Goal: Task Accomplishment & Management: Complete application form

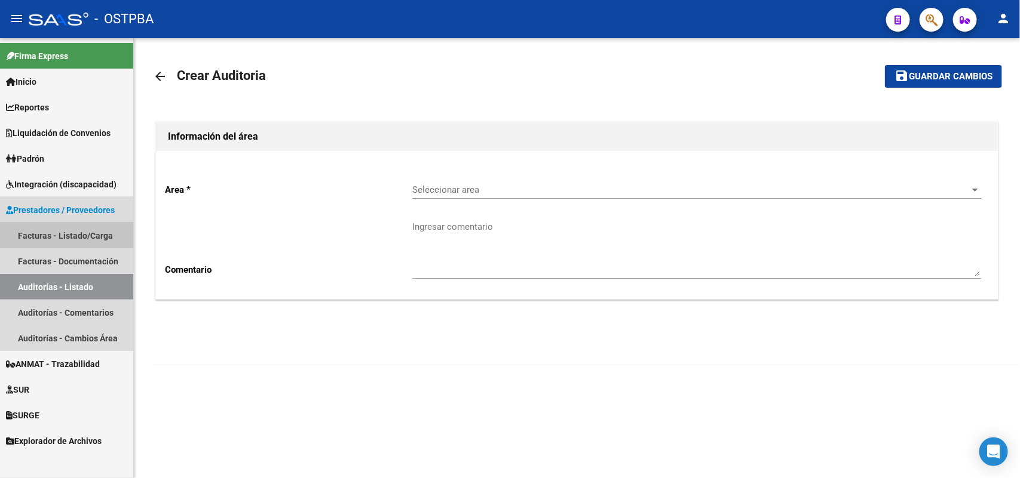
click at [82, 231] on link "Facturas - Listado/Carga" at bounding box center [66, 236] width 133 height 26
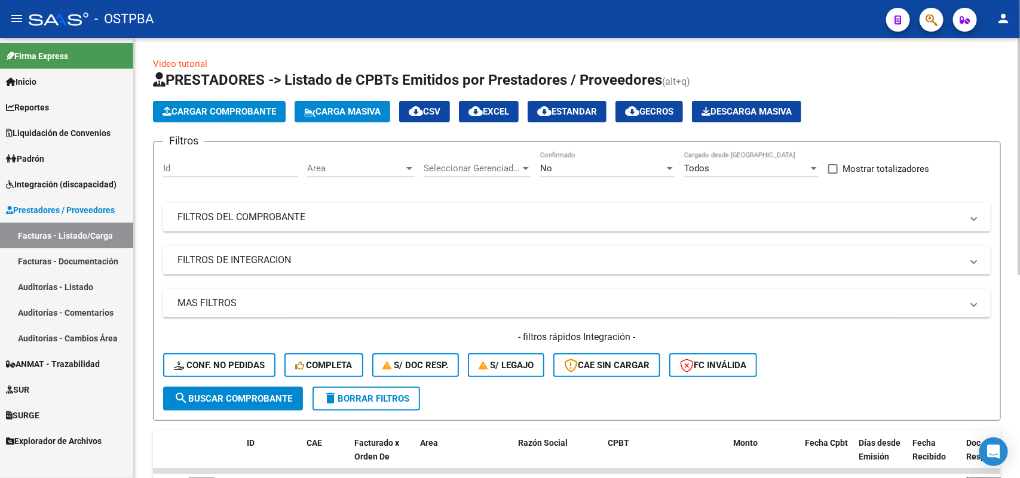
click at [217, 105] on button "Cargar Comprobante" at bounding box center [219, 112] width 133 height 22
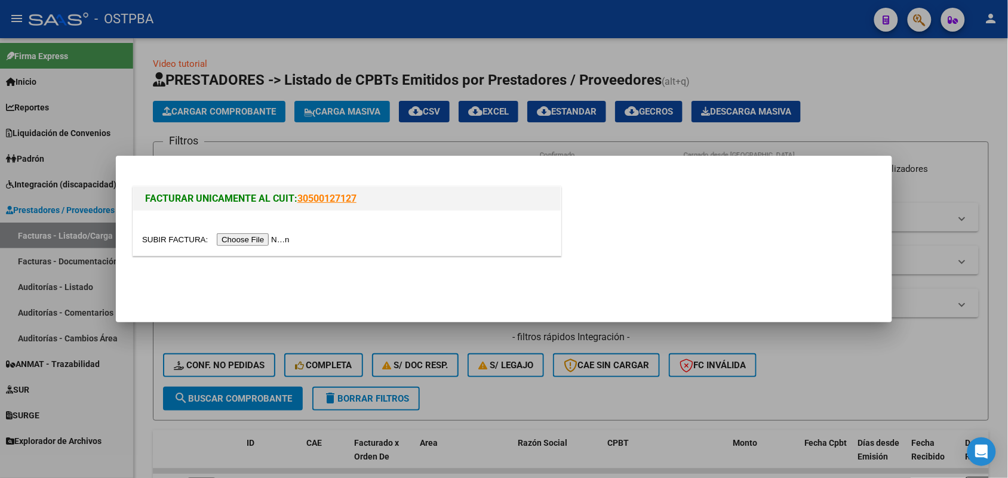
click at [228, 241] on input "file" at bounding box center [217, 240] width 151 height 13
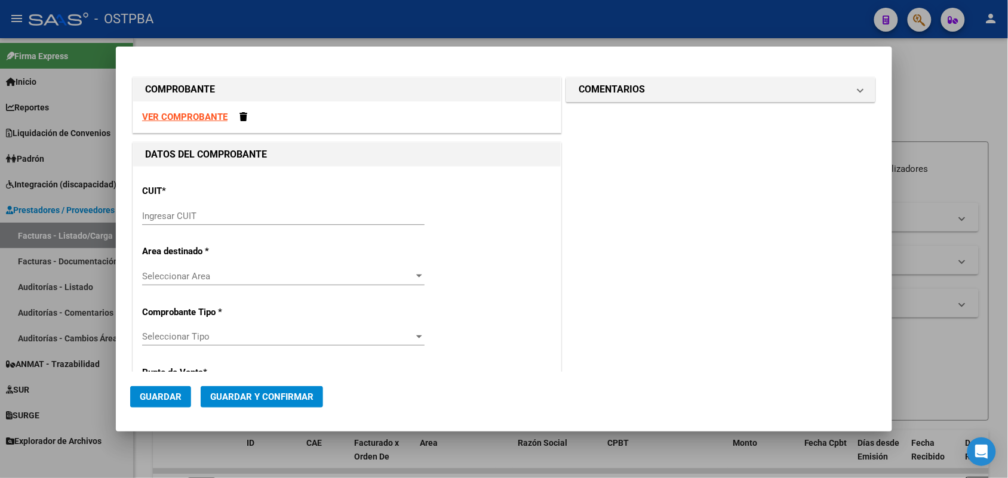
click at [159, 215] on input "Ingresar CUIT" at bounding box center [283, 216] width 283 height 11
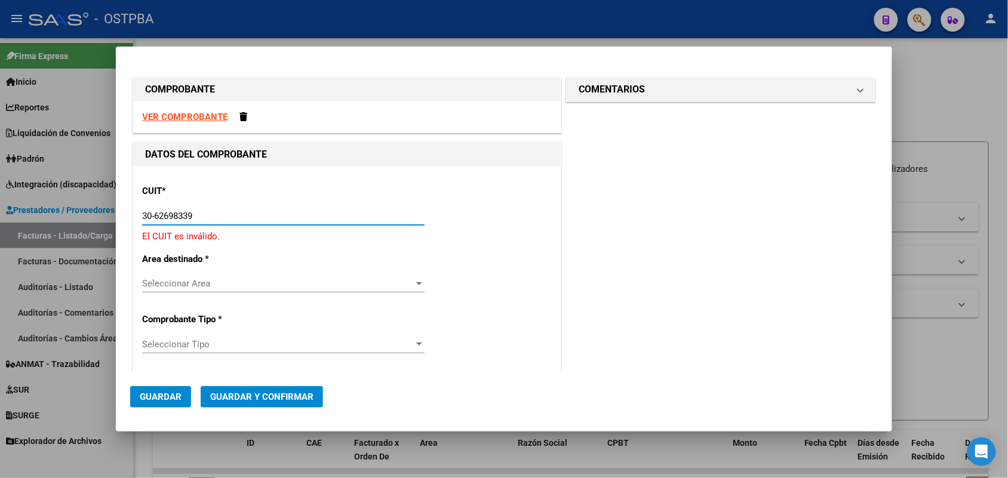
type input "30-62698339-8"
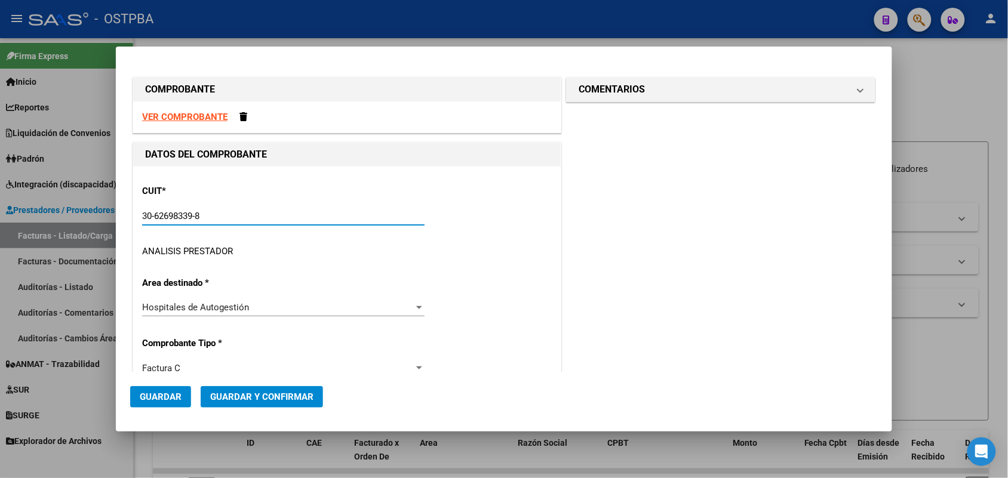
type input "131"
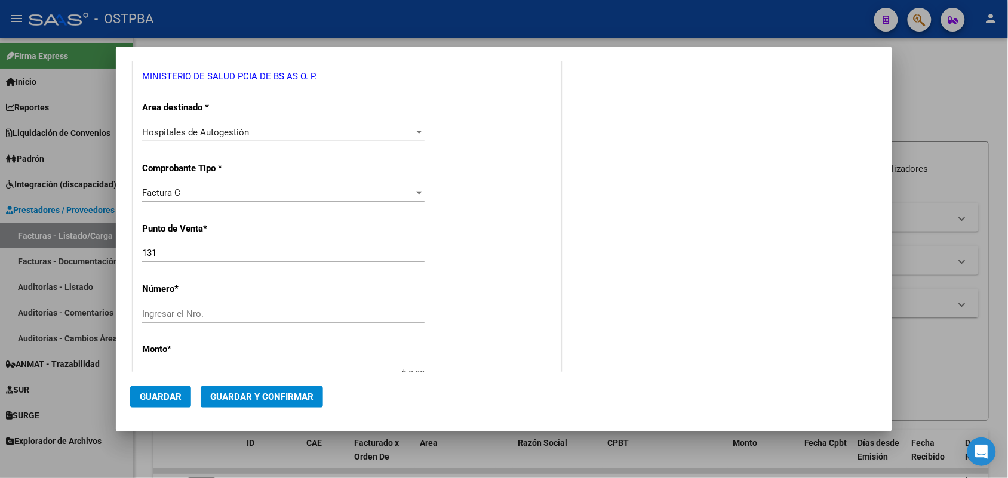
scroll to position [224, 0]
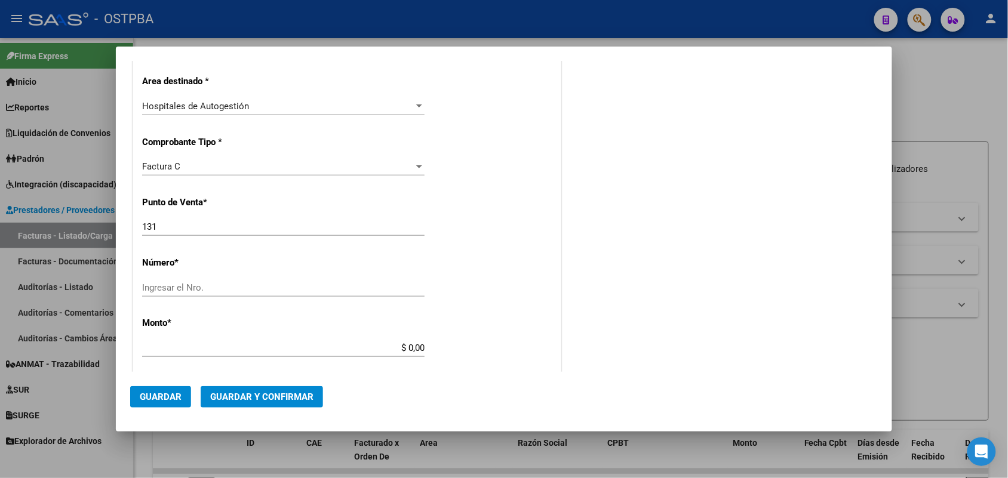
type input "30-62698339-8"
click at [174, 279] on div "Ingresar el Nro." at bounding box center [283, 288] width 283 height 18
type input "19433"
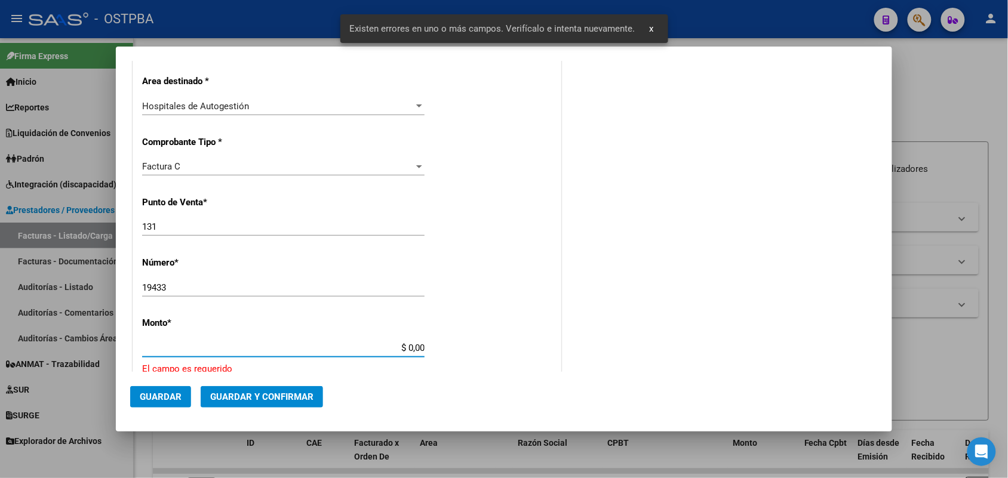
scroll to position [350, 0]
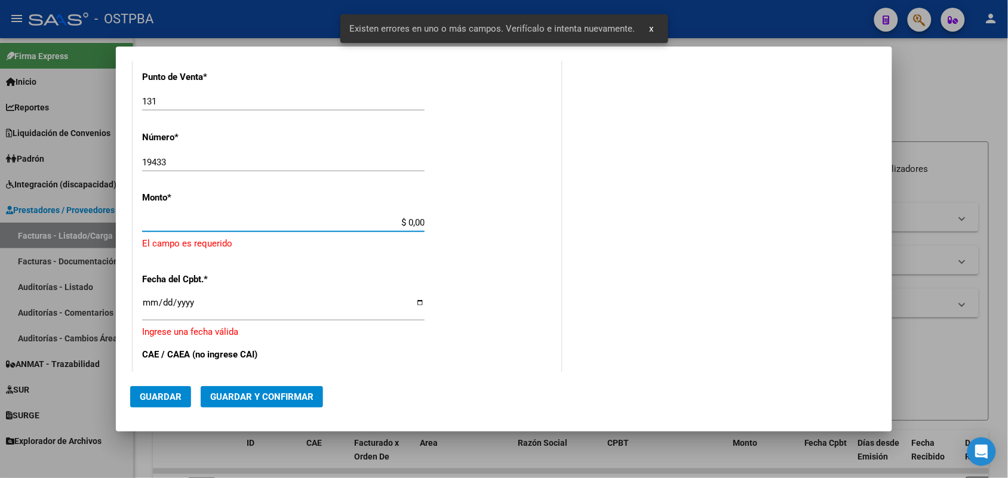
drag, startPoint x: 390, startPoint y: 351, endPoint x: 437, endPoint y: 349, distance: 46.6
click at [437, 349] on div "CUIT * 30-62698339-8 Ingresar CUIT ANALISIS PRESTADOR MINISTERIO DE SALUD PCIA …" at bounding box center [347, 254] width 428 height 875
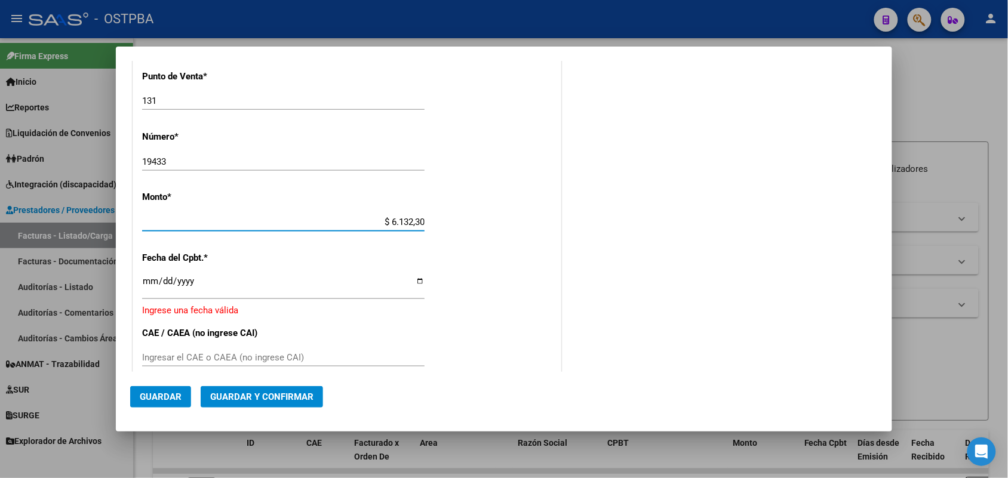
type input "$ 61.323,00"
click at [145, 282] on input "Ingresar la fecha" at bounding box center [283, 286] width 283 height 19
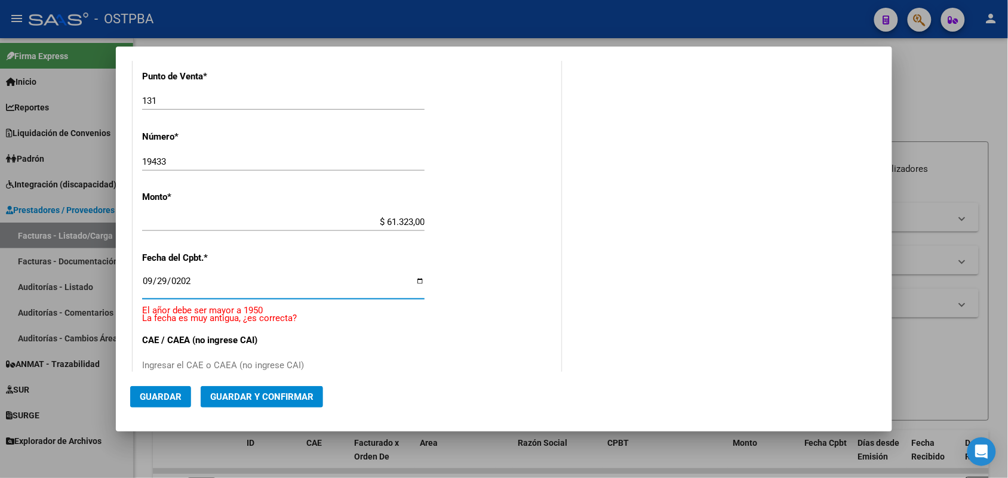
type input "2025-09-29"
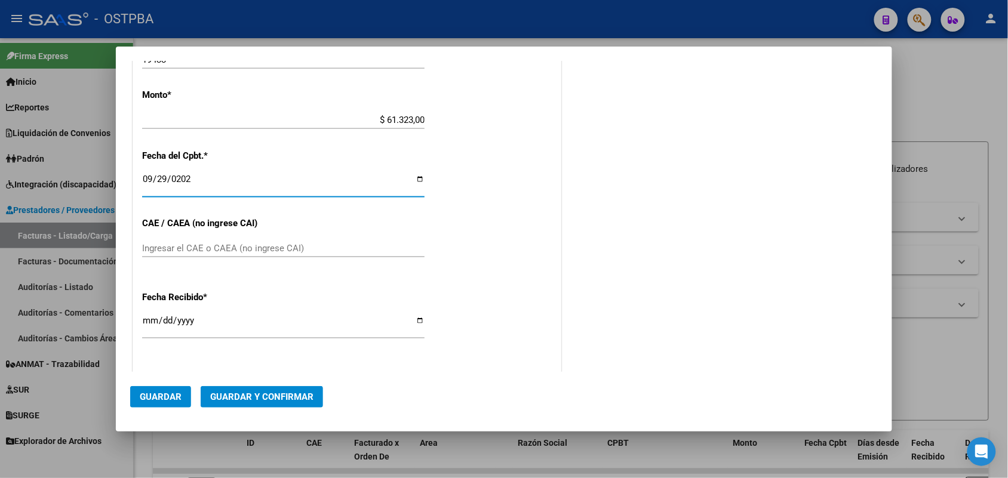
scroll to position [499, 0]
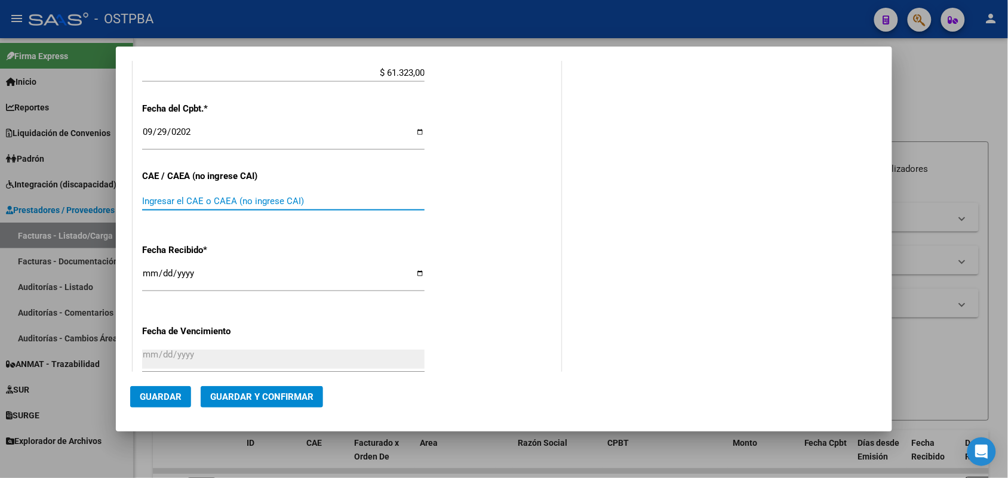
click at [154, 196] on input "Ingresar el CAE o CAEA (no ingrese CAI)" at bounding box center [283, 201] width 283 height 11
type input "75398870072918"
click at [148, 278] on input "[DATE]" at bounding box center [283, 278] width 283 height 19
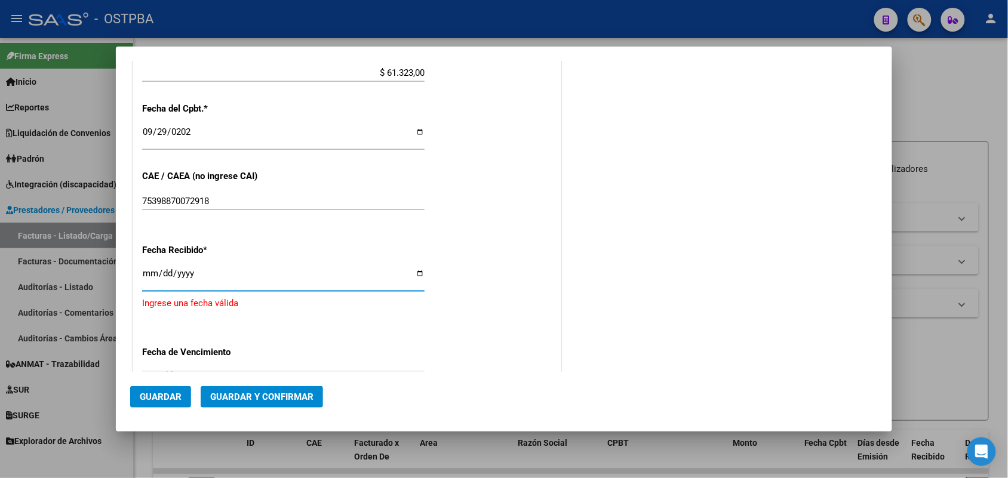
type input "2025-10-01"
type input "2025-08-01"
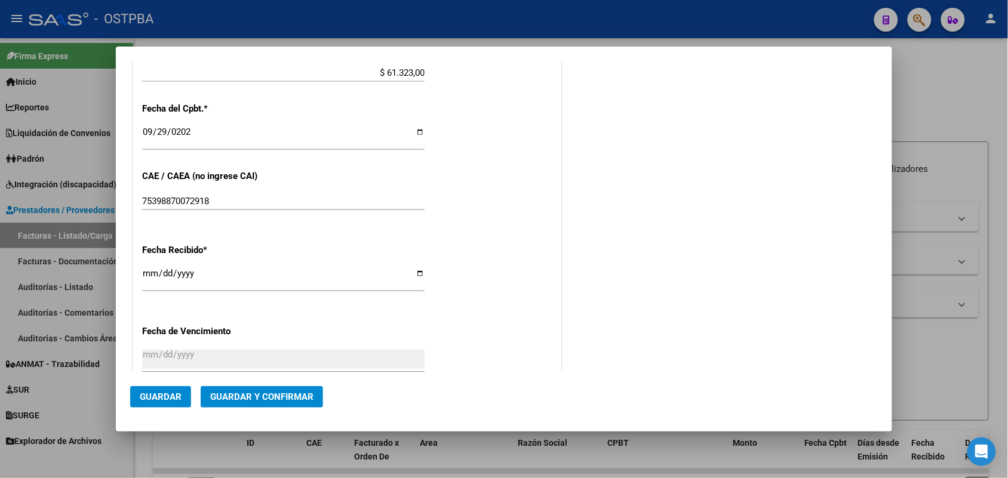
click at [139, 275] on div "CUIT * 30-62698339-8 Ingresar CUIT ANALISIS PRESTADOR MINISTERIO DE SALUD PCIA …" at bounding box center [347, 90] width 428 height 847
click at [144, 274] on input "2025-08-01" at bounding box center [283, 278] width 283 height 19
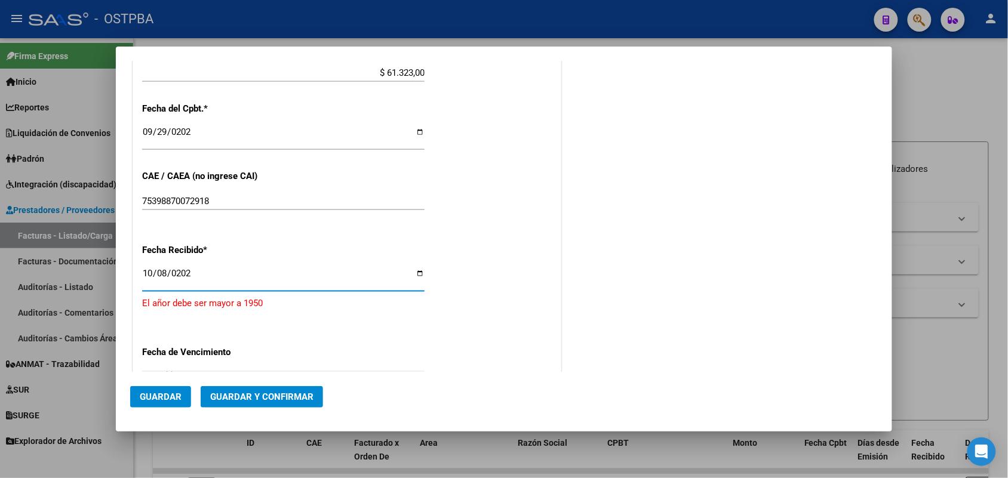
type input "[DATE]"
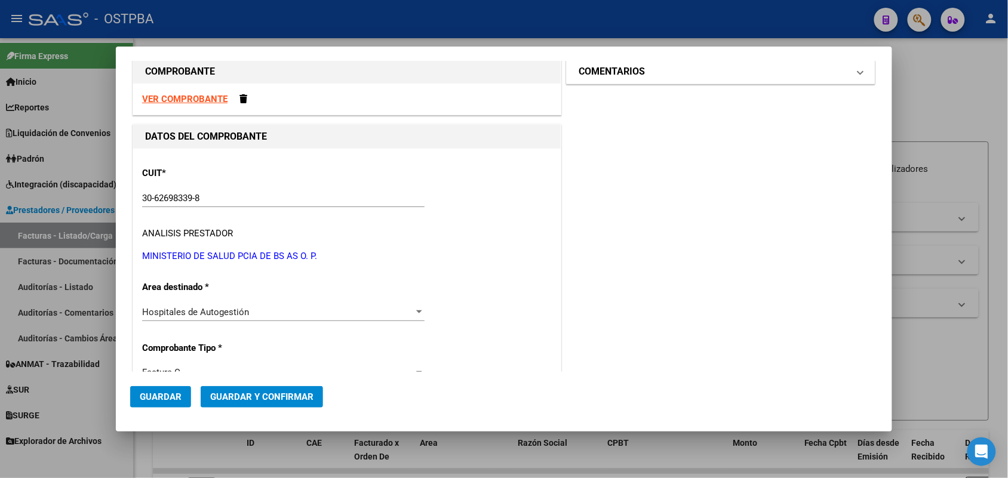
scroll to position [0, 0]
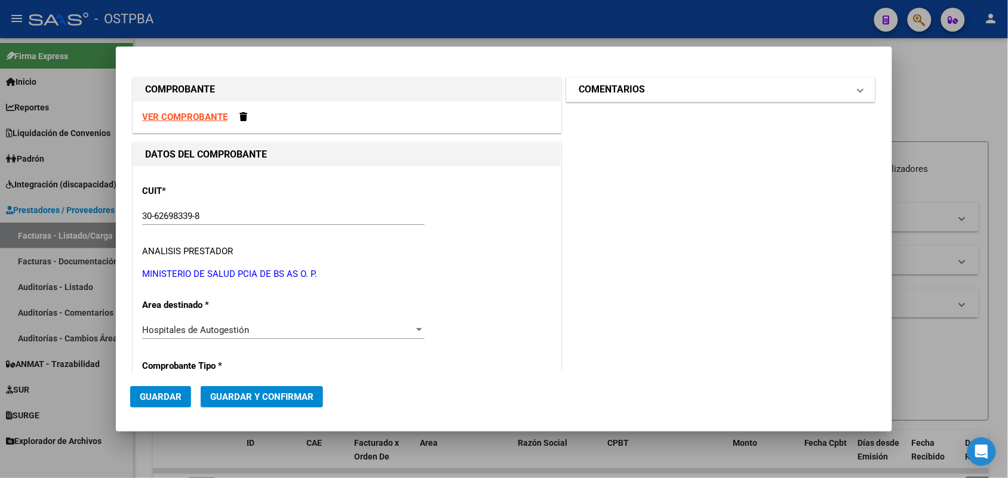
click at [858, 90] on span at bounding box center [860, 89] width 5 height 14
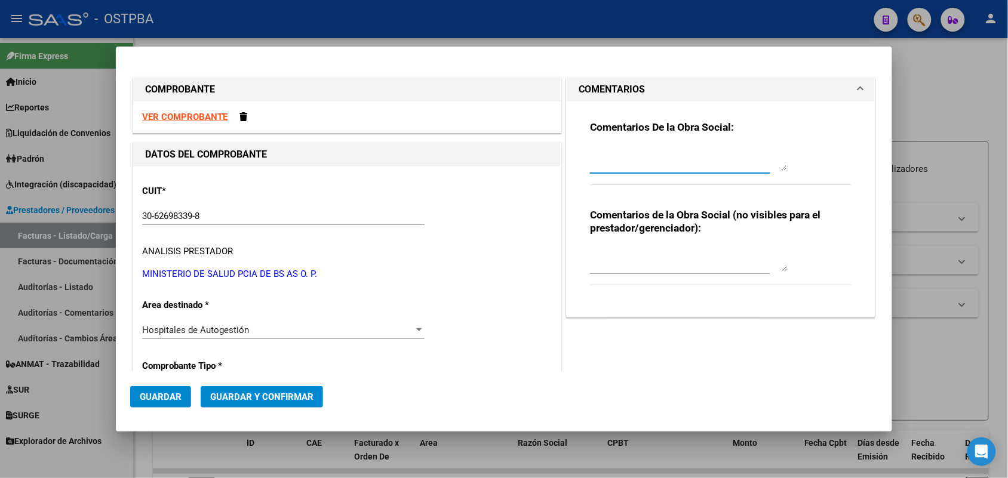
click at [601, 165] on textarea at bounding box center [688, 159] width 197 height 24
type textarea "HR 127159"
click at [169, 396] on span "Guardar" at bounding box center [161, 397] width 42 height 11
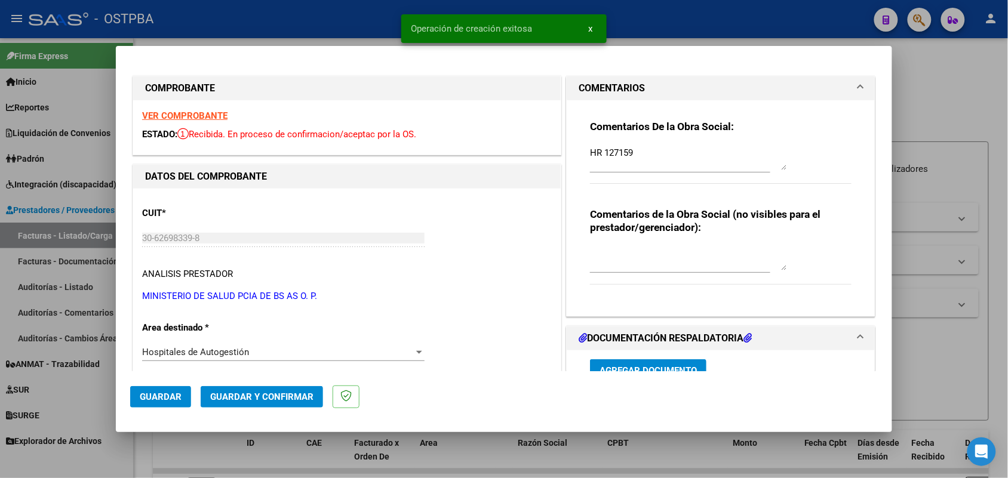
type input "2025-11-28"
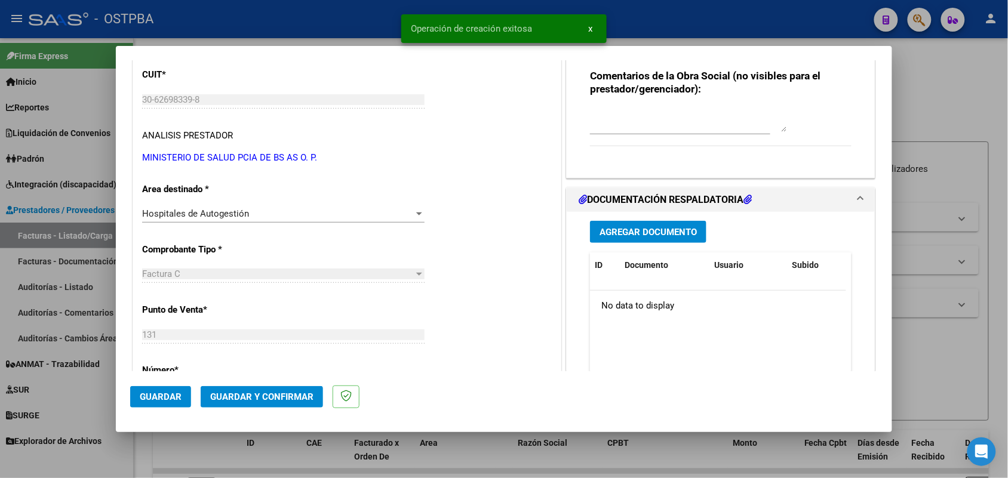
scroll to position [149, 0]
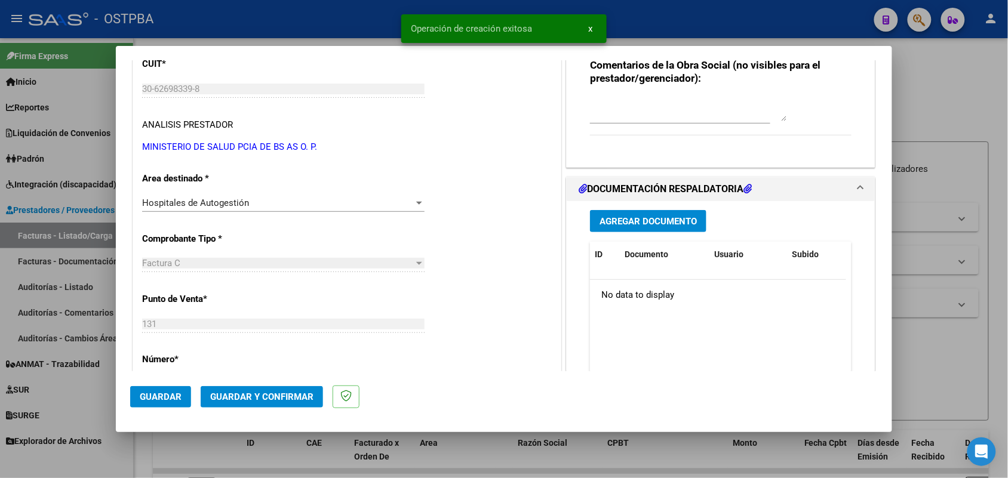
click at [644, 222] on span "Agregar Documento" at bounding box center [648, 221] width 97 height 11
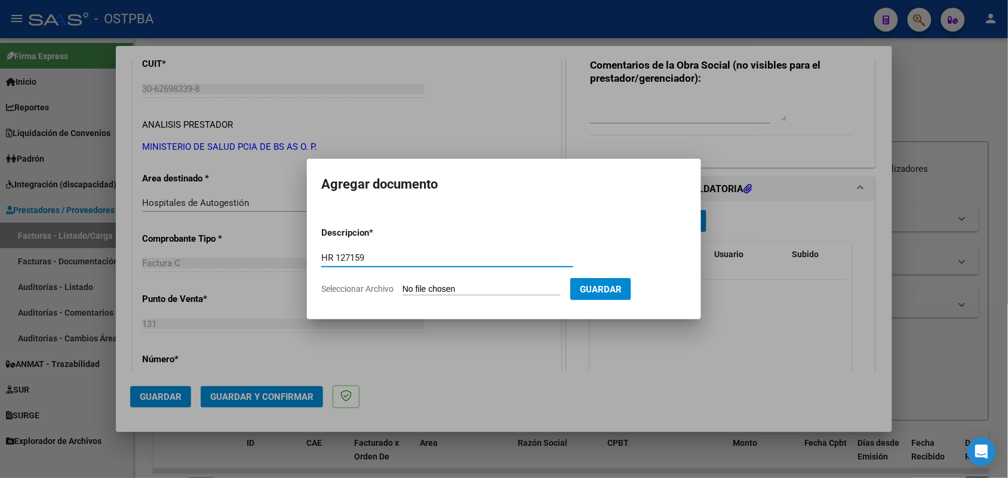
type input "HR 127159"
click at [415, 291] on input "Seleccionar Archivo" at bounding box center [482, 289] width 158 height 11
type input "C:\fakepath\HR 127159.pdf"
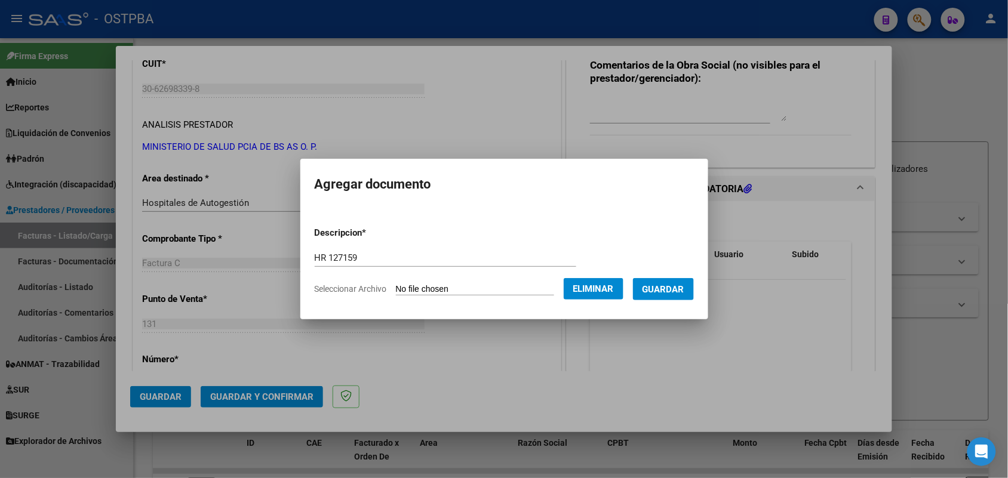
click at [673, 289] on span "Guardar" at bounding box center [664, 289] width 42 height 11
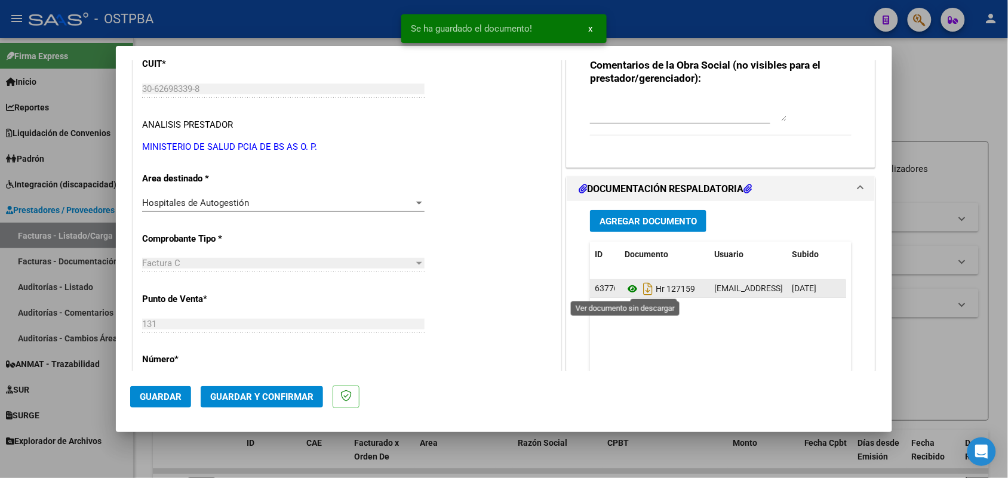
click at [627, 290] on icon at bounding box center [633, 289] width 16 height 14
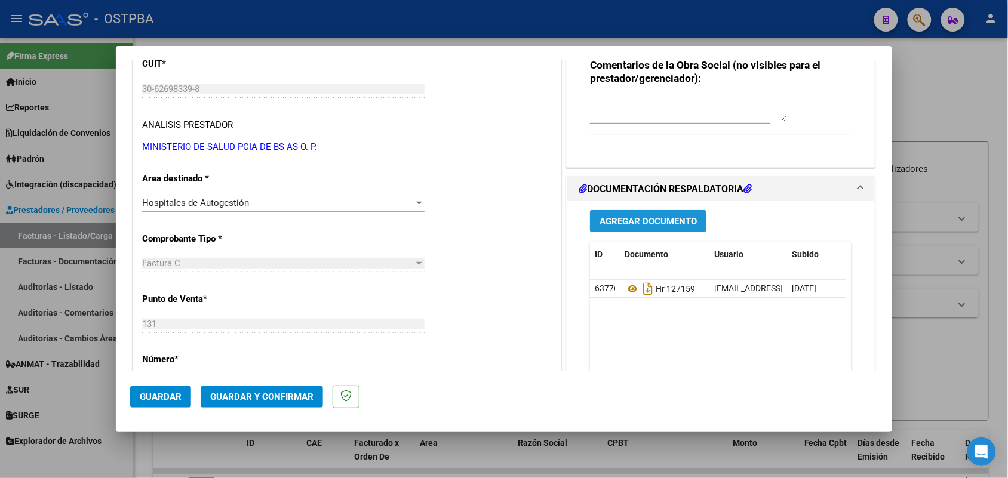
click at [646, 220] on span "Agregar Documento" at bounding box center [648, 221] width 97 height 11
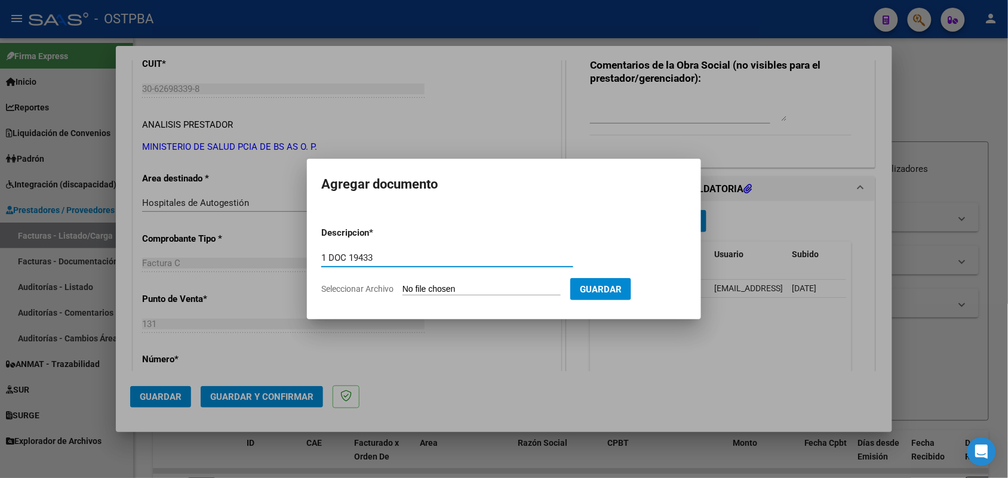
type input "1 DOC 19433"
click at [410, 288] on input "Seleccionar Archivo" at bounding box center [482, 289] width 158 height 11
type input "C:\fakepath\1 DOC 19433.pdf"
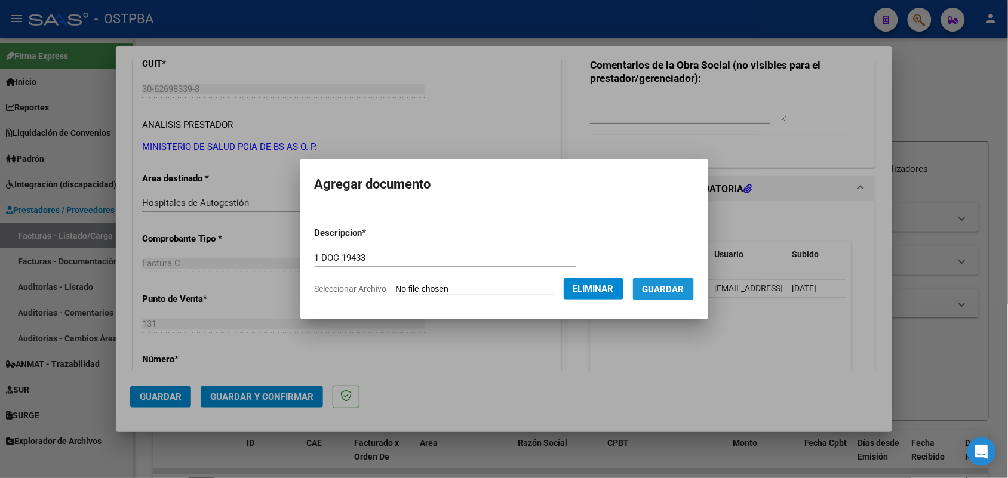
click at [669, 290] on span "Guardar" at bounding box center [664, 289] width 42 height 11
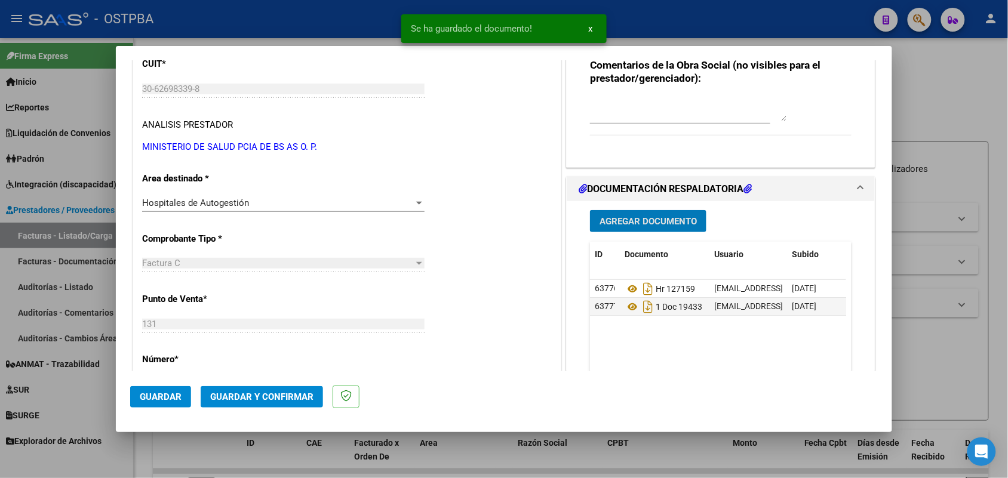
click at [660, 222] on span "Agregar Documento" at bounding box center [648, 221] width 97 height 11
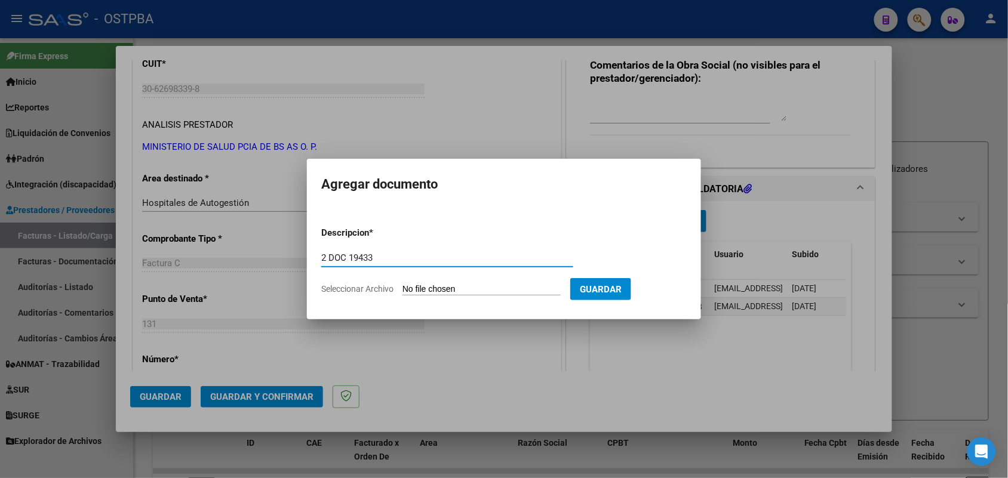
type input "2 DOC 19433"
click at [409, 290] on input "Seleccionar Archivo" at bounding box center [482, 289] width 158 height 11
type input "C:\fakepath\2 DOC 19433.pdf"
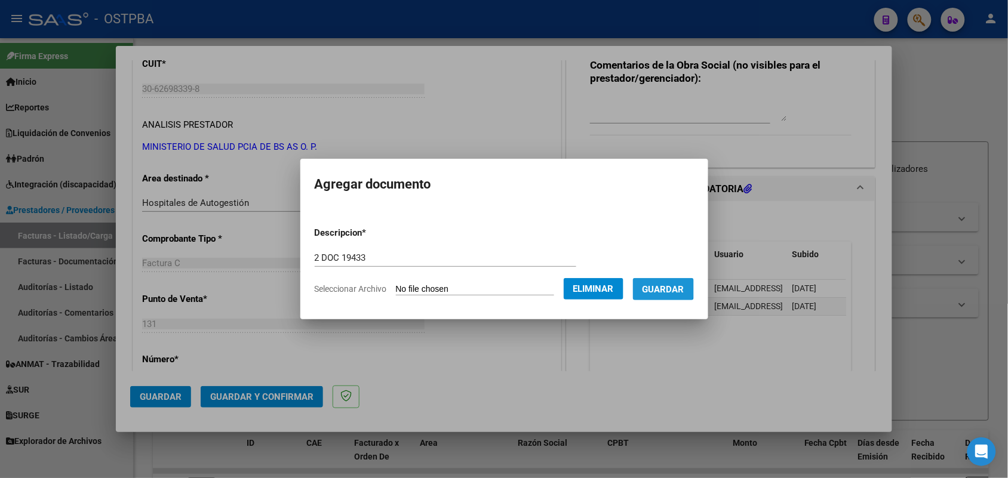
click at [670, 285] on span "Guardar" at bounding box center [664, 289] width 42 height 11
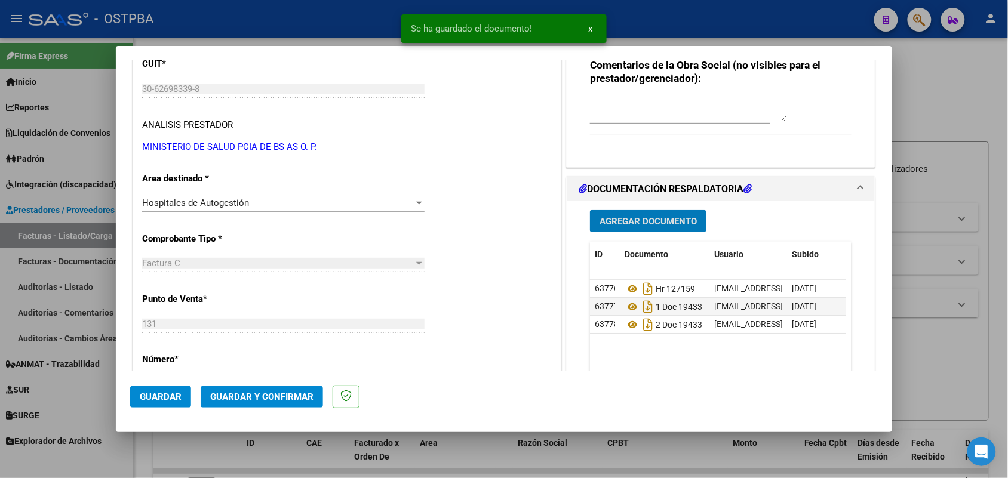
click at [249, 393] on span "Guardar y Confirmar" at bounding box center [261, 397] width 103 height 11
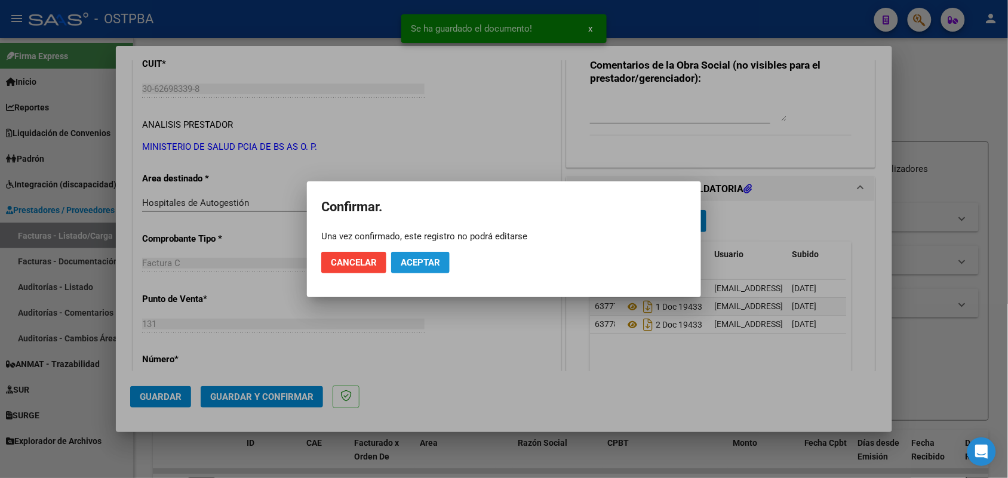
click at [414, 264] on span "Aceptar" at bounding box center [420, 262] width 39 height 11
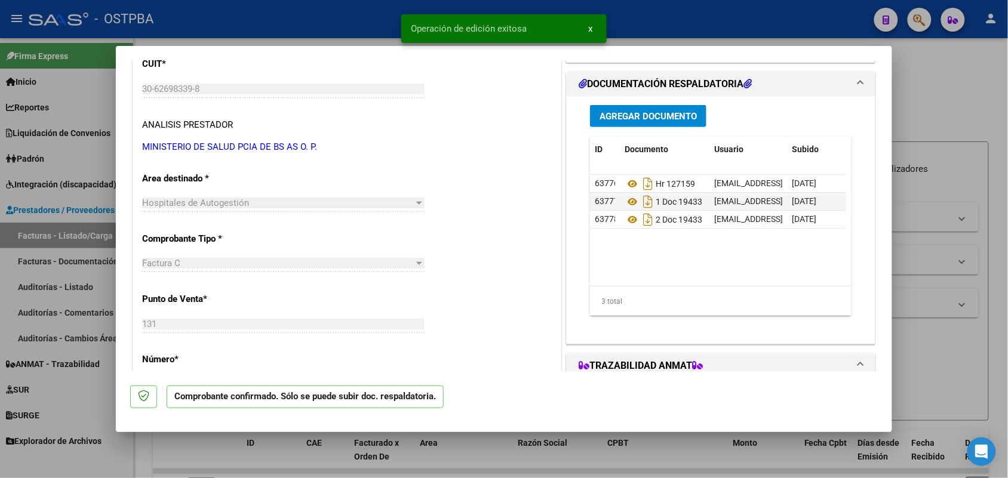
click at [100, 272] on div at bounding box center [504, 239] width 1008 height 478
type input "$ 0,00"
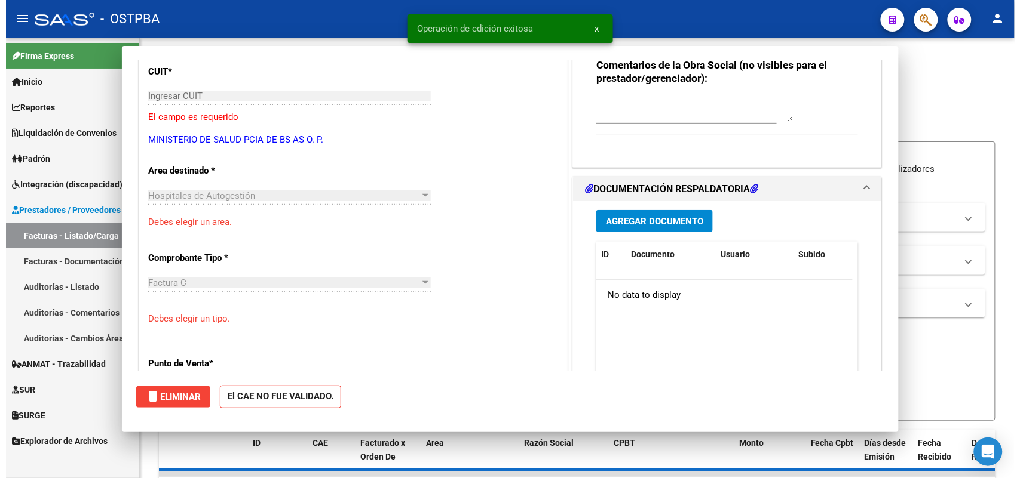
scroll to position [157, 0]
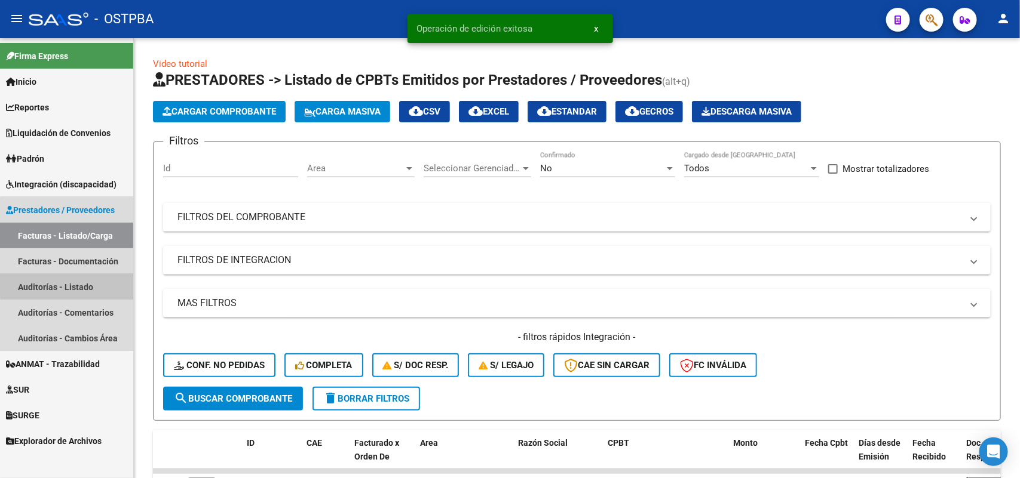
click at [78, 285] on link "Auditorías - Listado" at bounding box center [66, 287] width 133 height 26
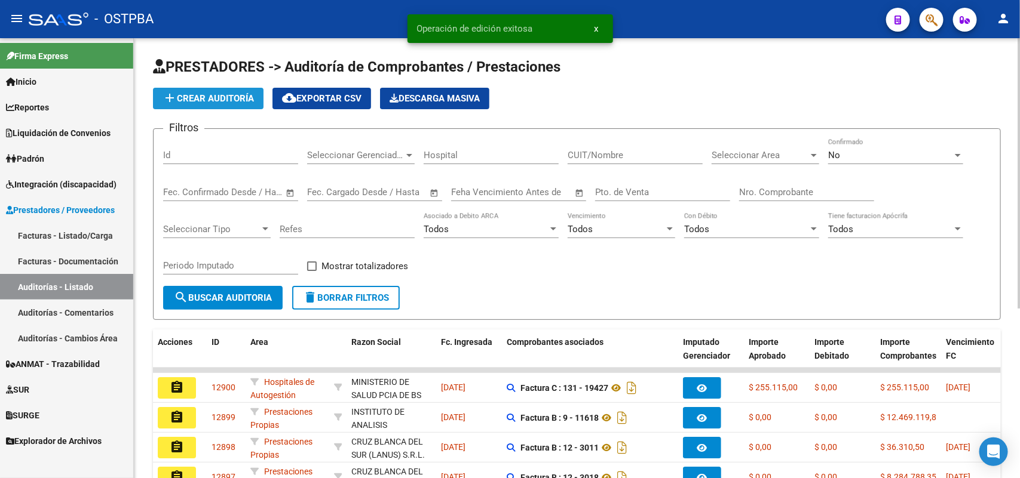
click at [240, 97] on span "add Crear Auditoría" at bounding box center [207, 98] width 91 height 11
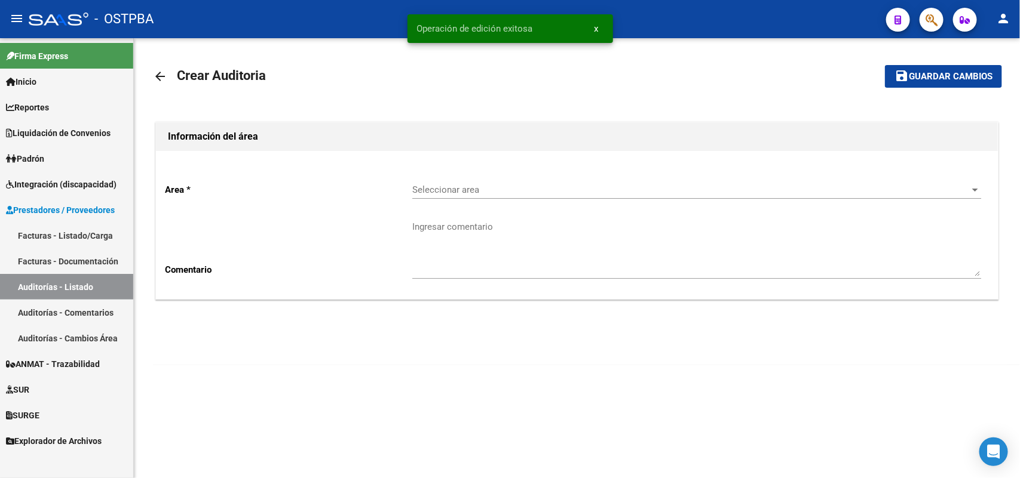
click at [467, 185] on span "Seleccionar area" at bounding box center [691, 190] width 558 height 11
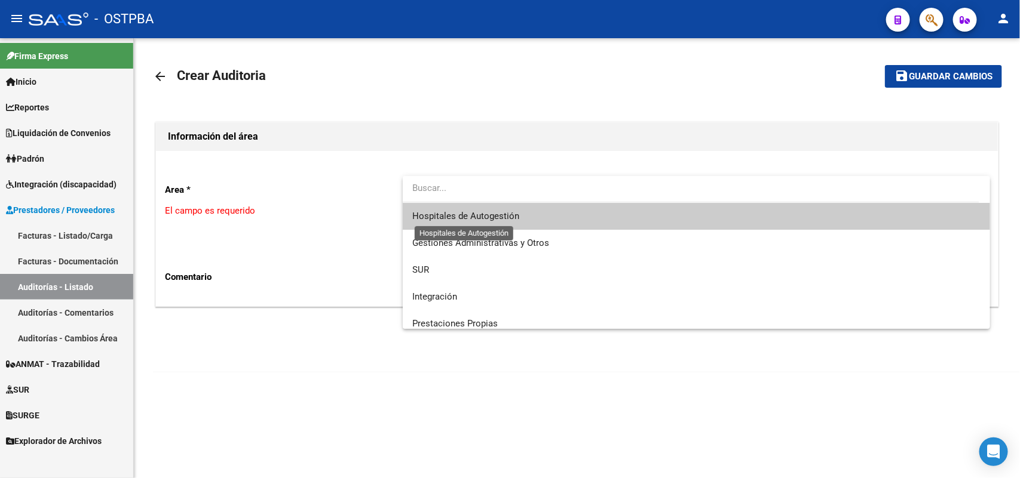
click at [477, 217] on span "Hospitales de Autogestión" at bounding box center [465, 216] width 107 height 11
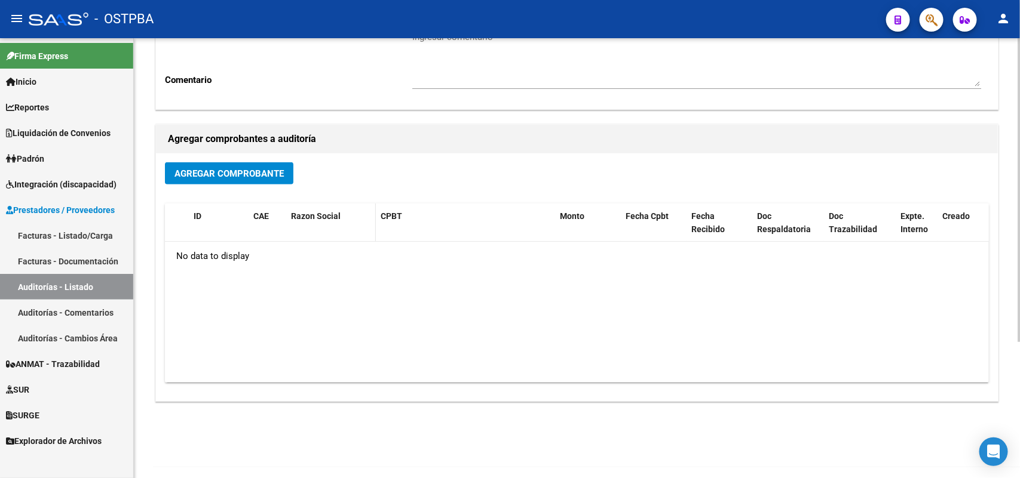
scroll to position [197, 0]
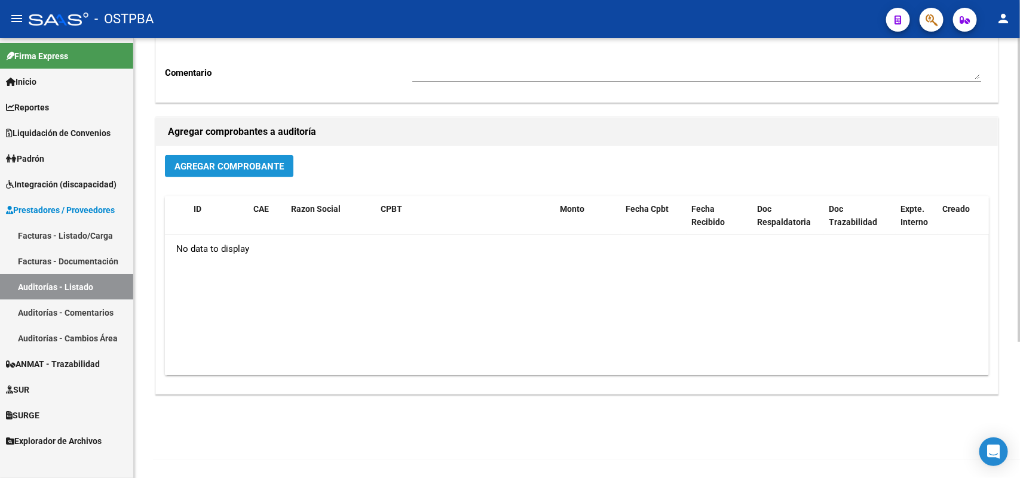
click at [252, 165] on span "Agregar Comprobante" at bounding box center [228, 166] width 109 height 11
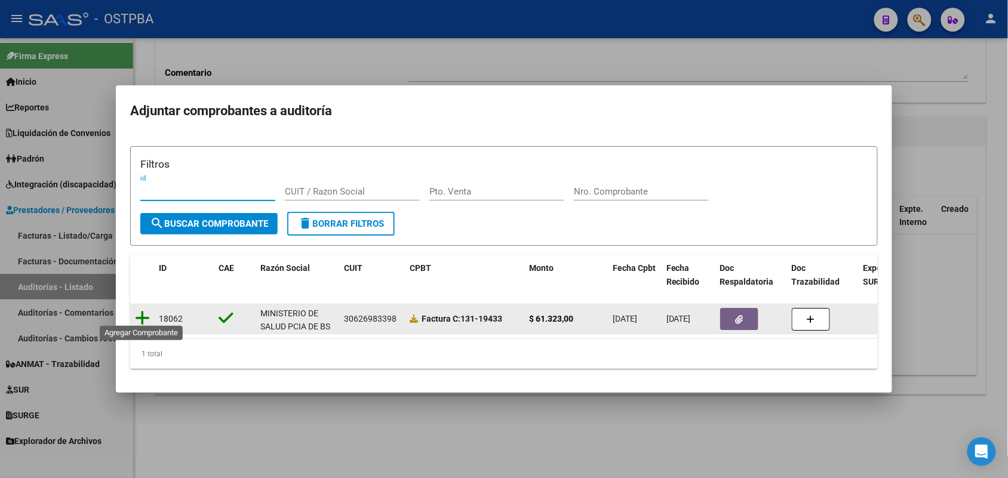
click at [140, 311] on icon at bounding box center [142, 318] width 15 height 17
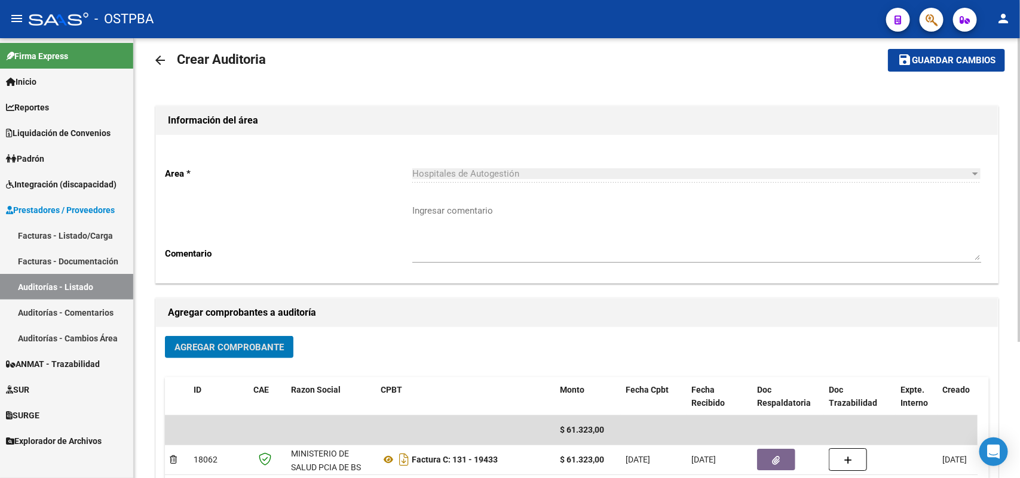
scroll to position [0, 0]
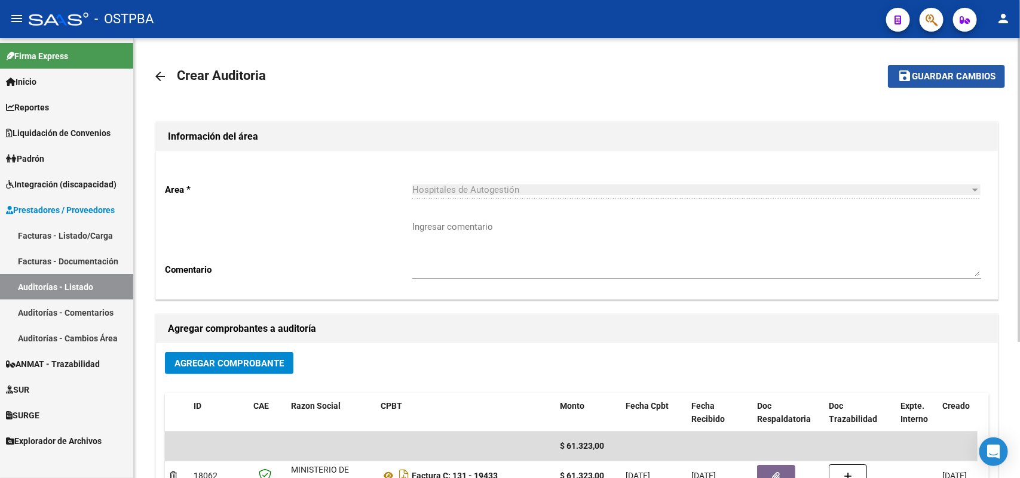
click at [954, 79] on span "Guardar cambios" at bounding box center [954, 77] width 84 height 11
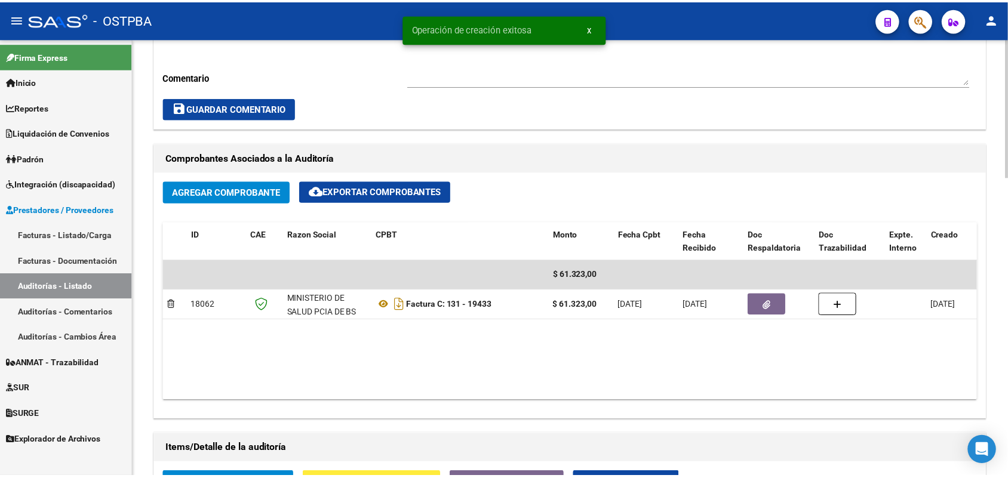
scroll to position [747, 0]
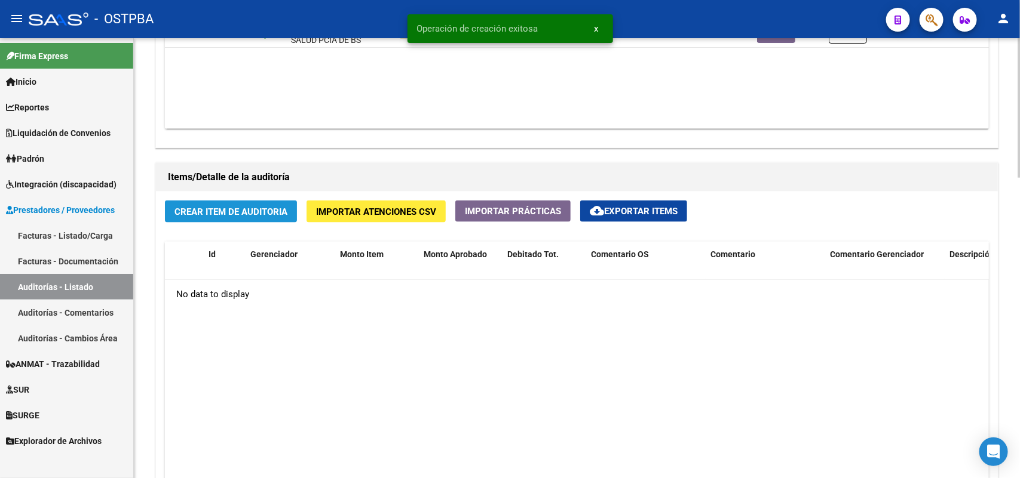
click at [212, 211] on span "Crear Item de Auditoria" at bounding box center [230, 212] width 113 height 11
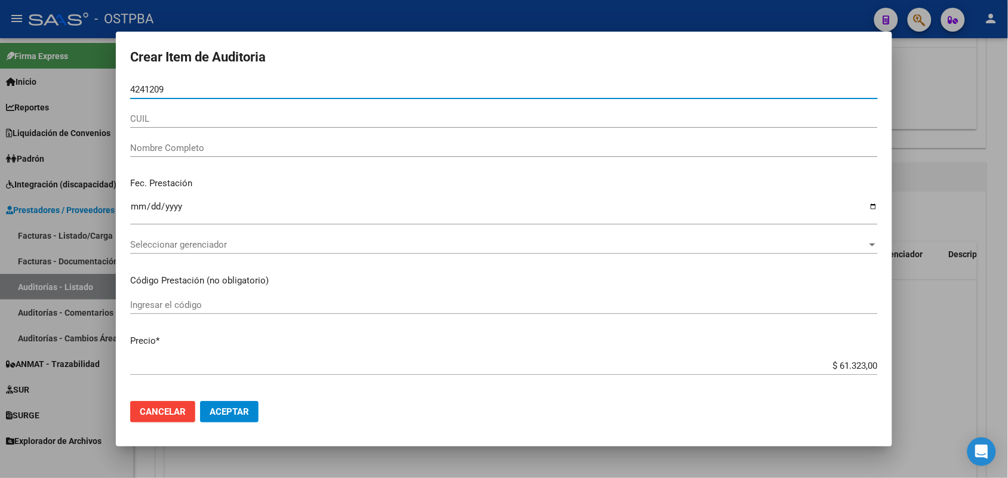
type input "42412097"
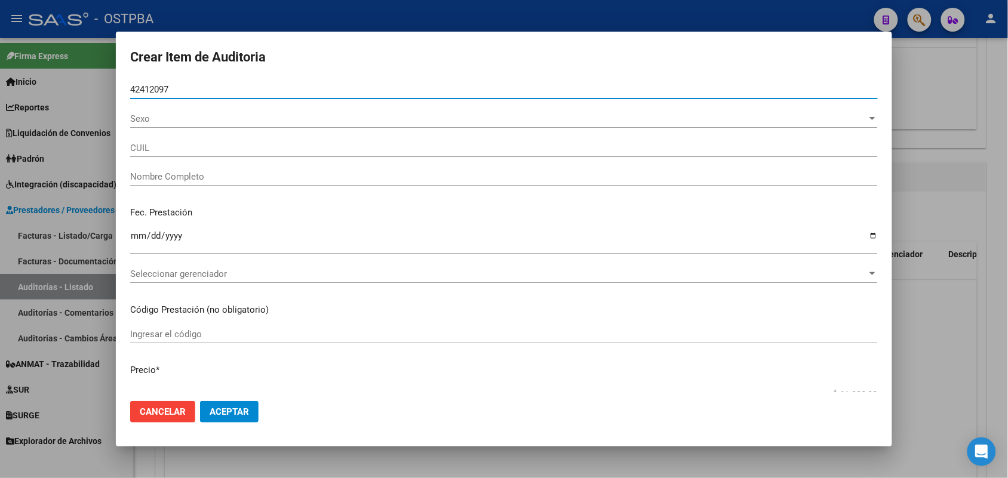
type input "27424120974"
type input "CORREA PRISCILA MAILEN"
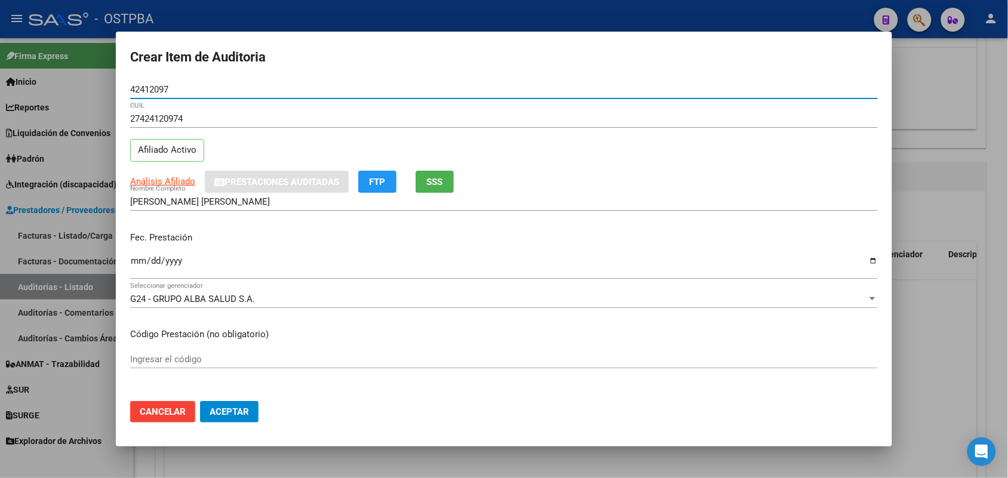
type input "42412097"
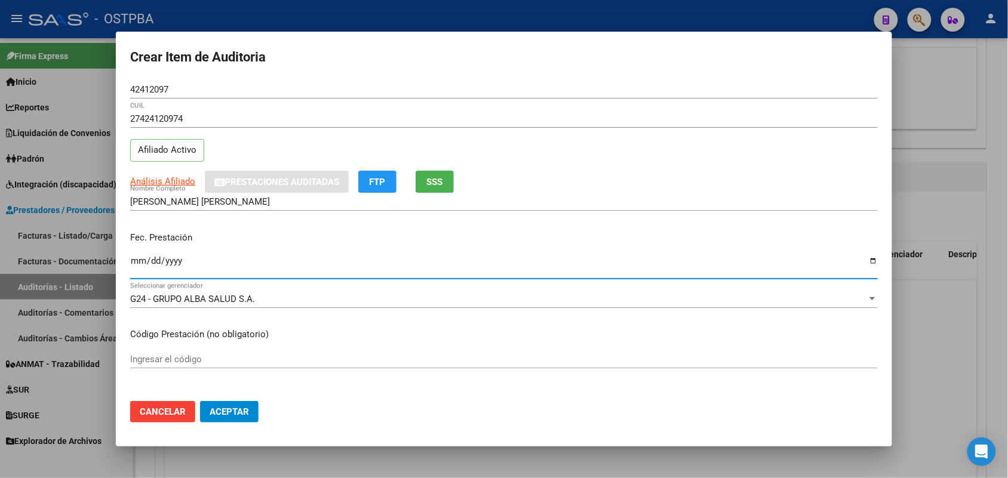
click at [136, 266] on input "Ingresar la fecha" at bounding box center [504, 265] width 748 height 19
type input "2025-09-11"
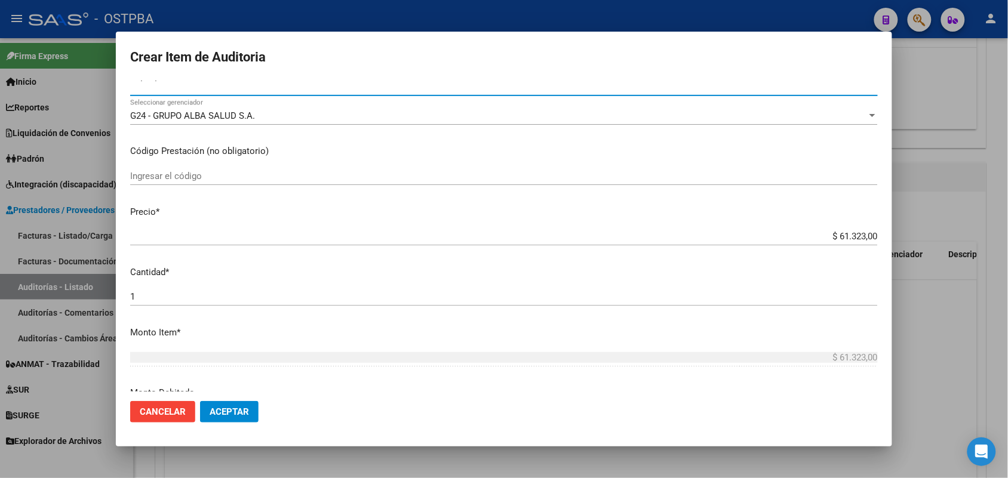
scroll to position [224, 0]
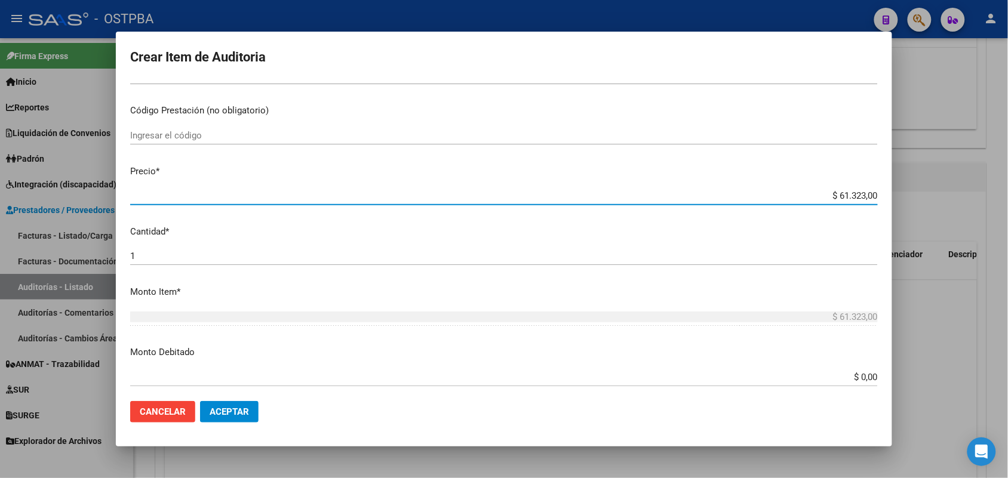
drag, startPoint x: 814, startPoint y: 194, endPoint x: 900, endPoint y: 186, distance: 86.4
click at [900, 186] on div "Crear Item de Auditoria 42412097 Nro Documento 27424120974 CUIL Afiliado Activo…" at bounding box center [504, 239] width 1008 height 478
type input "$ 0,01"
type input "$ 0,15"
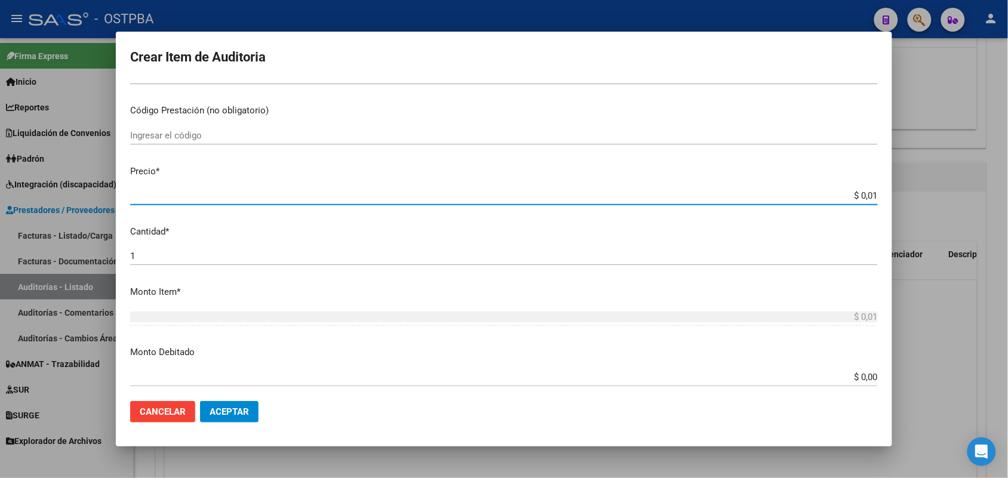
type input "$ 0,15"
type input "$ 1,50"
type input "$ 15,00"
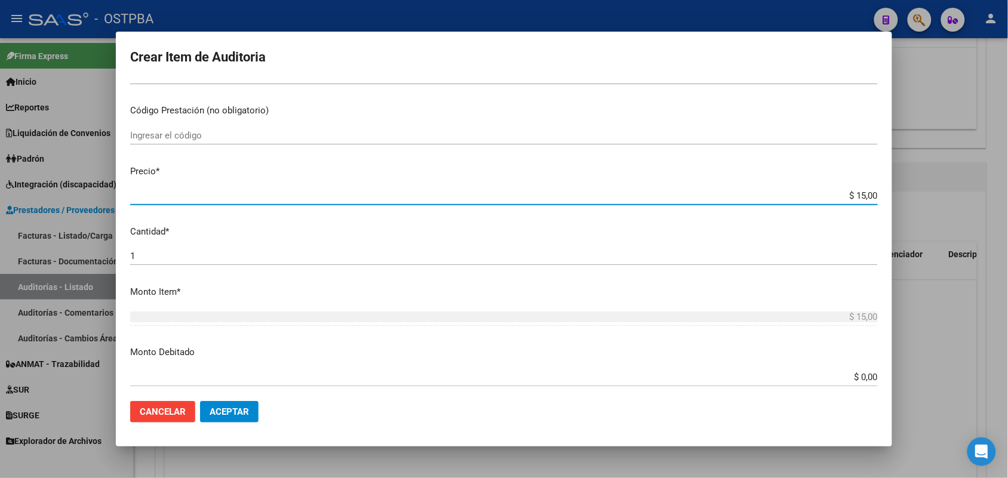
type input "$ 150,00"
type input "$ 1.500,00"
type input "$ 15.000,00"
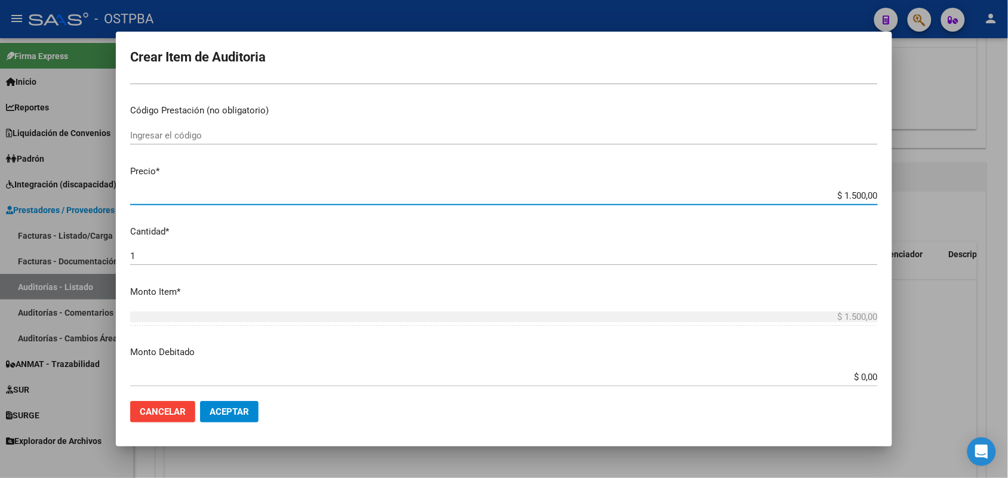
type input "$ 15.000,00"
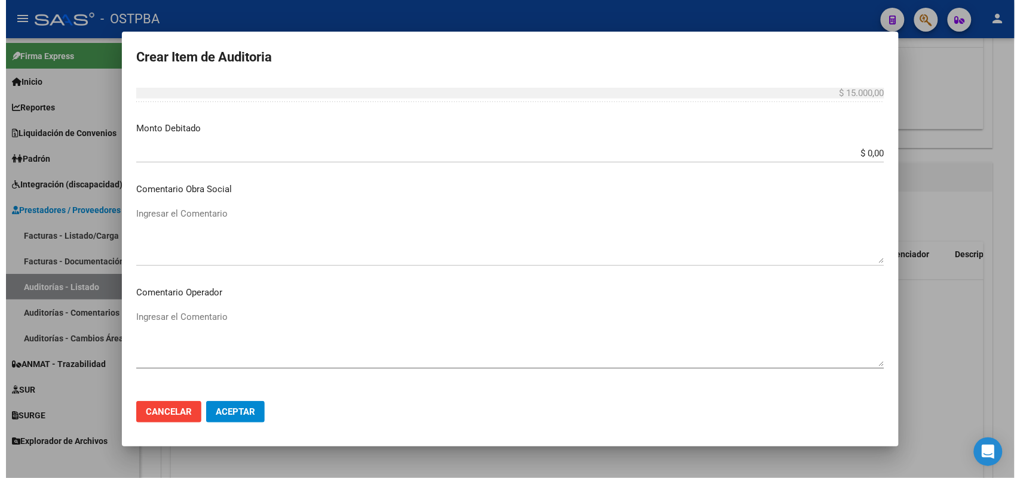
scroll to position [763, 0]
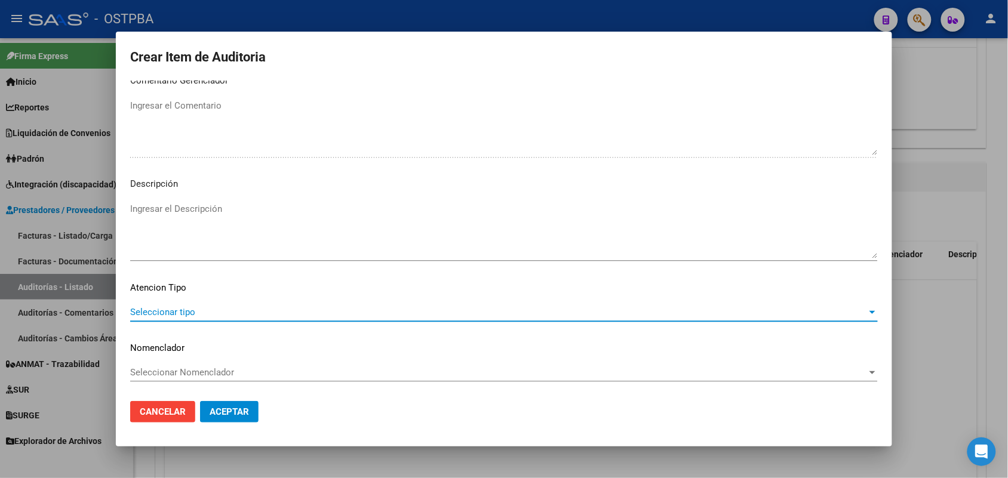
click at [175, 309] on span "Seleccionar tipo" at bounding box center [498, 312] width 737 height 11
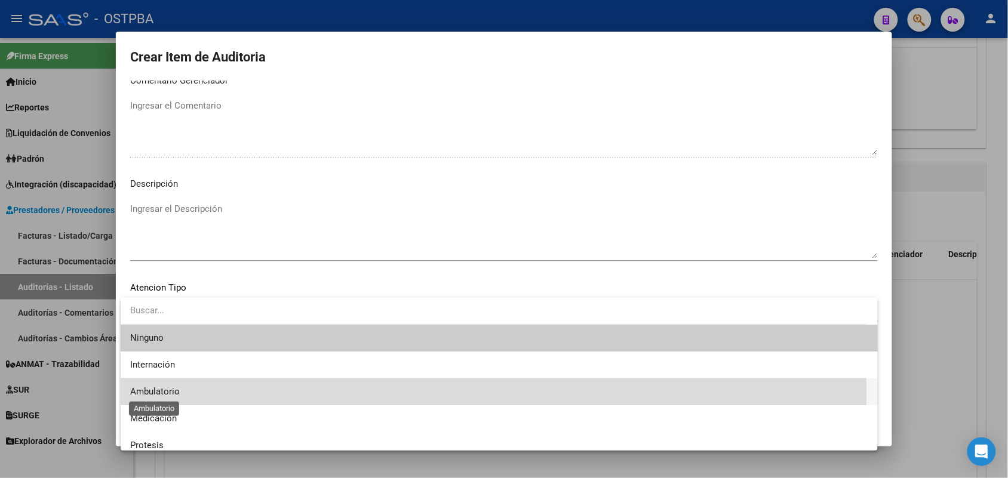
click at [171, 393] on span "Ambulatorio" at bounding box center [155, 391] width 50 height 11
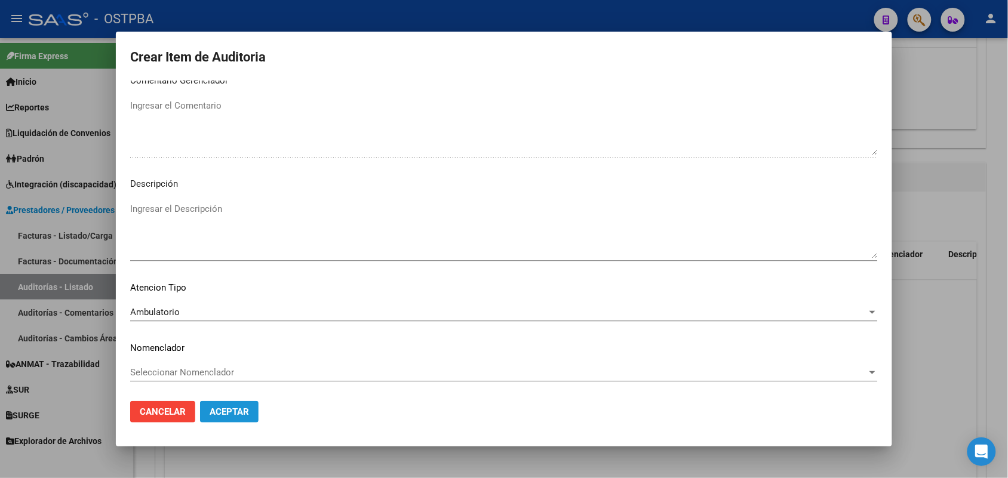
click at [231, 410] on span "Aceptar" at bounding box center [229, 412] width 39 height 11
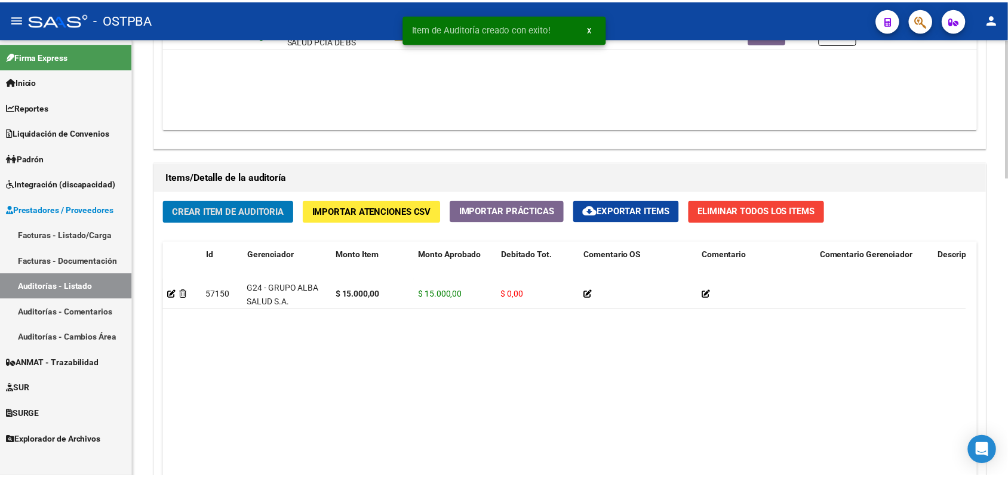
scroll to position [747, 0]
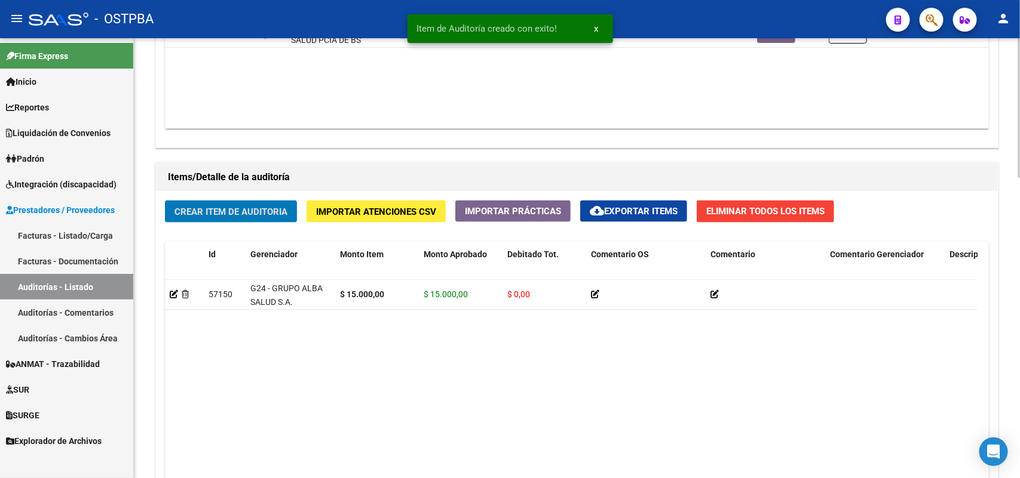
click at [251, 207] on span "Crear Item de Auditoria" at bounding box center [230, 212] width 113 height 11
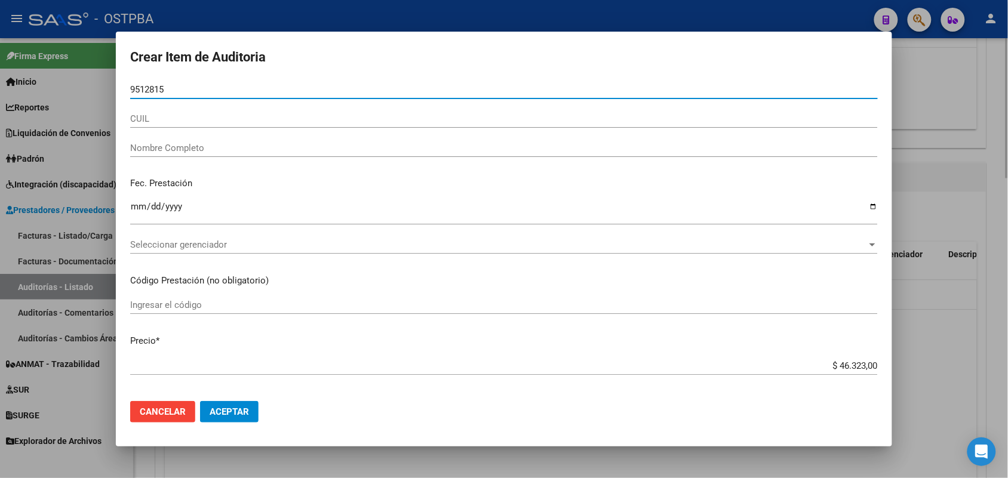
type input "95128159"
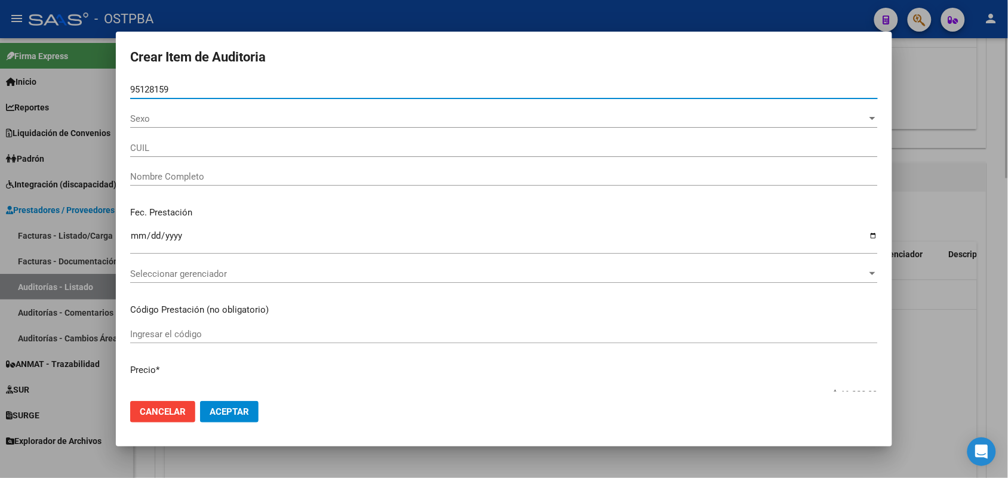
type input "27951281595"
type input "GONZALEZ LARRAMENDIA MERCEDES MONZON"
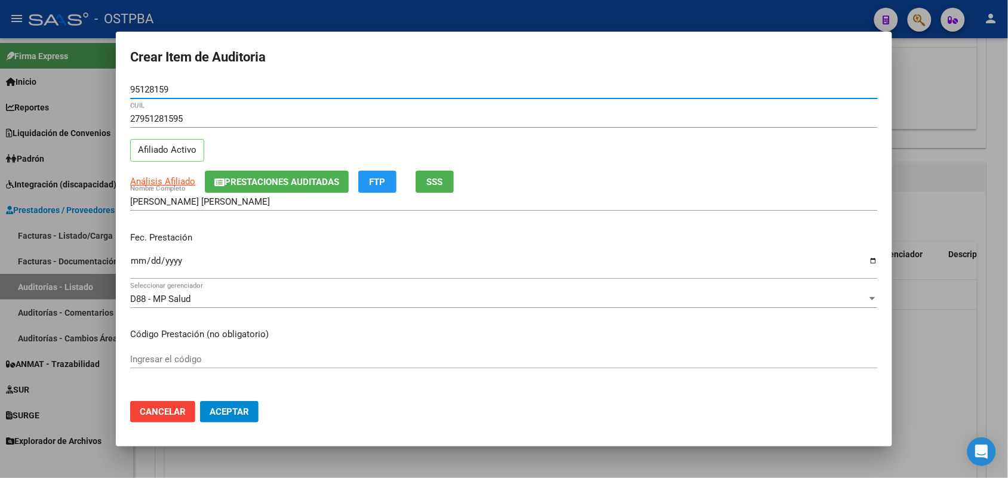
type input "95128159"
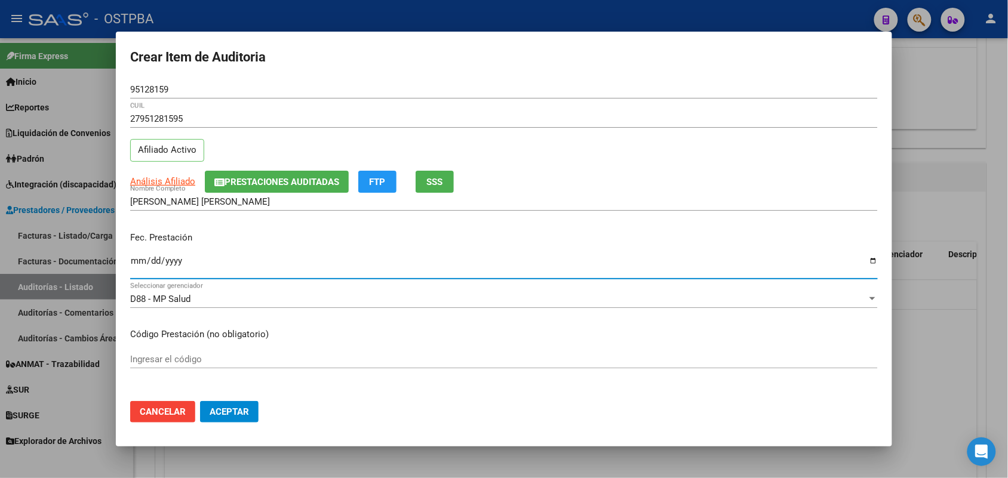
click at [135, 260] on input "Ingresar la fecha" at bounding box center [504, 265] width 748 height 19
type input "2025-07-15"
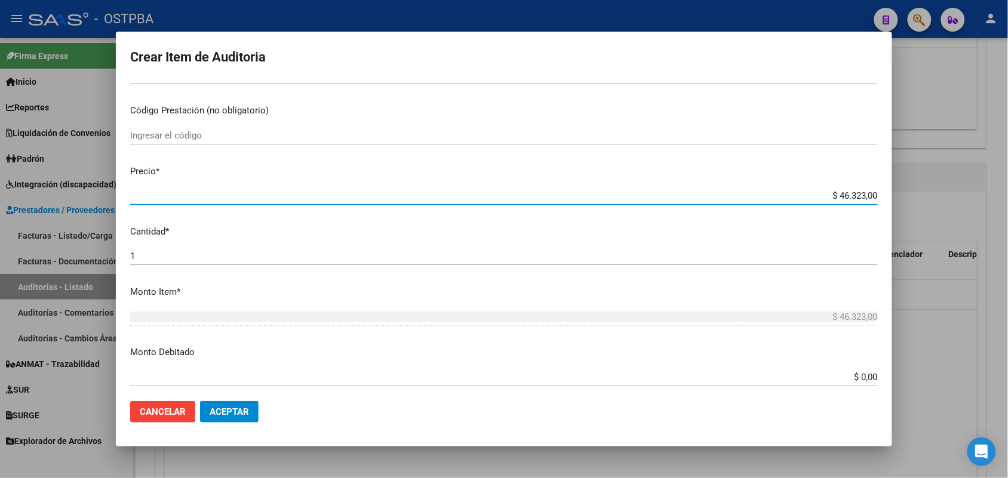
drag, startPoint x: 814, startPoint y: 201, endPoint x: 892, endPoint y: 200, distance: 78.3
click at [892, 200] on mat-dialog-content "95128159 Nro Documento 27951281595 CUIL Afiliado Activo Análisis Afiliado Prest…" at bounding box center [504, 236] width 777 height 311
type input "$ 0,01"
type input "$ 0,11"
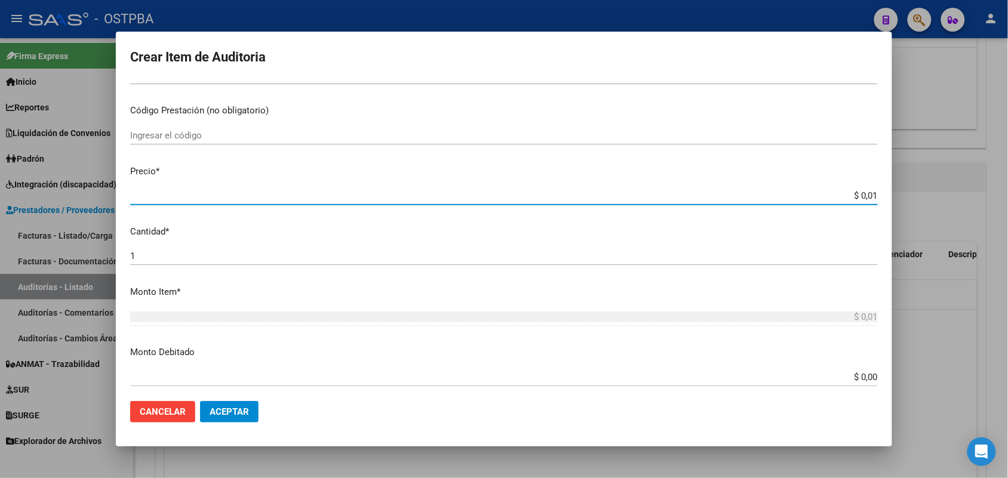
type input "$ 0,11"
type input "$ 1,18"
type input "$ 11,88"
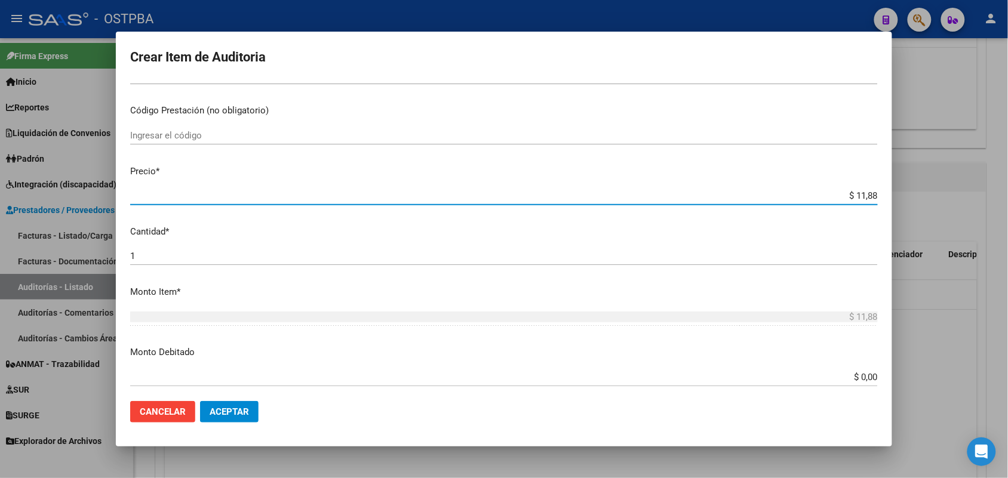
type input "$ 118,89"
type input "$ 1.188,90"
type input "$ 11.889,00"
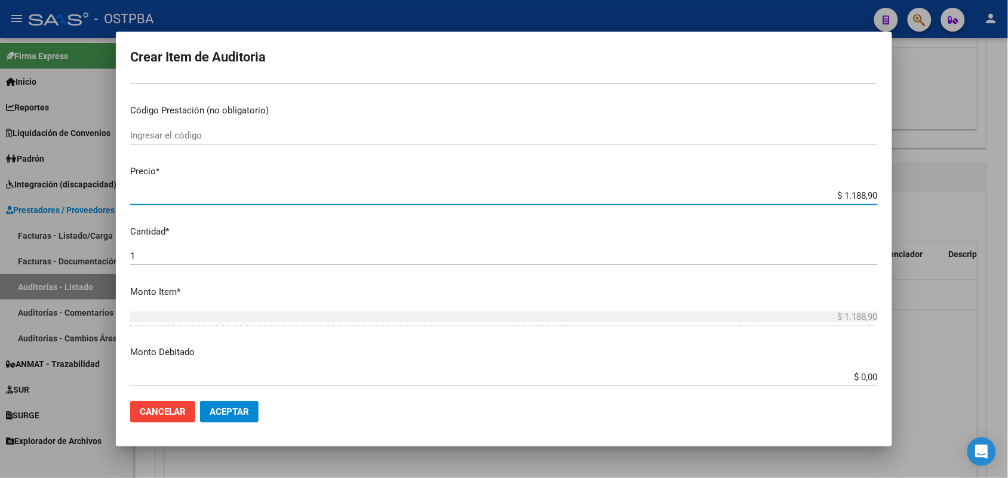
type input "$ 11.889,00"
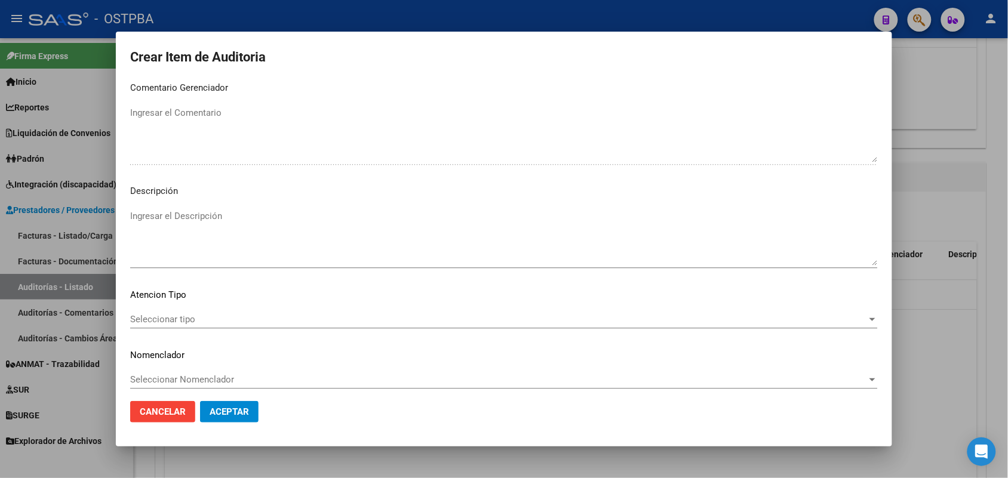
scroll to position [763, 0]
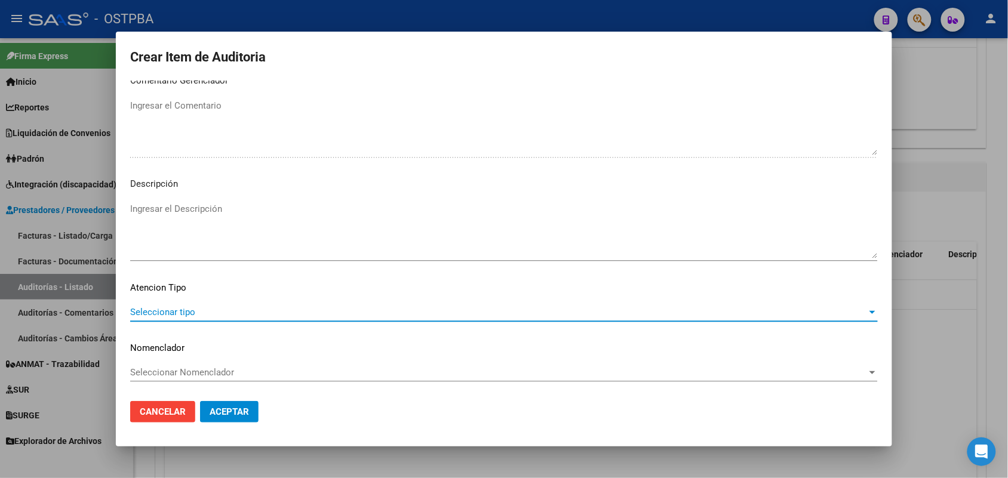
click at [167, 308] on span "Seleccionar tipo" at bounding box center [498, 312] width 737 height 11
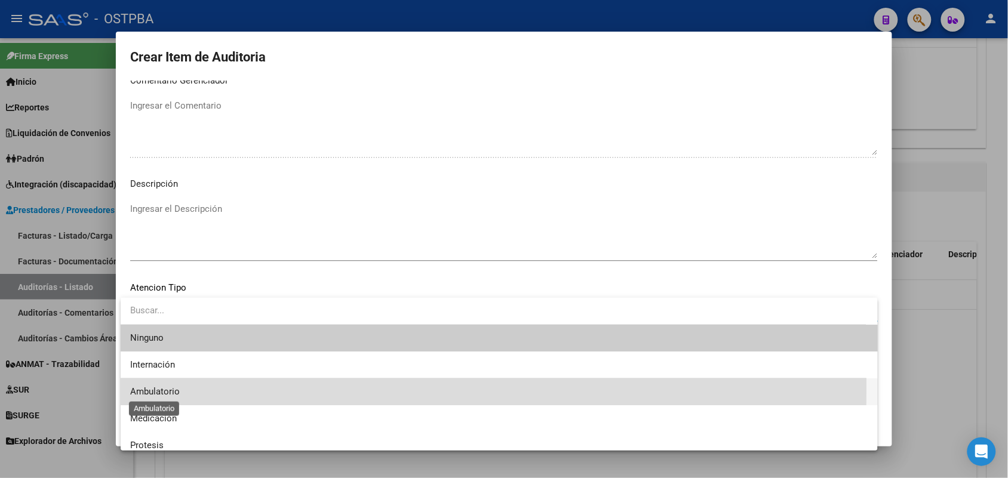
click at [168, 386] on span "Ambulatorio" at bounding box center [155, 391] width 50 height 11
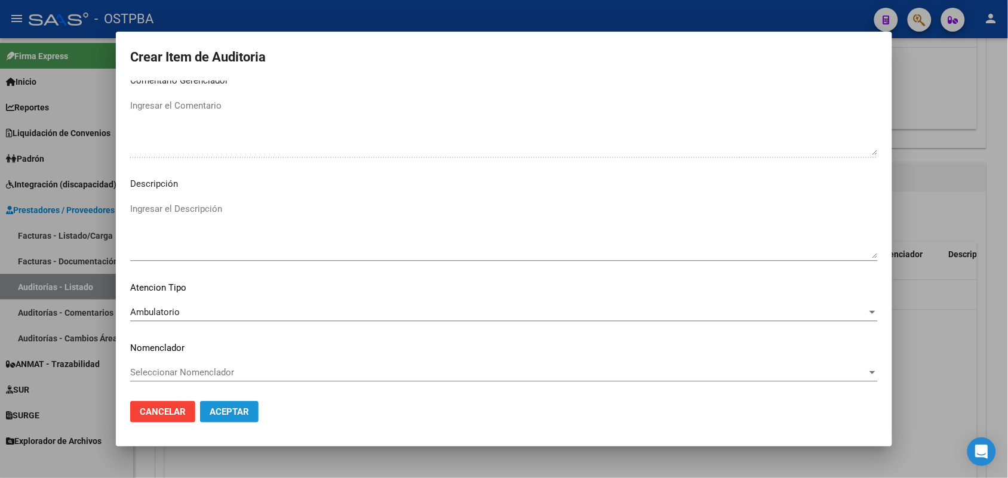
click at [229, 407] on span "Aceptar" at bounding box center [229, 412] width 39 height 11
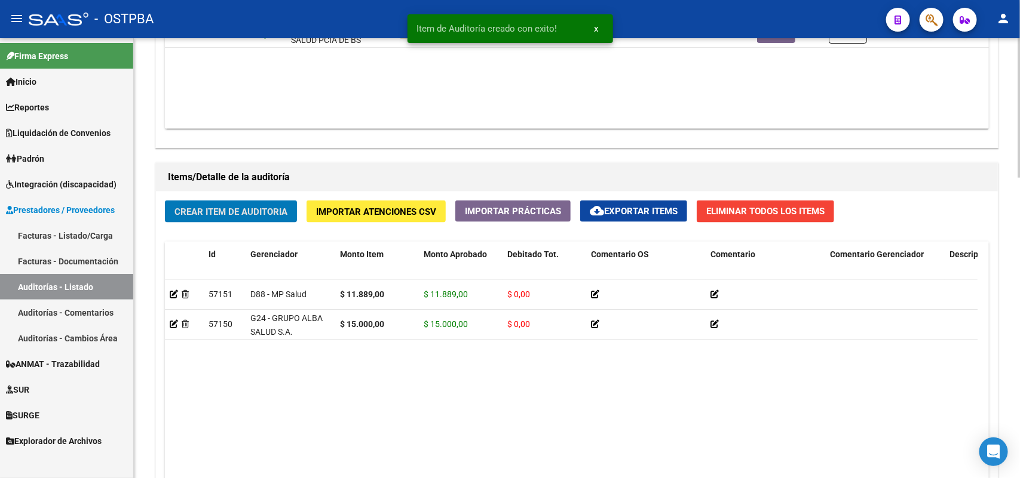
click at [287, 207] on span "Crear Item de Auditoria" at bounding box center [230, 212] width 113 height 11
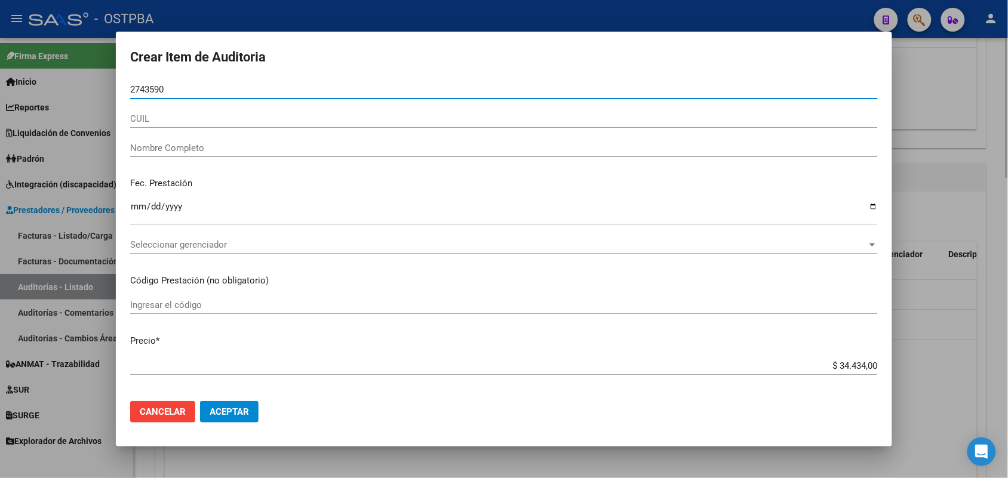
type input "27435906"
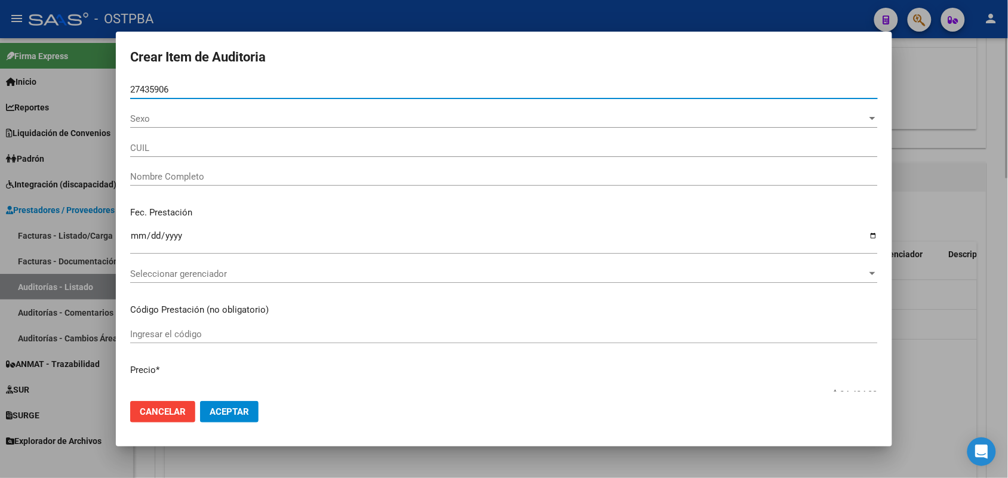
type input "20274359065"
type input "LASALANDRA FRANCISCO DANIEL"
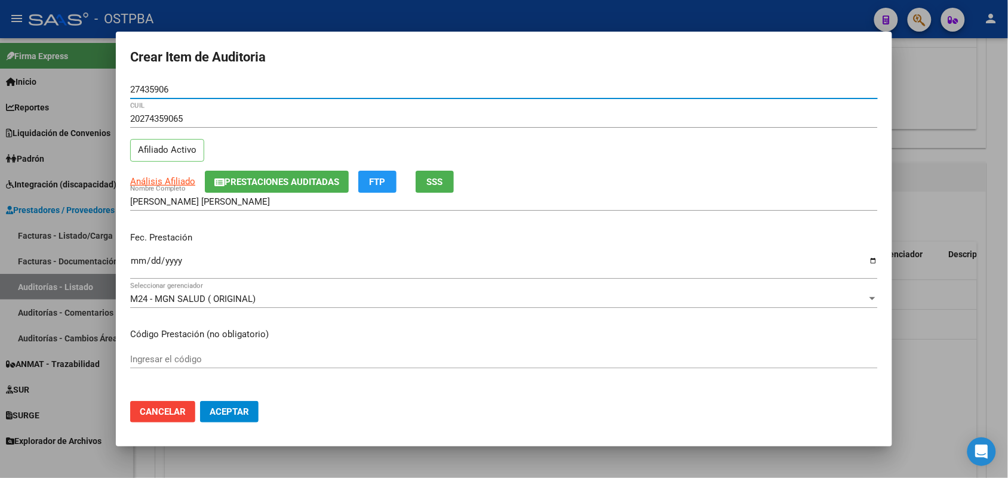
type input "27435906"
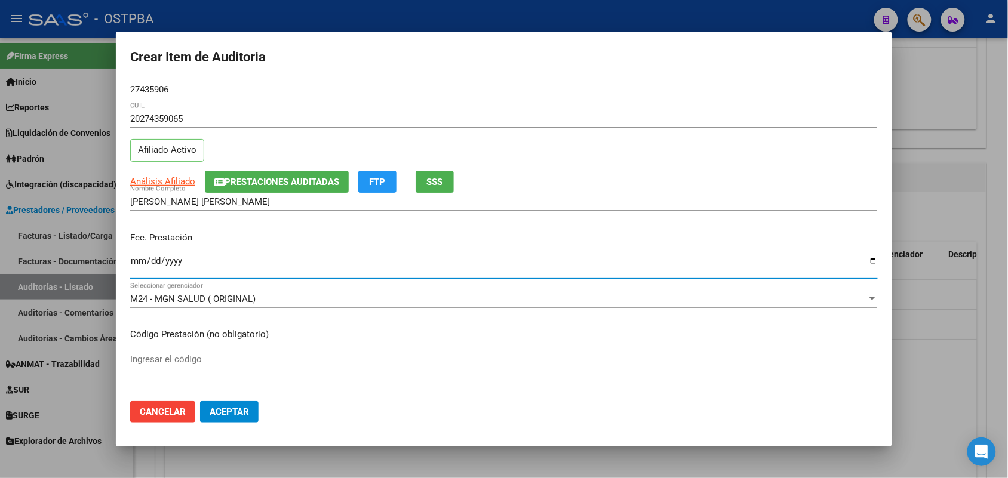
click at [135, 268] on input "Ingresar la fecha" at bounding box center [504, 265] width 748 height 19
type input "2025-08-06"
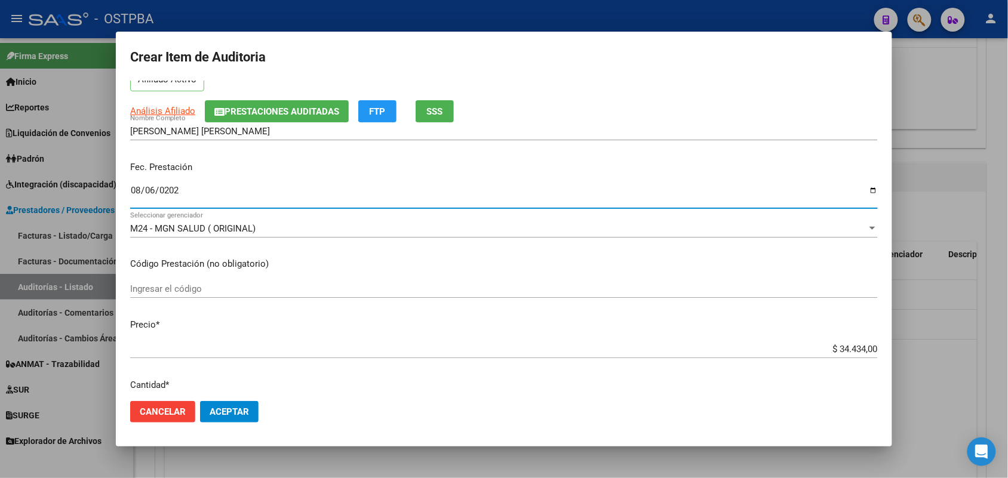
scroll to position [149, 0]
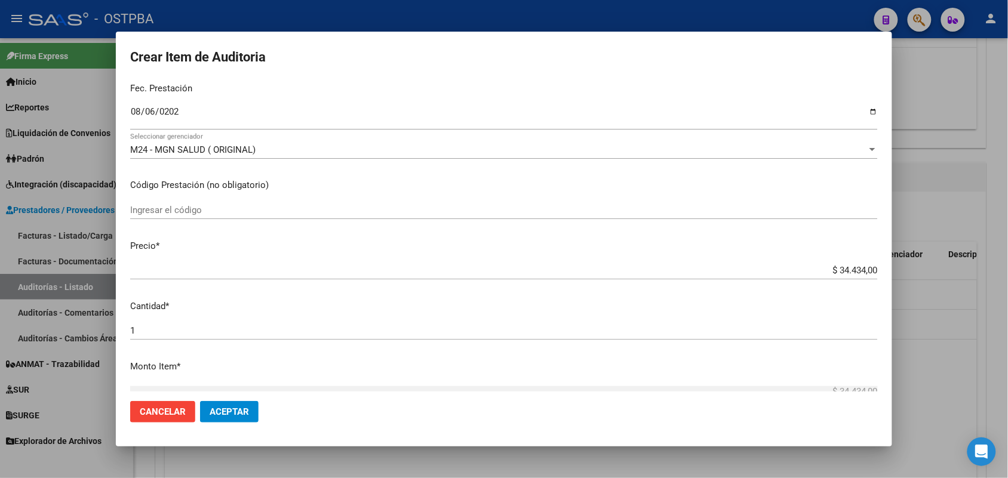
drag, startPoint x: 815, startPoint y: 264, endPoint x: 880, endPoint y: 264, distance: 64.5
click at [880, 264] on mat-dialog-content "27435906 Nro Documento 20274359065 CUIL Afiliado Activo Análisis Afiliado Prest…" at bounding box center [504, 236] width 777 height 311
click at [560, 306] on p "Cantidad *" at bounding box center [504, 307] width 748 height 14
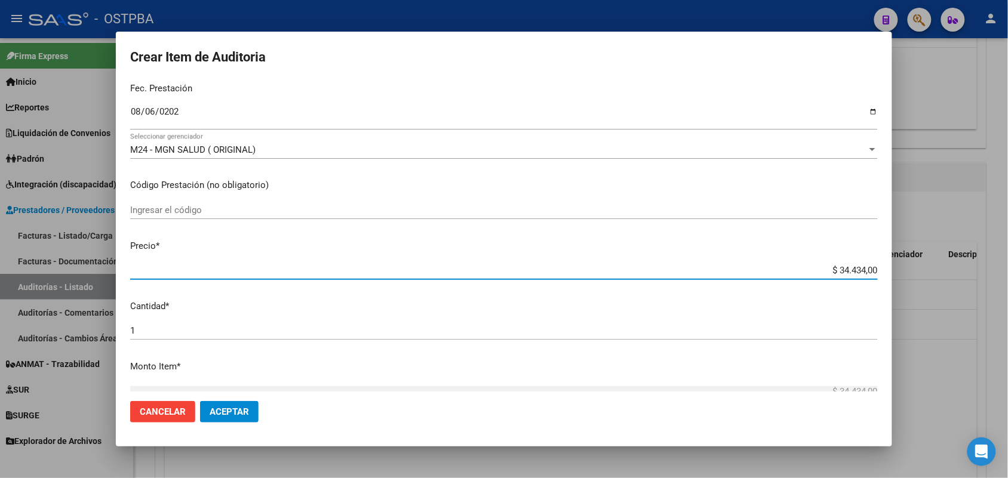
drag, startPoint x: 811, startPoint y: 267, endPoint x: 952, endPoint y: 293, distance: 142.7
click at [952, 293] on div "Crear Item de Auditoria 27435906 Nro Documento 20274359065 CUIL Afiliado Activo…" at bounding box center [504, 239] width 1008 height 478
type input "$ 0,01"
type input "$ 0,10"
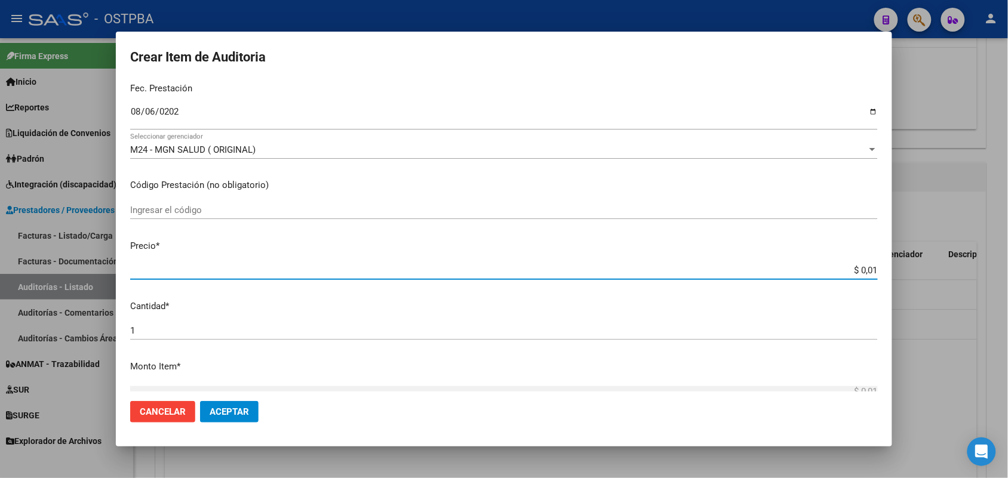
type input "$ 0,10"
type input "$ 1,06"
type input "$ 10,65"
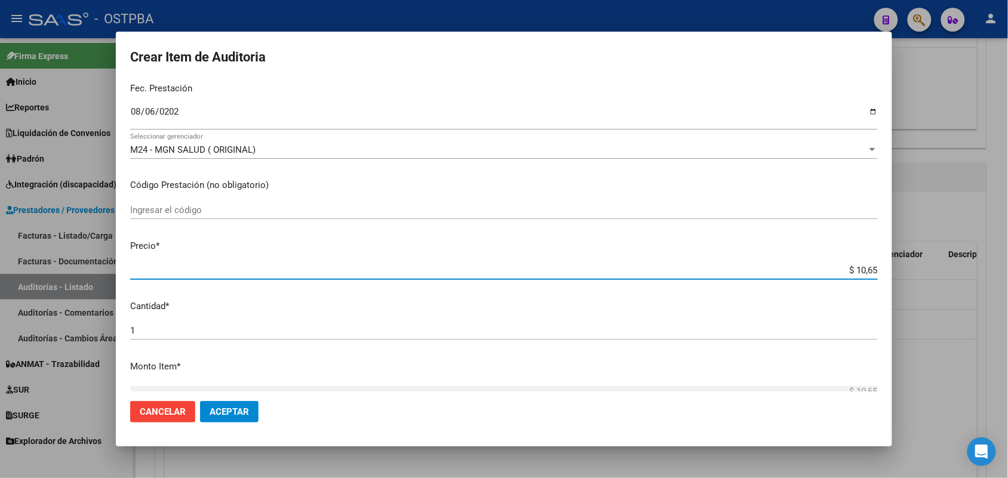
type input "$ 106,56"
type input "$ 1.065,60"
type input "$ 10.656,00"
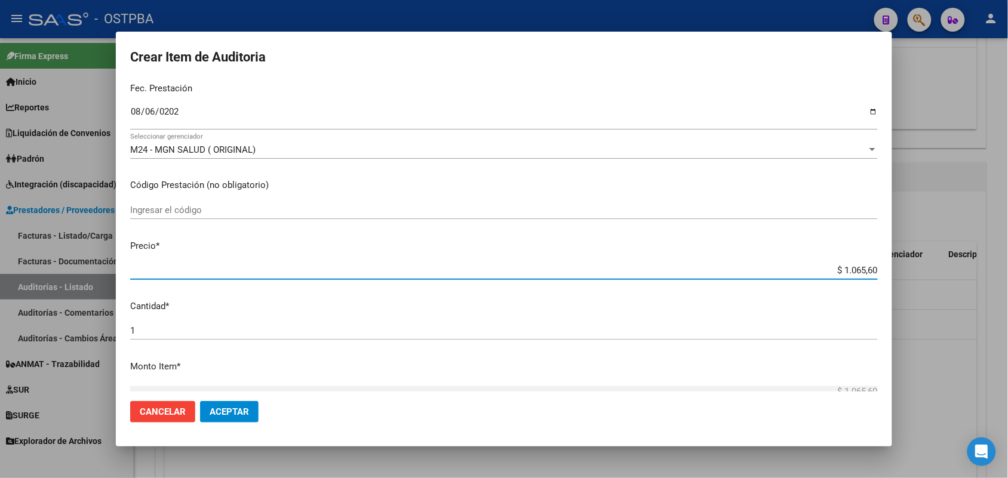
type input "$ 10.656,00"
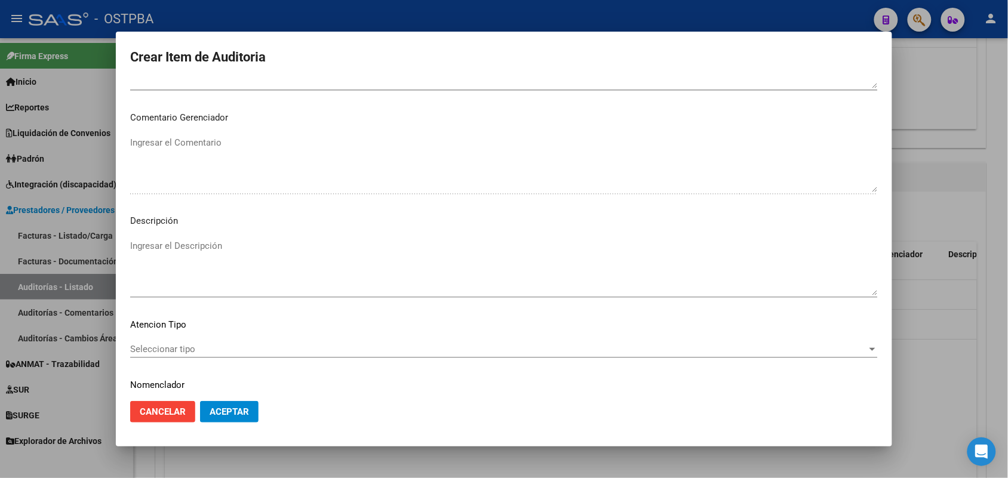
scroll to position [763, 0]
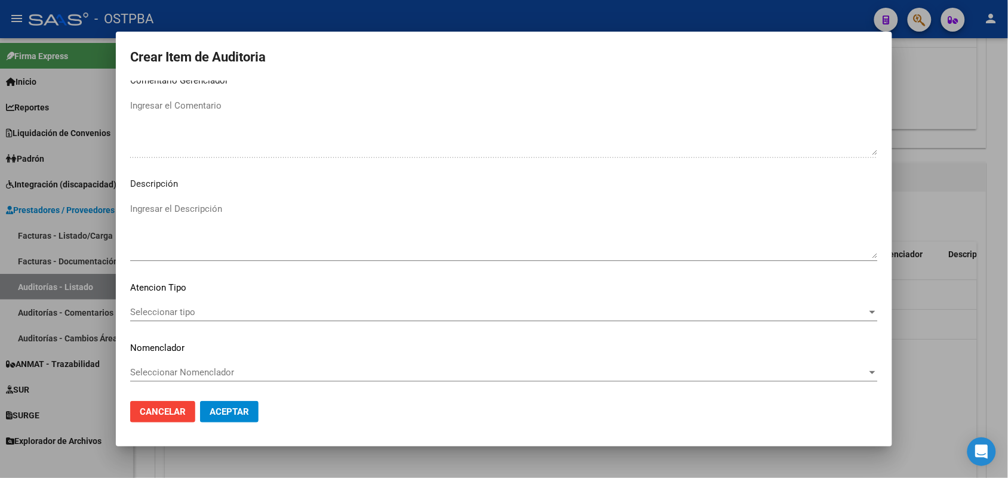
click at [182, 308] on span "Seleccionar tipo" at bounding box center [498, 312] width 737 height 11
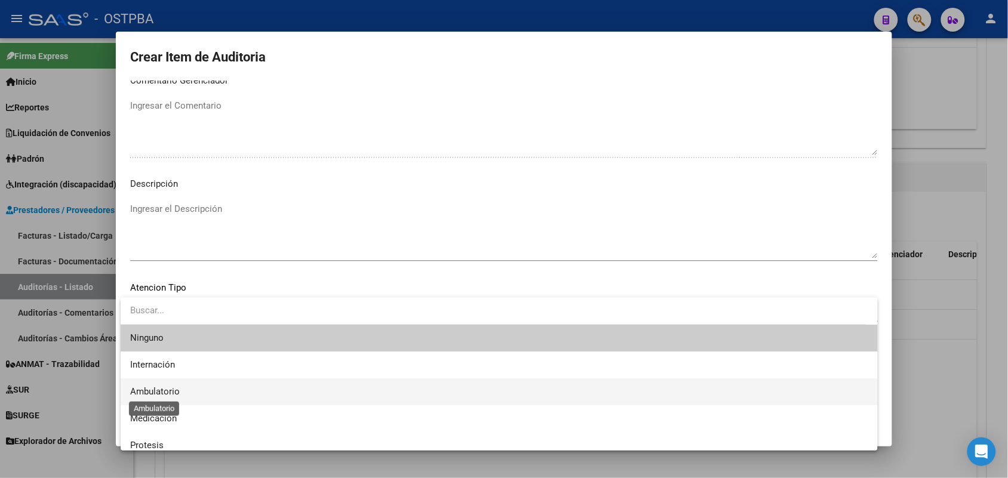
click at [160, 393] on span "Ambulatorio" at bounding box center [155, 391] width 50 height 11
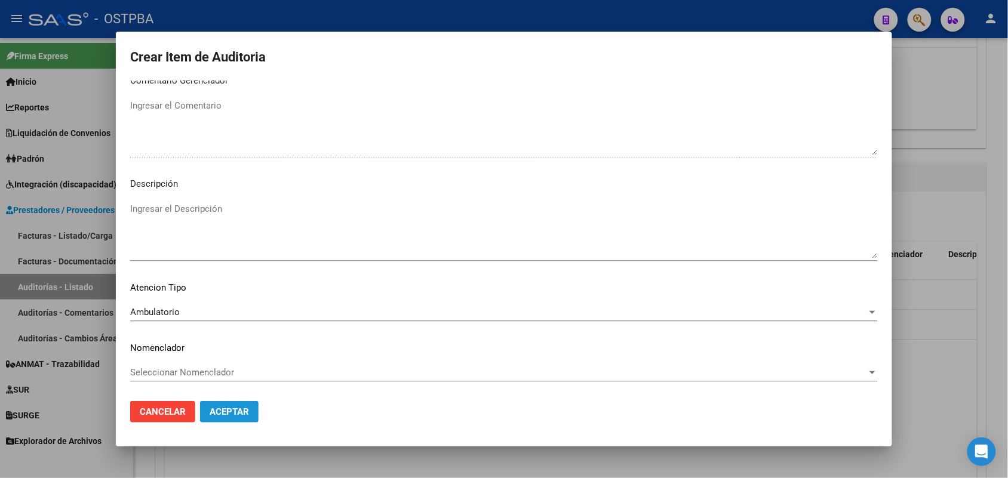
click at [226, 404] on button "Aceptar" at bounding box center [229, 412] width 59 height 22
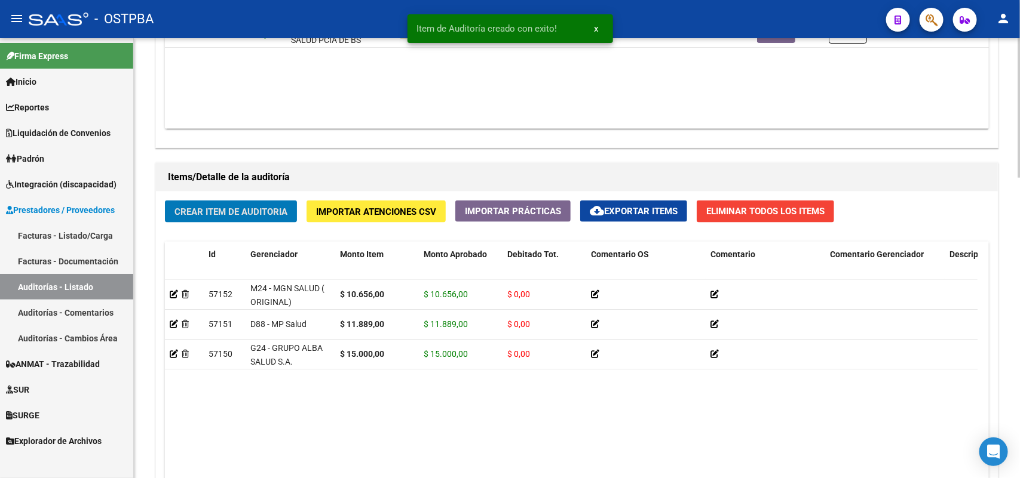
click at [277, 201] on button "Crear Item de Auditoria" at bounding box center [231, 212] width 132 height 22
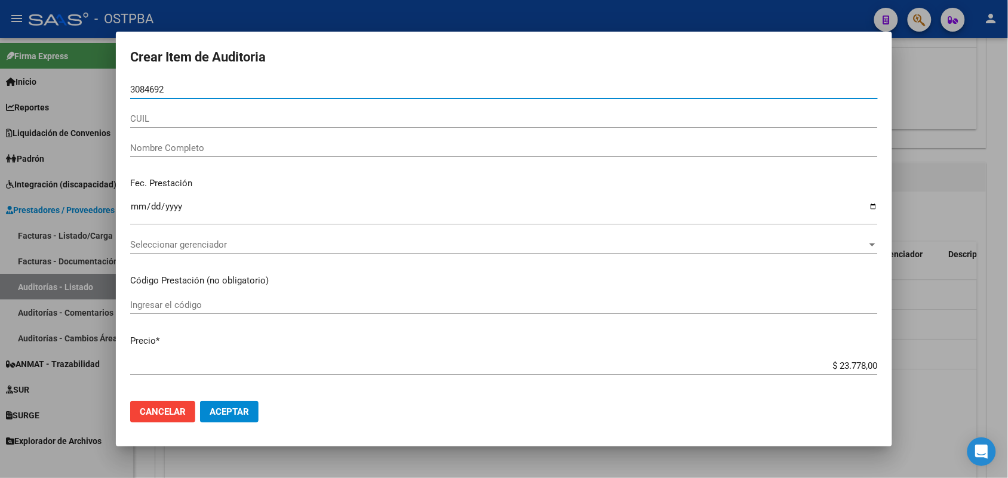
type input "30846924"
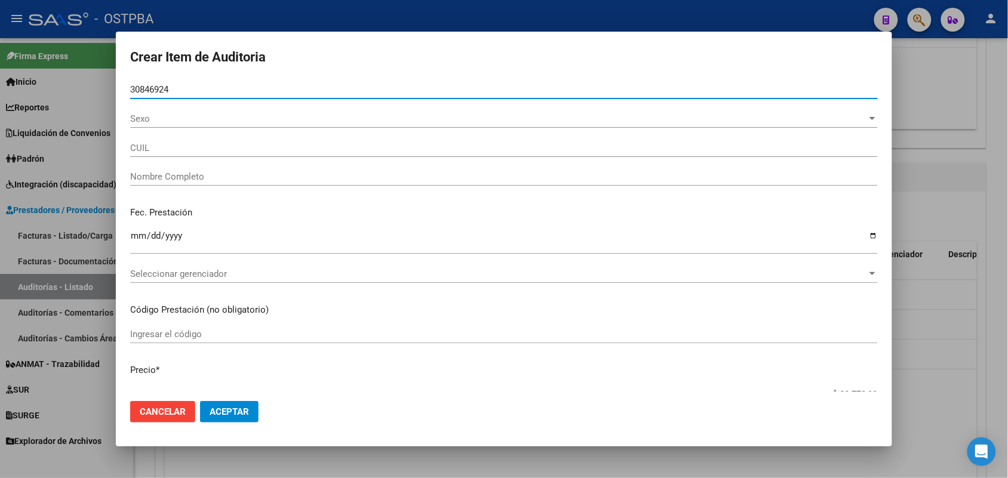
type input "27308469242"
type input "MEDINA CECILIA MABEL"
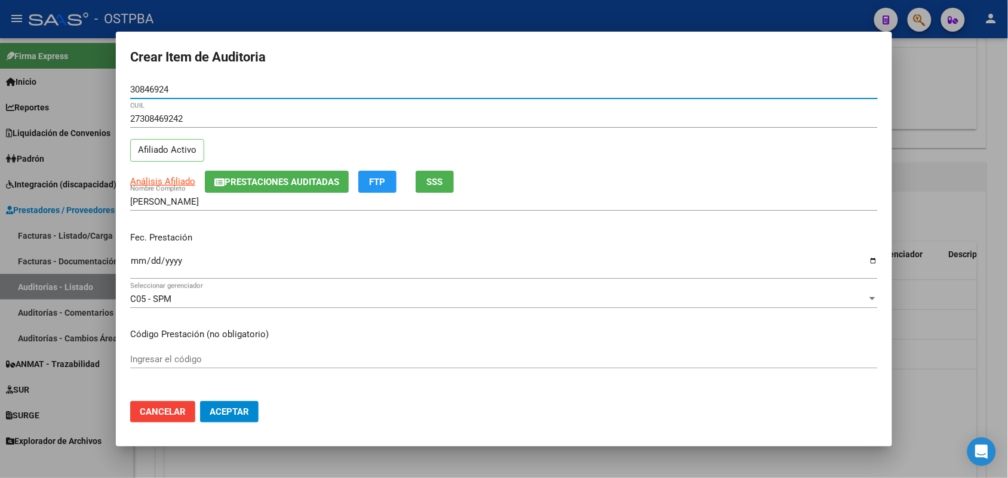
type input "30846924"
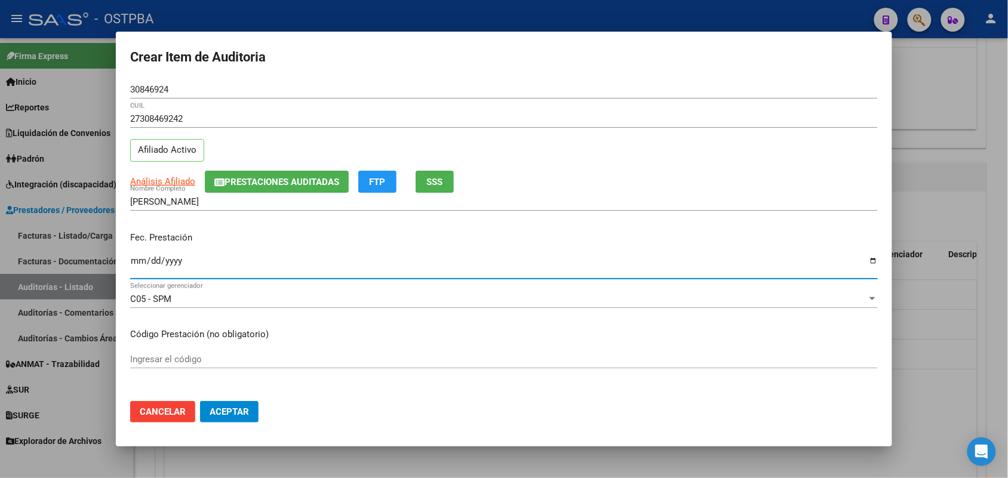
click at [139, 263] on input "Ingresar la fecha" at bounding box center [504, 265] width 748 height 19
type input "2025-07-20"
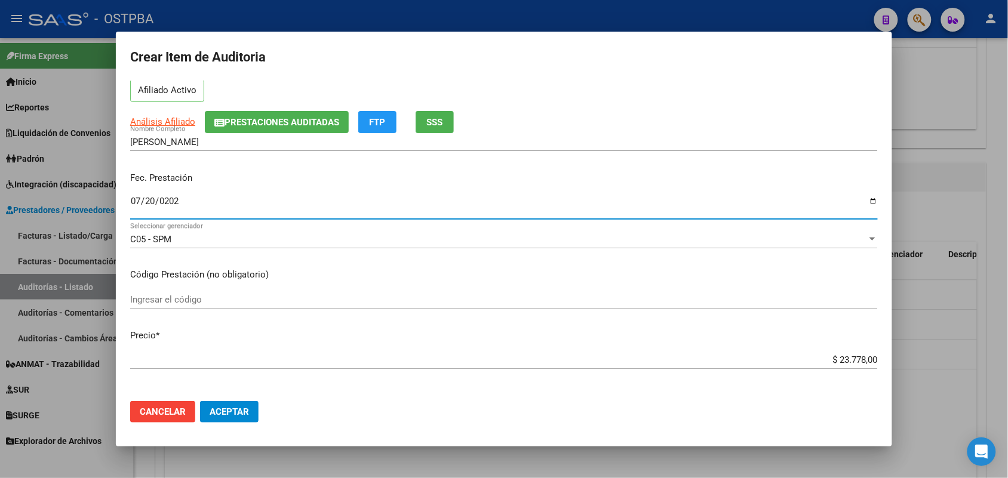
scroll to position [149, 0]
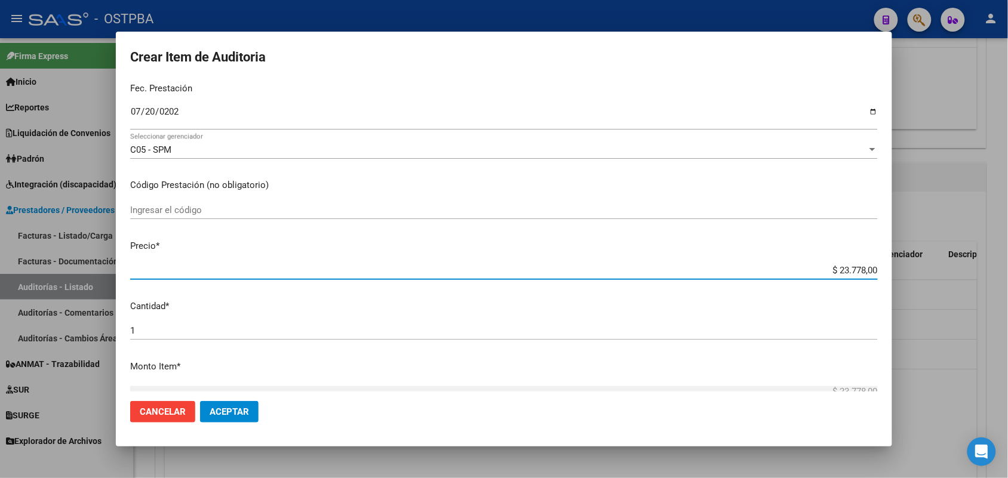
drag, startPoint x: 811, startPoint y: 272, endPoint x: 911, endPoint y: 269, distance: 99.8
click at [911, 269] on div "Crear Item de Auditoria 30846924 Nro Documento 27308469242 CUIL Afiliado Activo…" at bounding box center [504, 239] width 1008 height 478
type input "$ 0,01"
type input "$ 0,11"
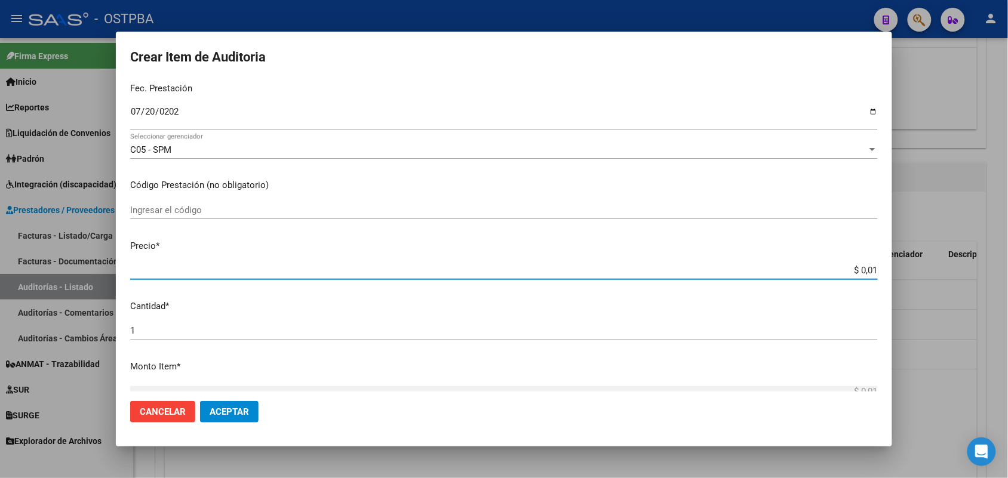
type input "$ 0,11"
type input "$ 1,18"
type input "$ 11,88"
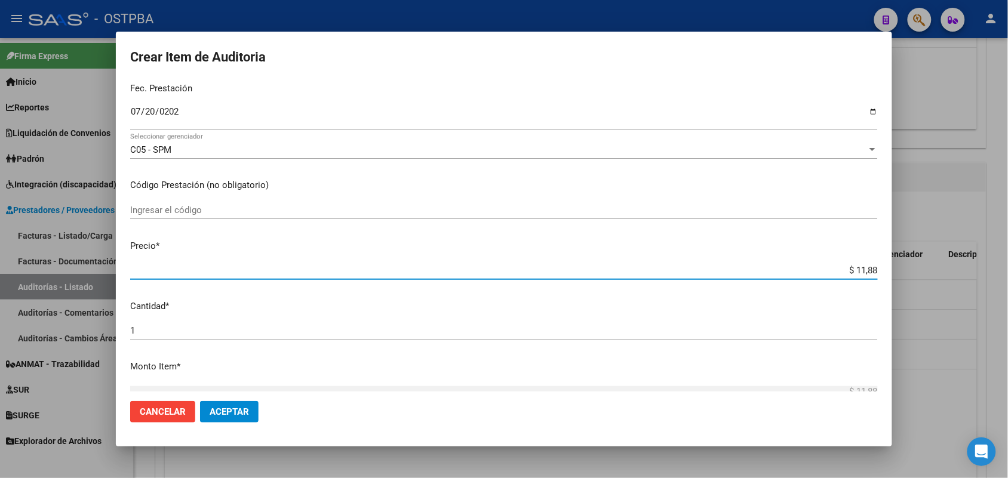
type input "$ 118,89"
type input "$ 1.188,90"
type input "$ 11.889,00"
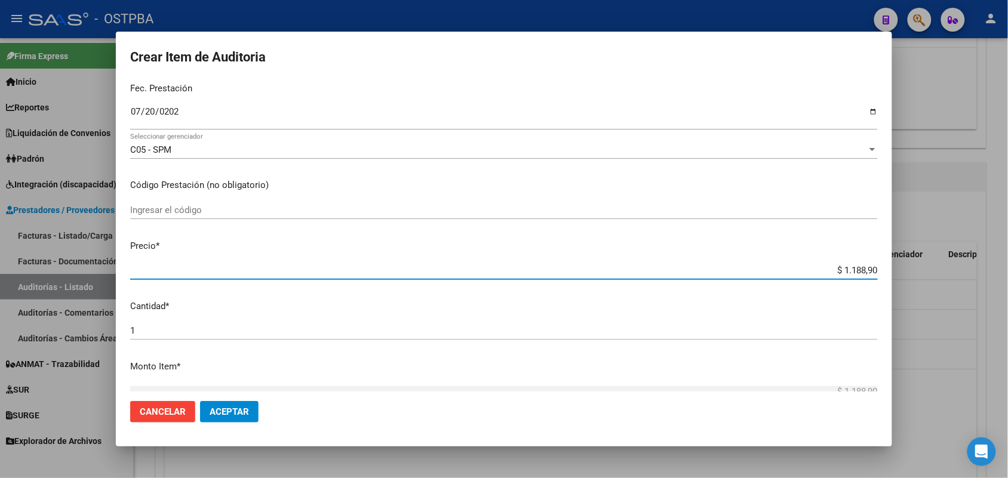
type input "$ 11.889,00"
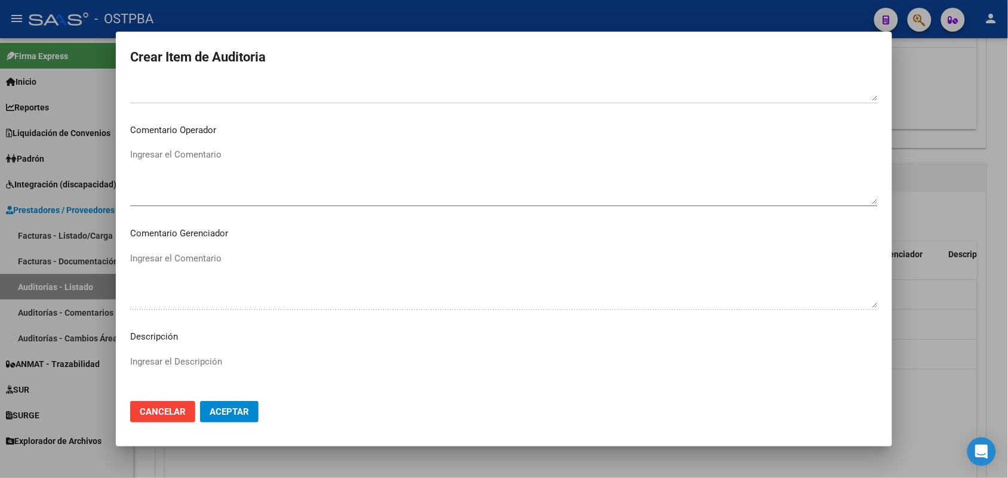
scroll to position [763, 0]
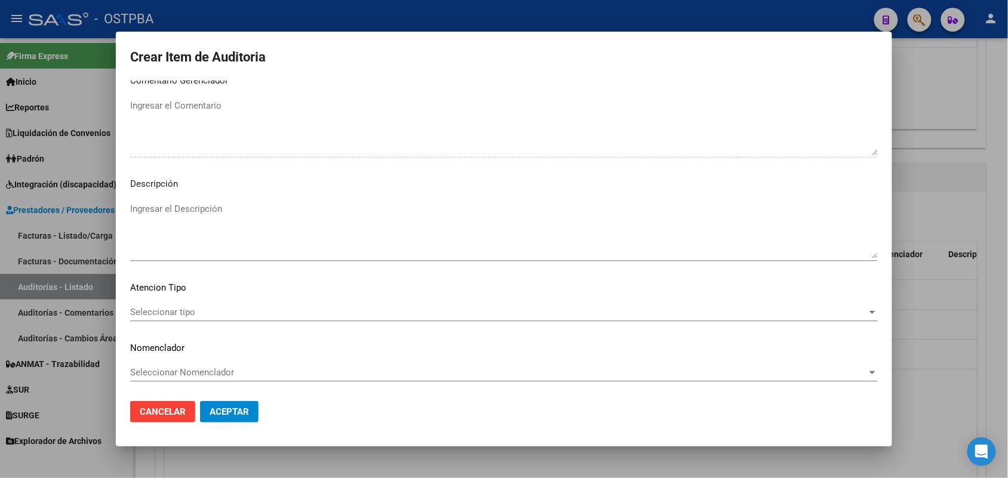
click at [171, 311] on span "Seleccionar tipo" at bounding box center [498, 312] width 737 height 11
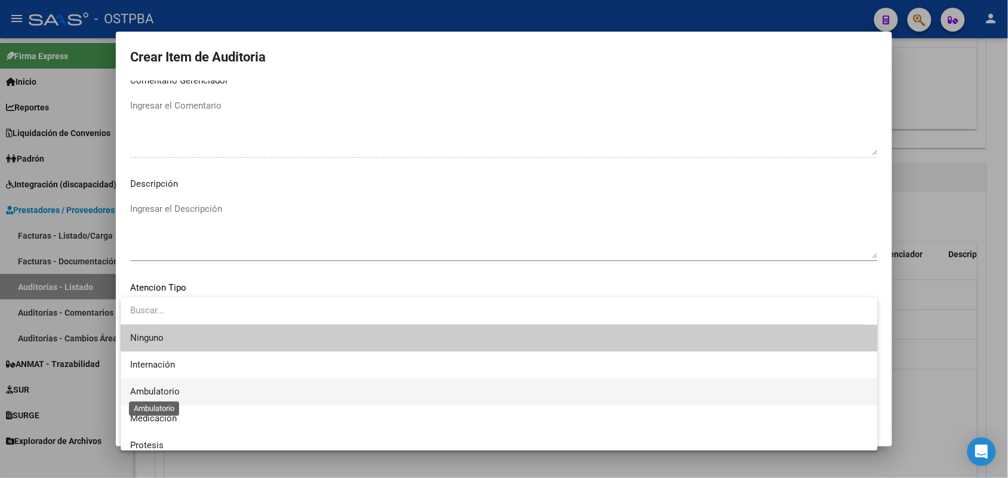
click at [169, 389] on span "Ambulatorio" at bounding box center [155, 391] width 50 height 11
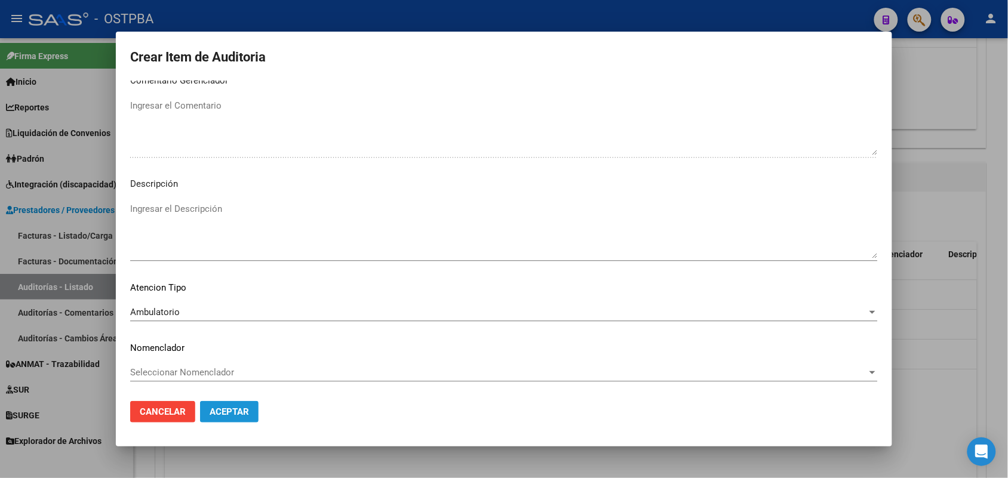
click at [244, 411] on span "Aceptar" at bounding box center [229, 412] width 39 height 11
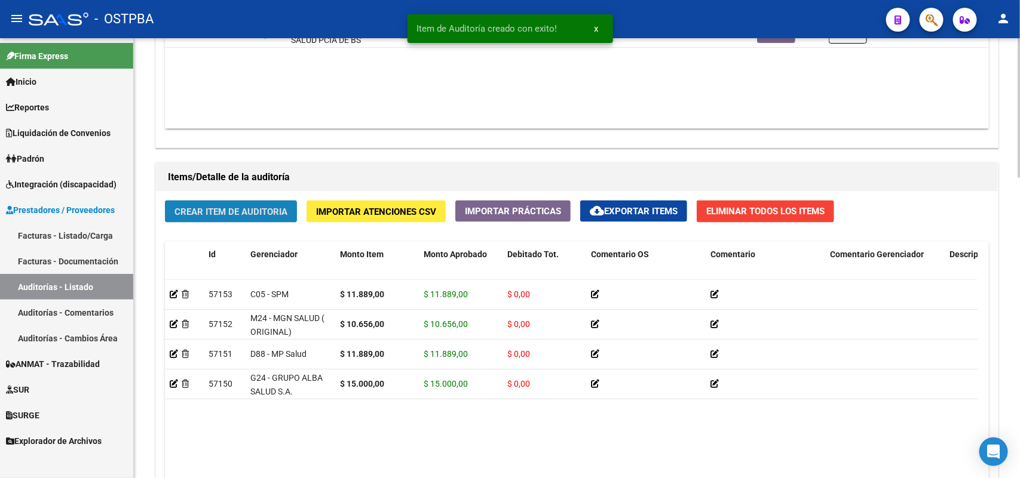
click at [271, 207] on span "Crear Item de Auditoria" at bounding box center [230, 212] width 113 height 11
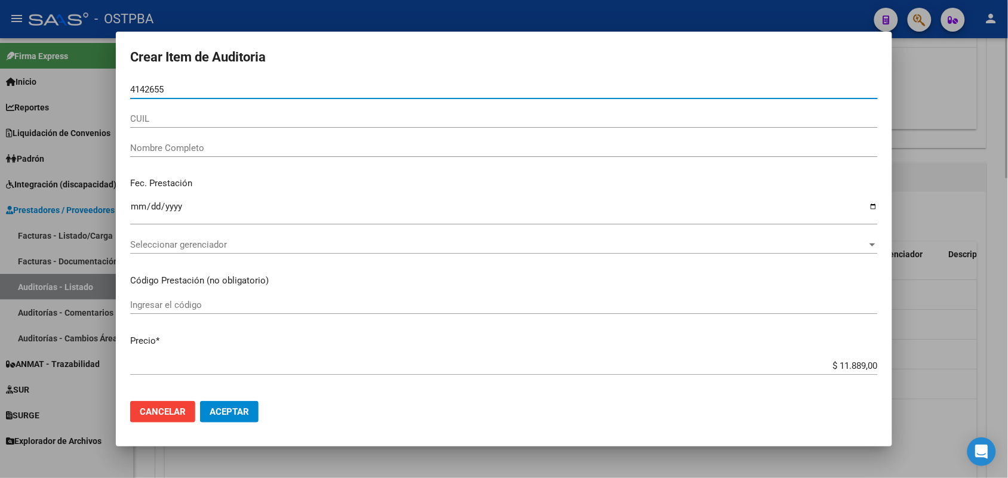
type input "41426550"
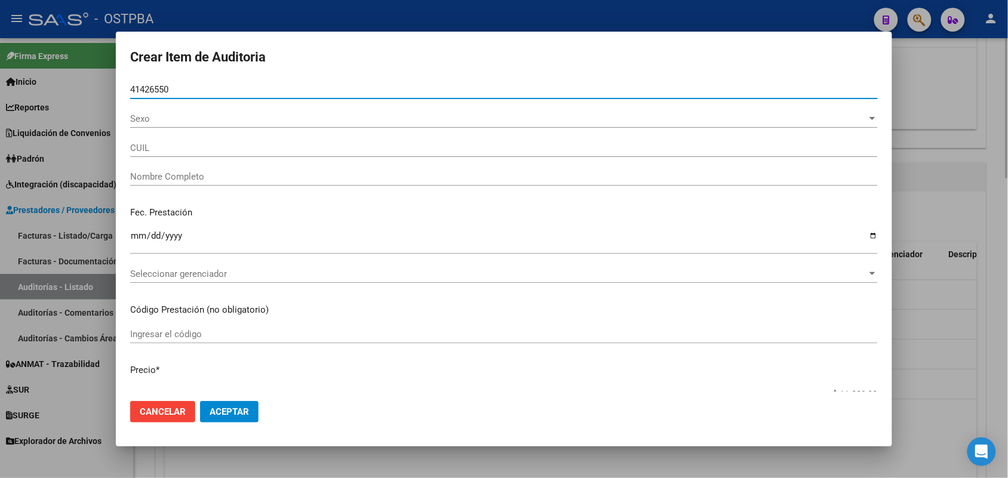
type input "27414265508"
type input "SILVERO VICTORIA ANDREA -"
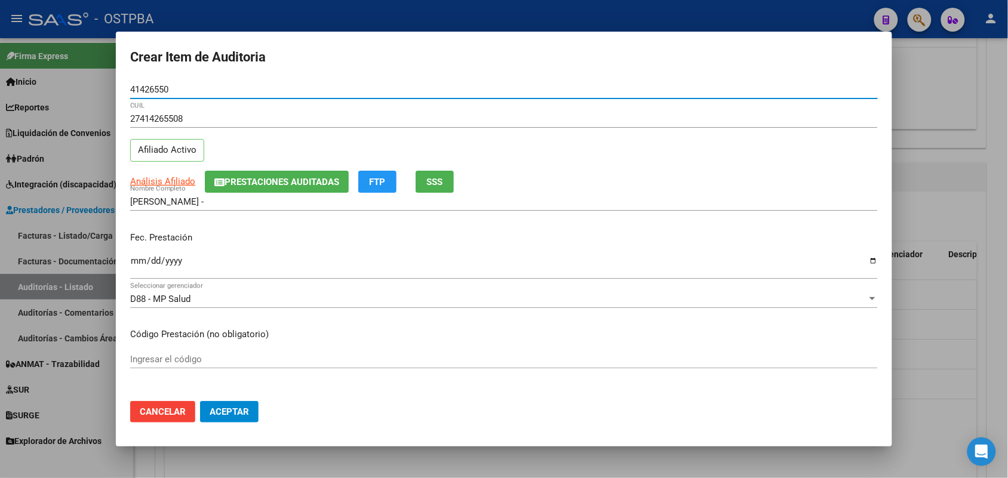
type input "41426550"
click at [135, 263] on input "Ingresar la fecha" at bounding box center [504, 265] width 748 height 19
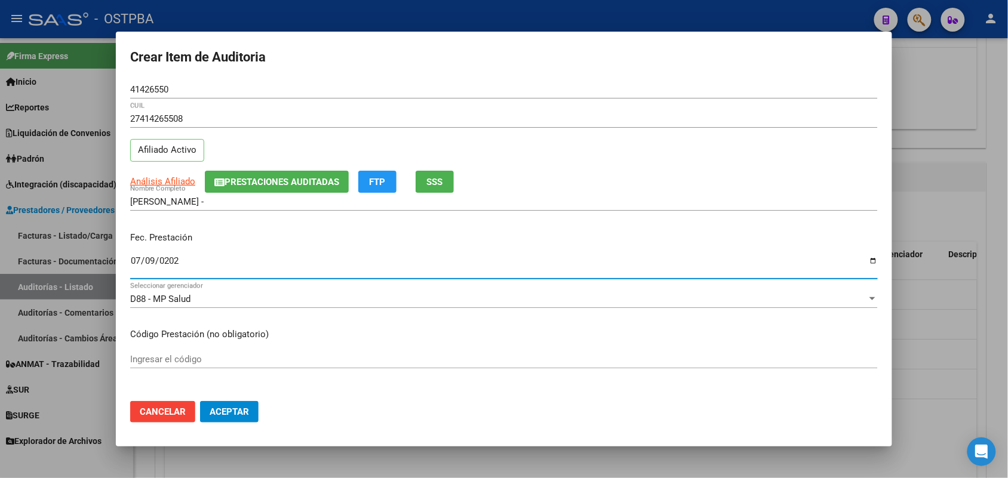
type input "2025-07-09"
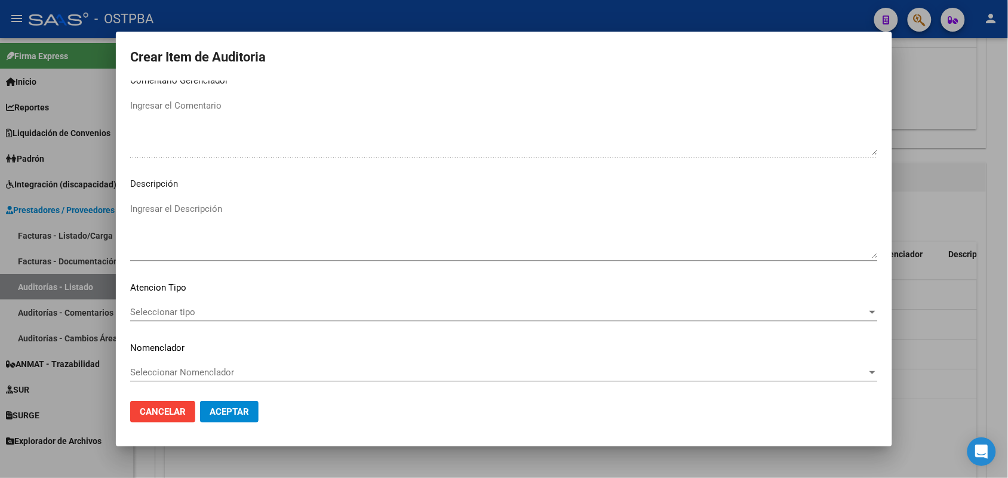
click at [180, 312] on span "Seleccionar tipo" at bounding box center [498, 312] width 737 height 11
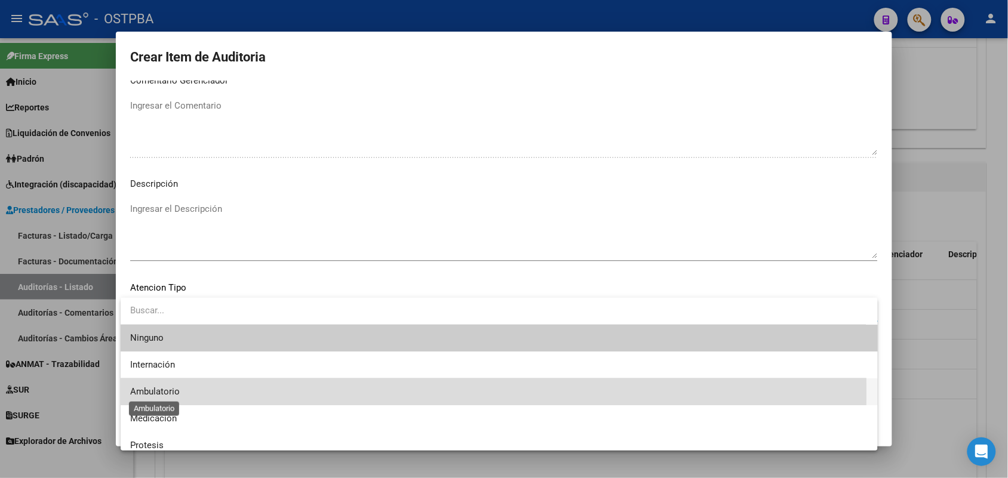
click at [171, 392] on span "Ambulatorio" at bounding box center [155, 391] width 50 height 11
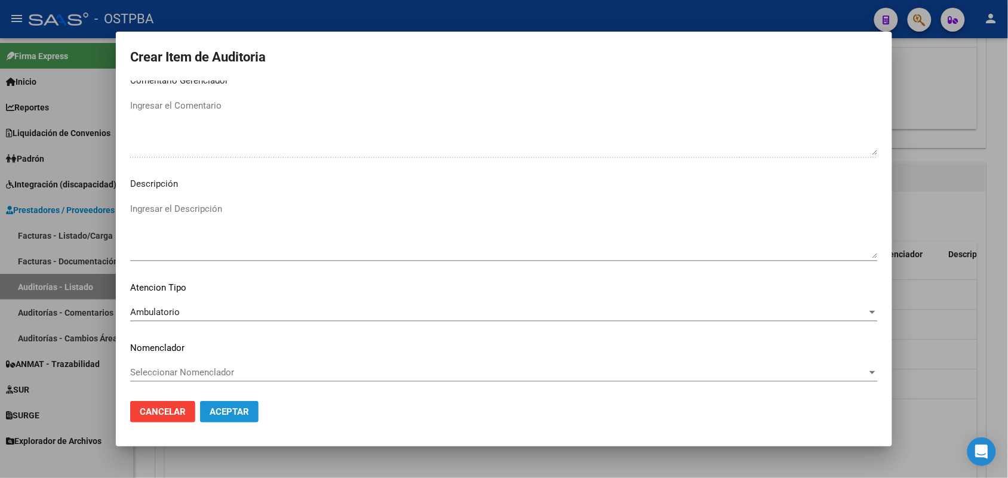
click at [225, 411] on span "Aceptar" at bounding box center [229, 412] width 39 height 11
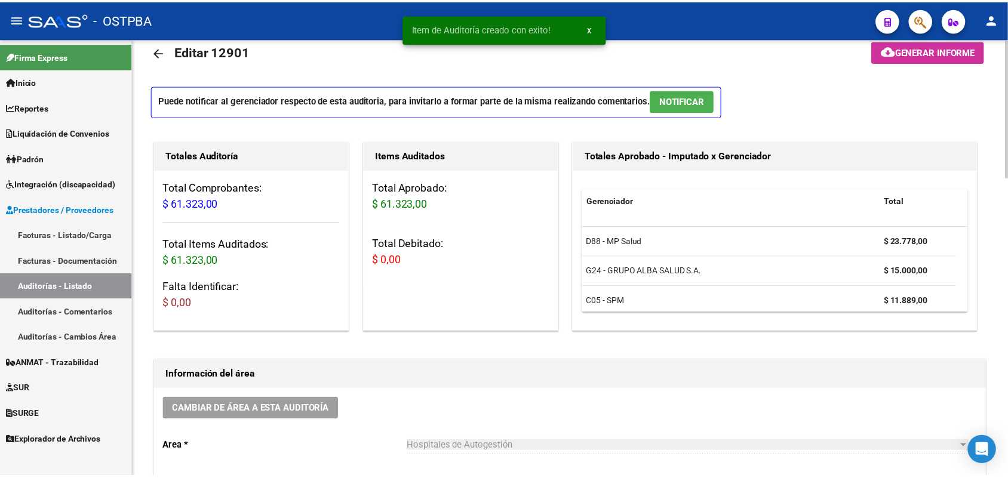
scroll to position [0, 0]
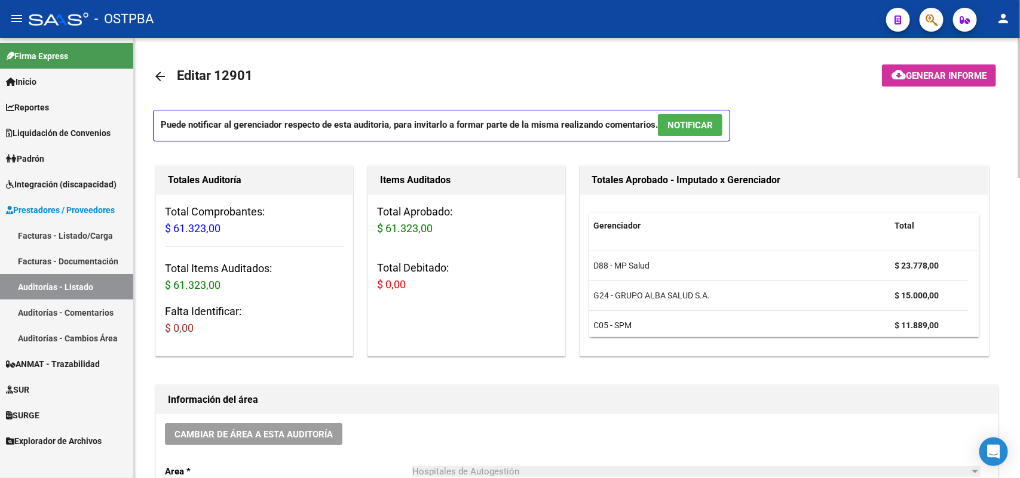
click at [952, 72] on span "Generar informe" at bounding box center [946, 75] width 81 height 11
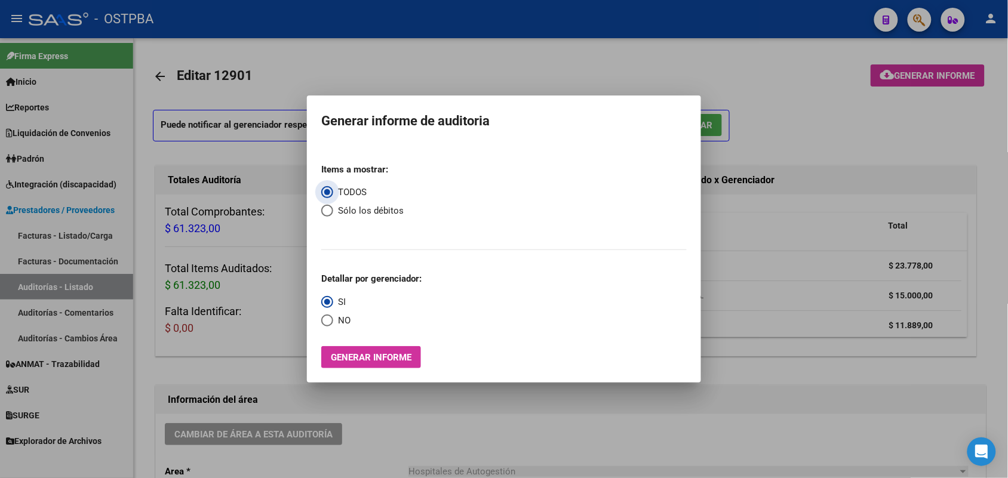
click at [402, 360] on span "Generar informe" at bounding box center [371, 357] width 81 height 11
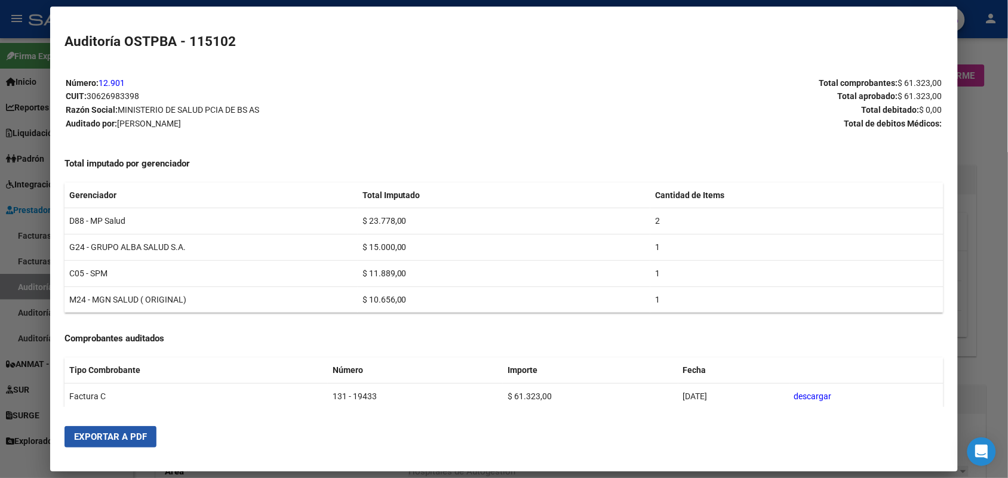
click at [122, 436] on span "Exportar a PDF" at bounding box center [110, 437] width 73 height 11
click at [995, 135] on div at bounding box center [504, 239] width 1008 height 478
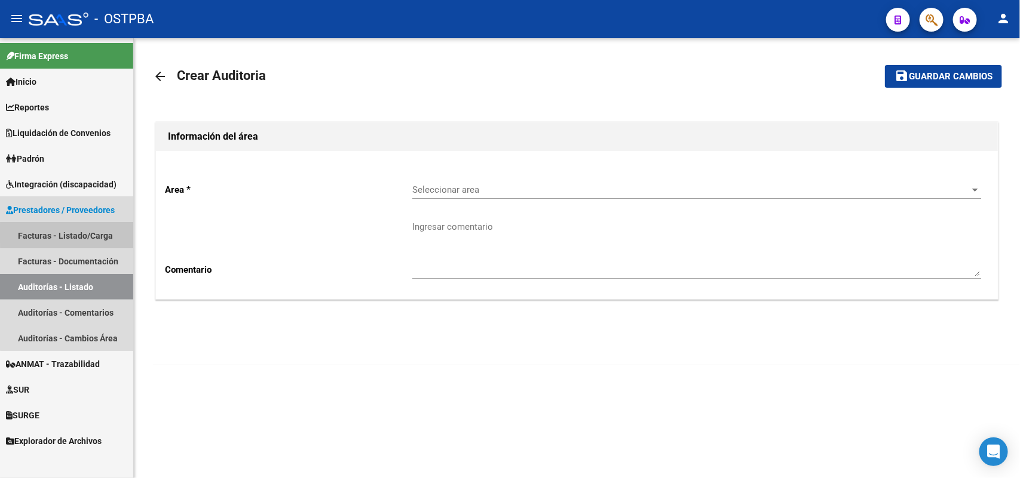
click at [94, 234] on link "Facturas - Listado/Carga" at bounding box center [66, 236] width 133 height 26
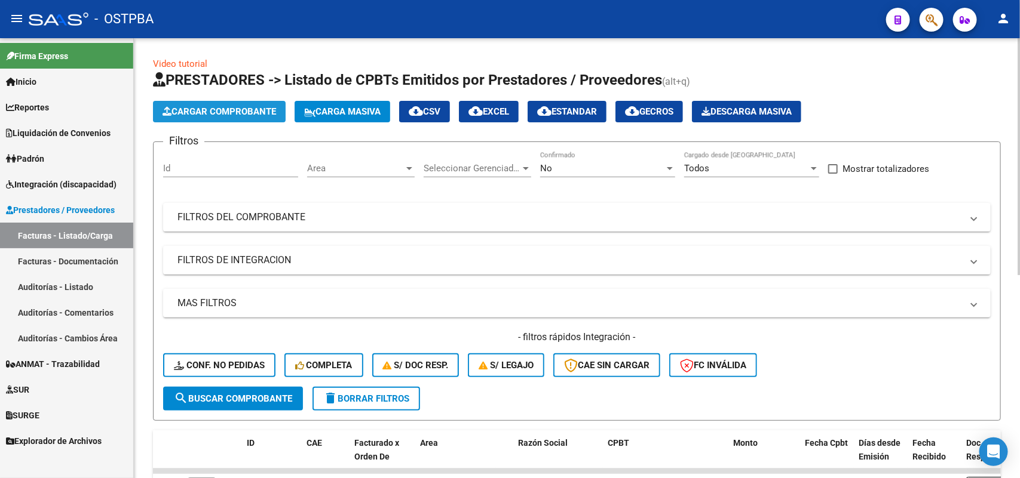
click at [252, 109] on span "Cargar Comprobante" at bounding box center [218, 111] width 113 height 11
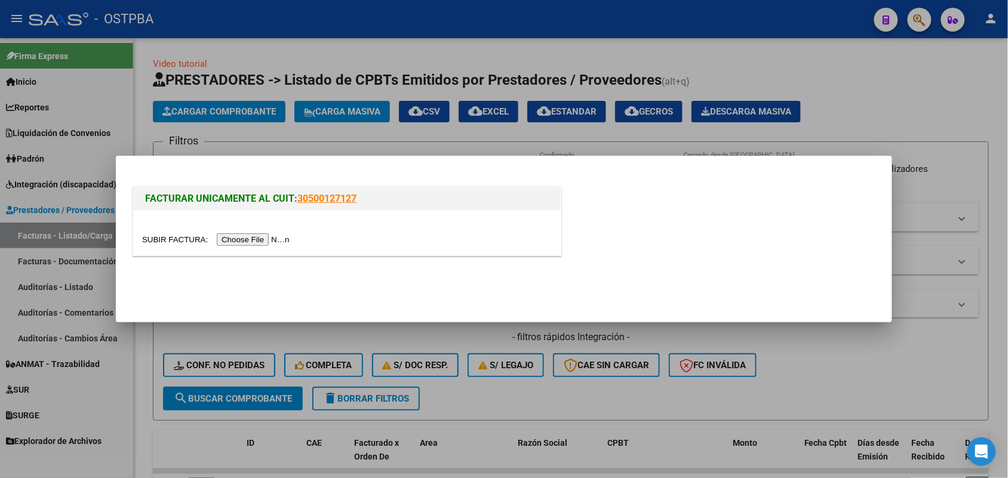
click at [251, 238] on input "file" at bounding box center [217, 240] width 151 height 13
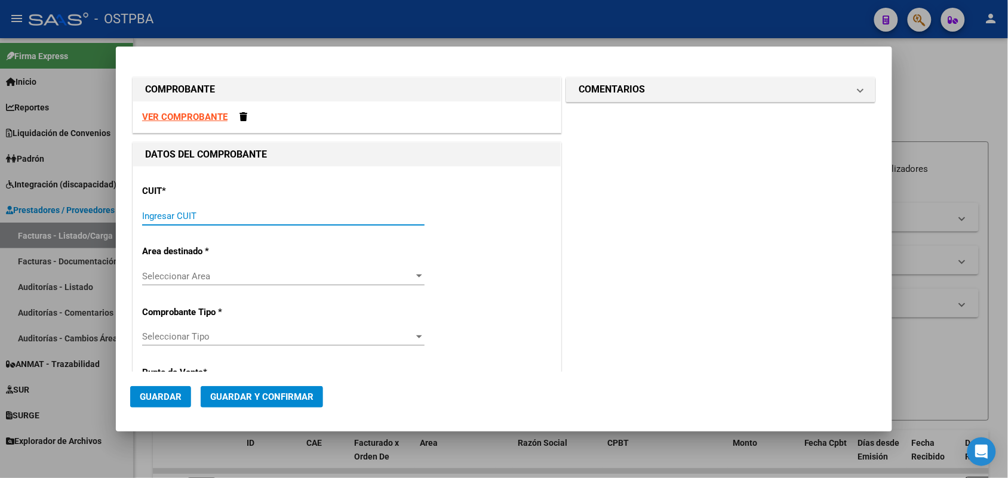
drag, startPoint x: 159, startPoint y: 214, endPoint x: 246, endPoint y: 181, distance: 92.6
click at [186, 204] on div "CUIT * Ingresar CUIT" at bounding box center [347, 206] width 410 height 60
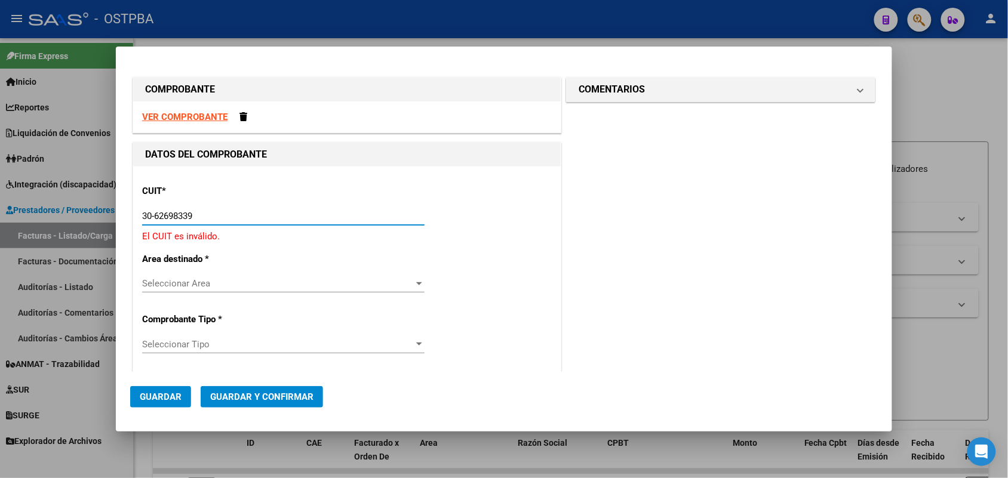
type input "30-62698339-8"
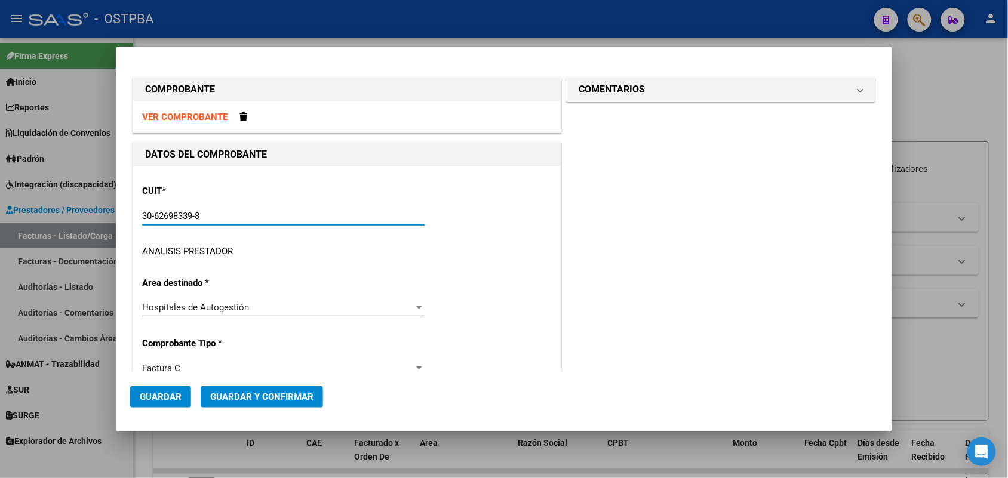
type input "131"
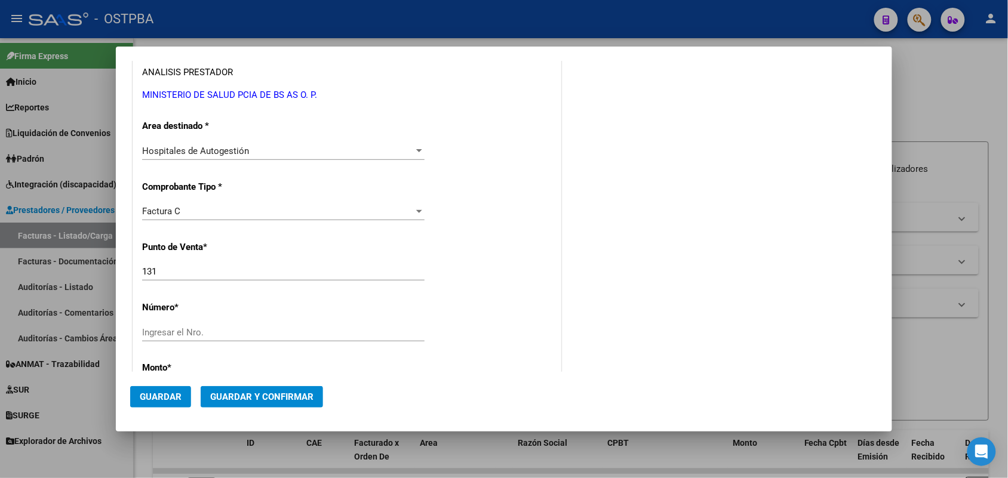
scroll to position [224, 0]
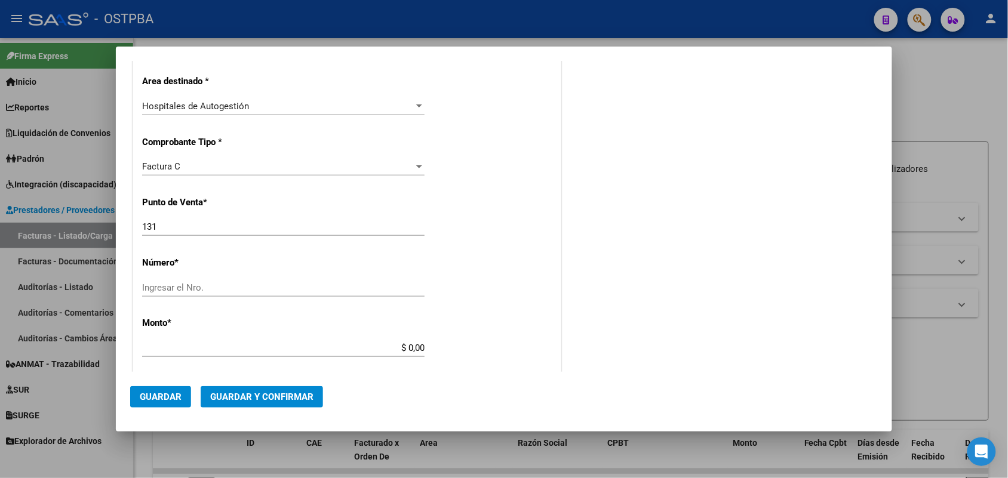
type input "30-62698339-8"
drag, startPoint x: 159, startPoint y: 227, endPoint x: 118, endPoint y: 227, distance: 41.8
click at [118, 227] on mat-dialog-content "COMPROBANTE VER COMPROBANTE DATOS DEL COMPROBANTE CUIT * 30-62698339-8 Ingresar…" at bounding box center [504, 216] width 777 height 311
type input "114"
click at [153, 290] on input "Ingresar el Nro." at bounding box center [283, 288] width 283 height 11
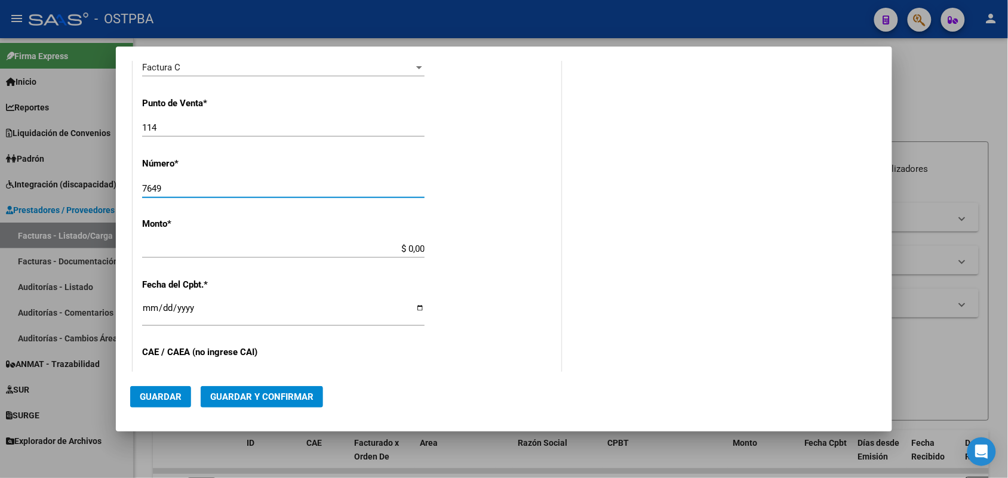
scroll to position [373, 0]
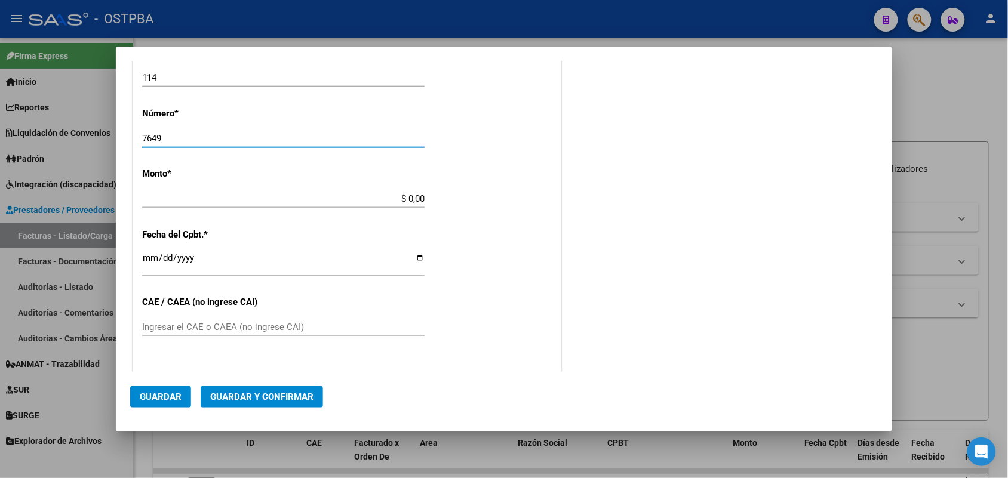
type input "7649"
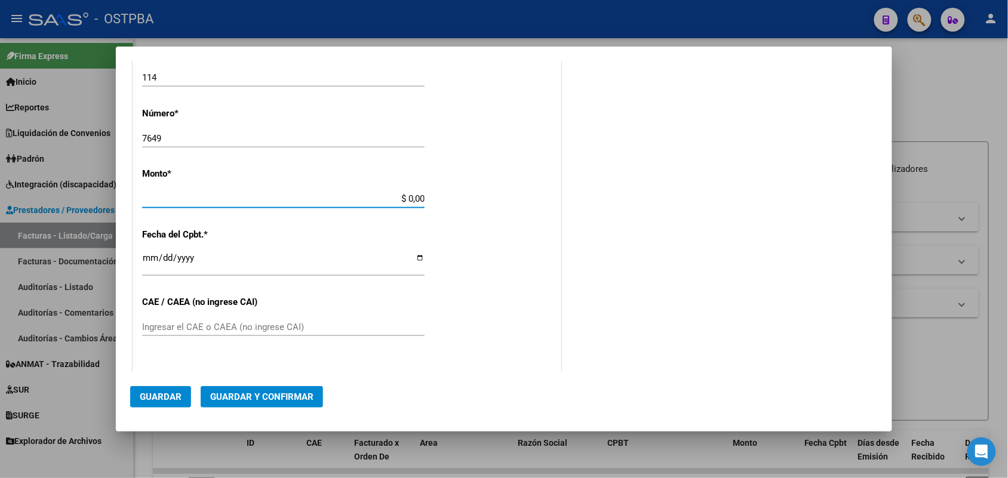
drag, startPoint x: 389, startPoint y: 198, endPoint x: 441, endPoint y: 198, distance: 51.4
click at [441, 198] on div "CUIT * 30-62698339-8 Ingresar CUIT ANALISIS PRESTADOR MINISTERIO DE SALUD PCIA …" at bounding box center [347, 216] width 428 height 847
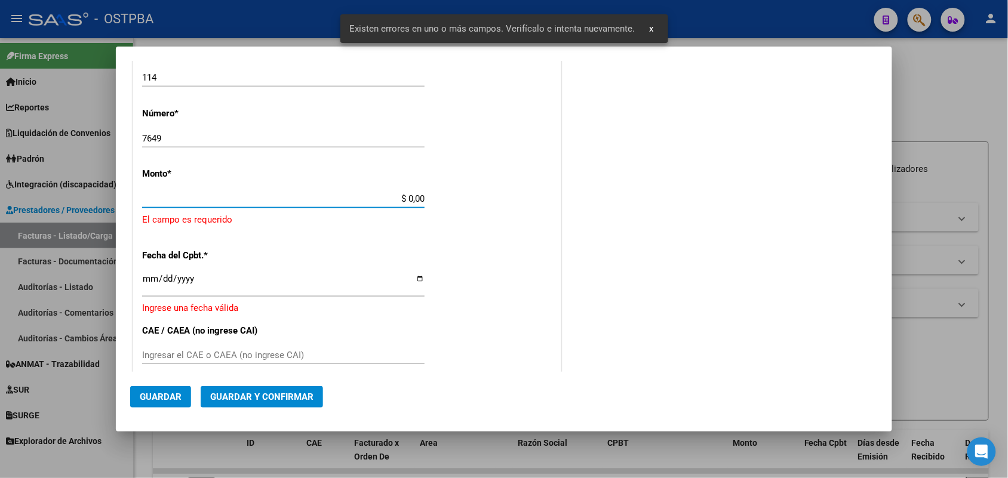
scroll to position [350, 0]
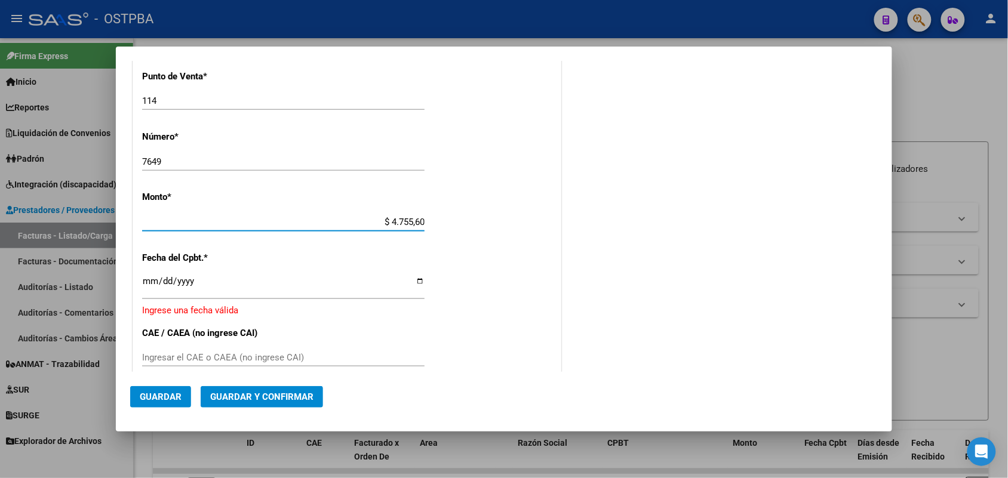
type input "$ 47.556,00"
click at [143, 290] on input "Ingresar la fecha" at bounding box center [283, 286] width 283 height 19
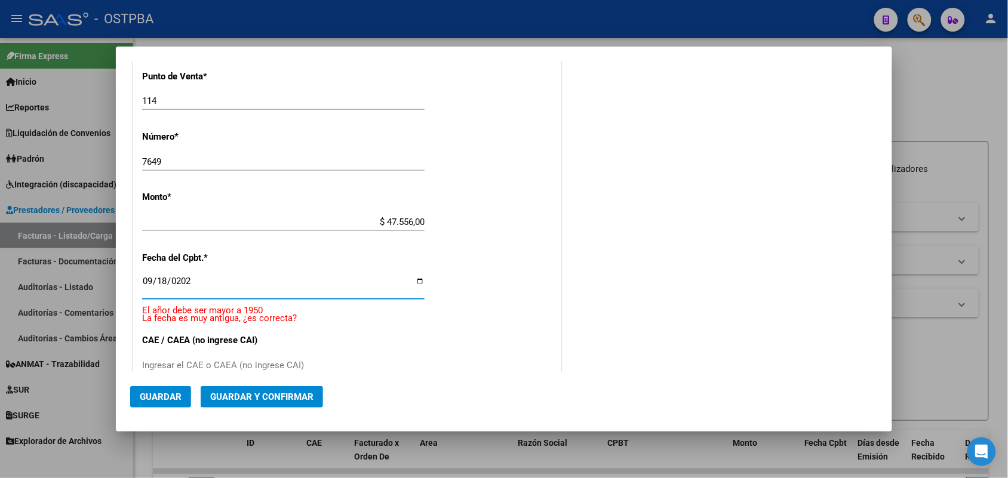
type input "[DATE]"
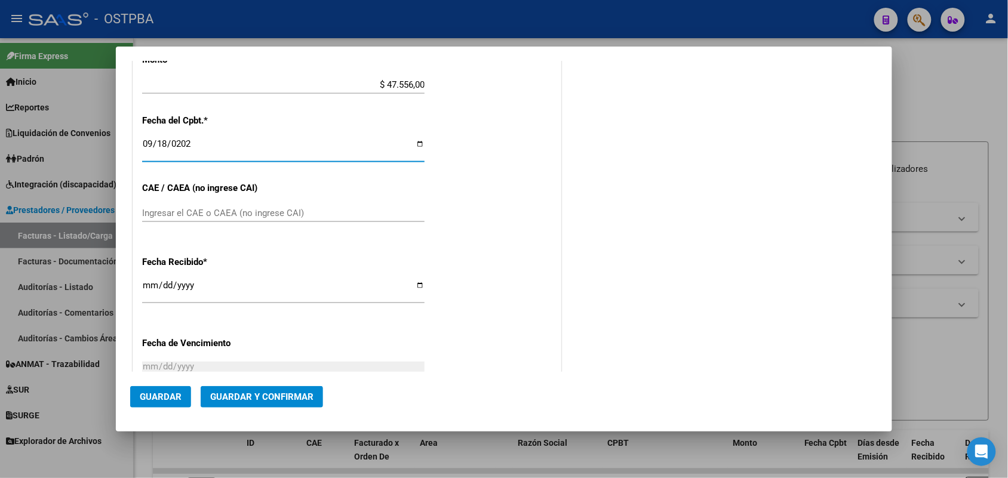
scroll to position [499, 0]
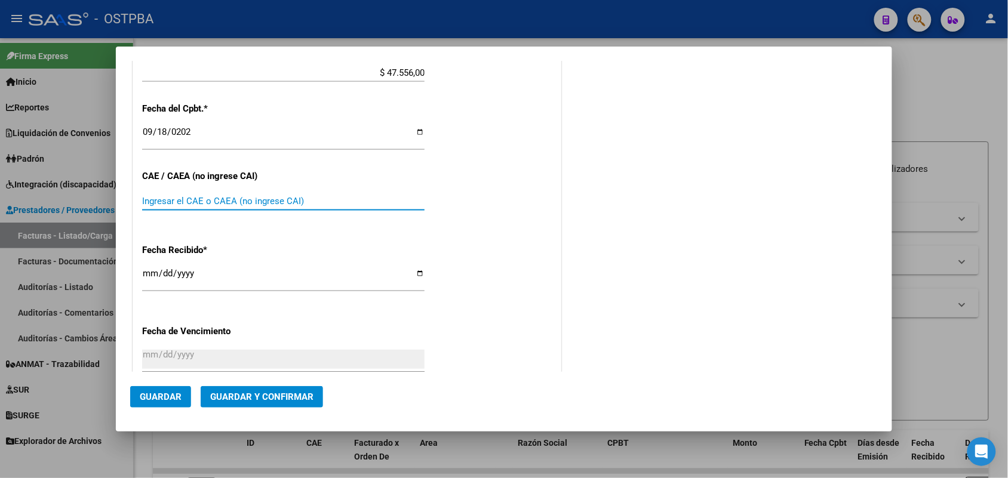
click at [151, 205] on input "Ingresar el CAE o CAEA (no ingrese CAI)" at bounding box center [283, 201] width 283 height 11
type input "75388601378994"
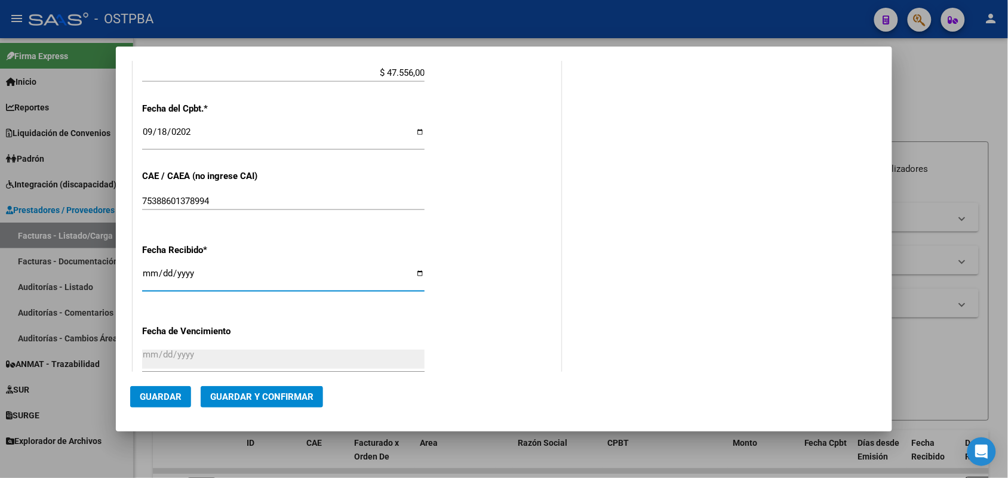
click at [151, 274] on input "[DATE]" at bounding box center [283, 278] width 283 height 19
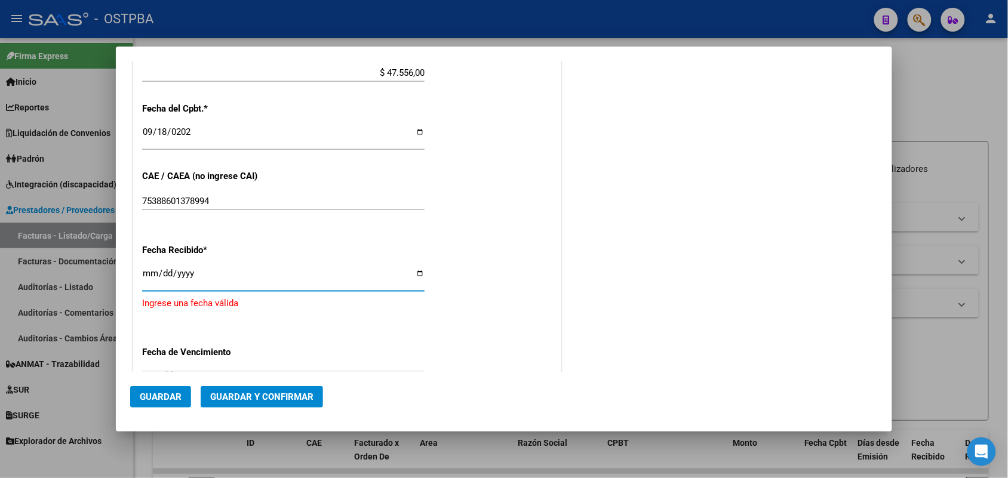
type input "[DATE]"
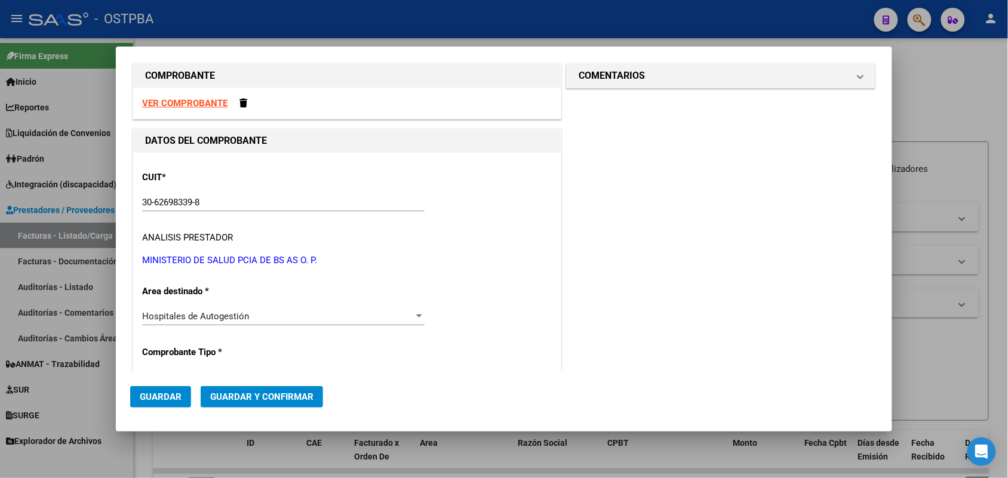
scroll to position [0, 0]
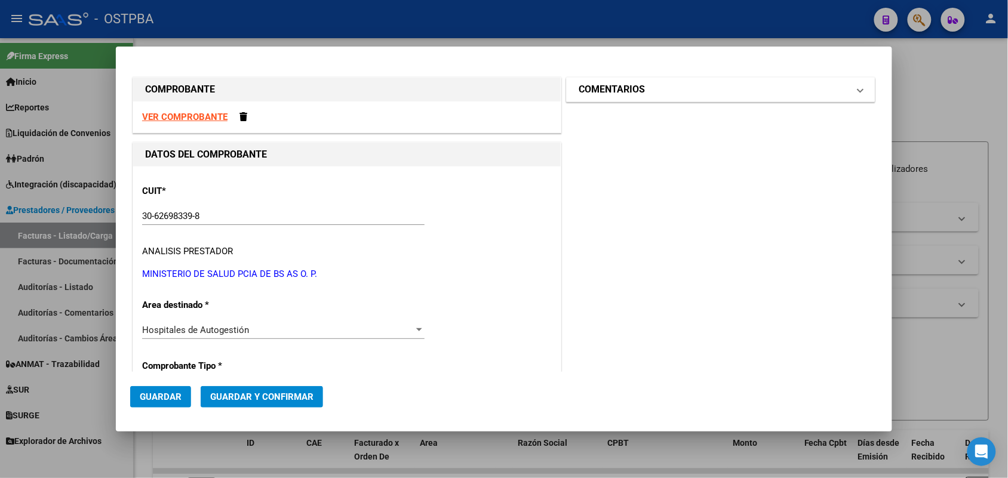
click at [858, 88] on span at bounding box center [860, 89] width 5 height 14
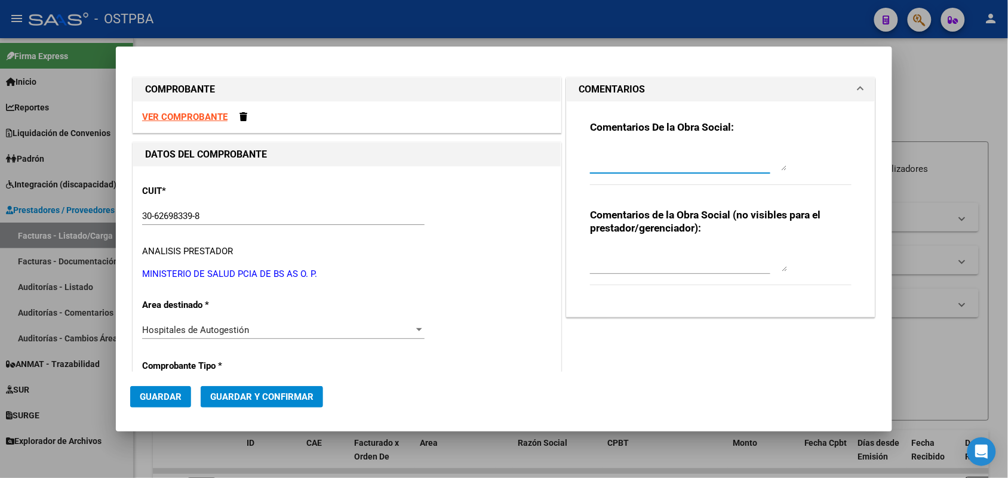
click at [607, 168] on textarea at bounding box center [688, 159] width 197 height 24
type textarea "HR 127158"
click at [174, 400] on span "Guardar" at bounding box center [161, 397] width 42 height 11
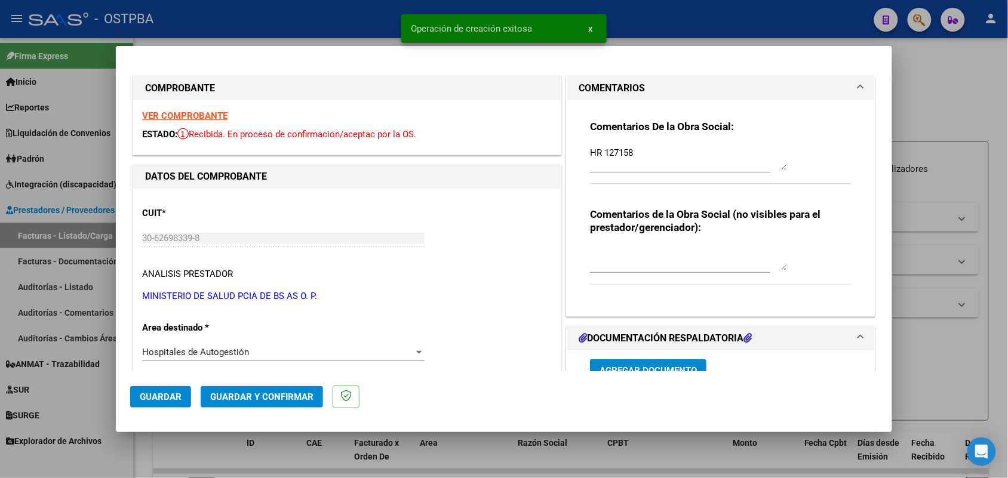
type input "[DATE]"
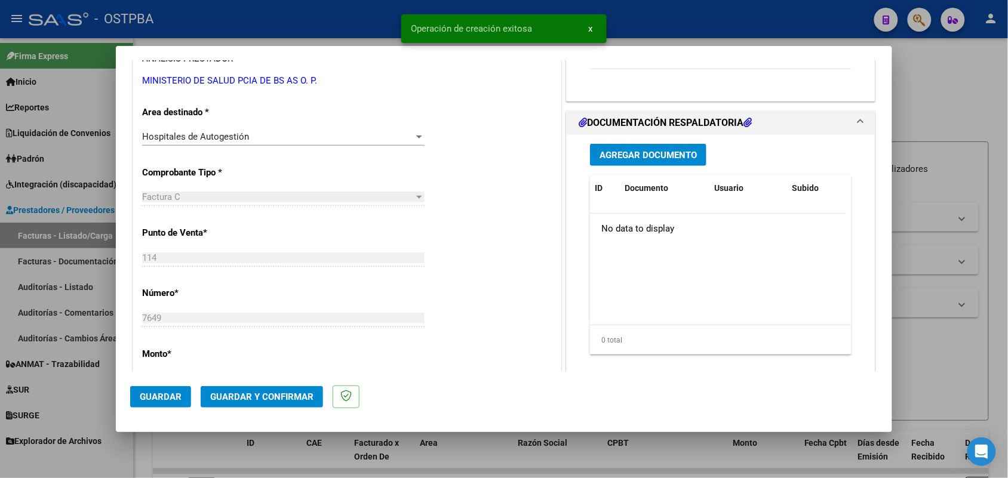
scroll to position [224, 0]
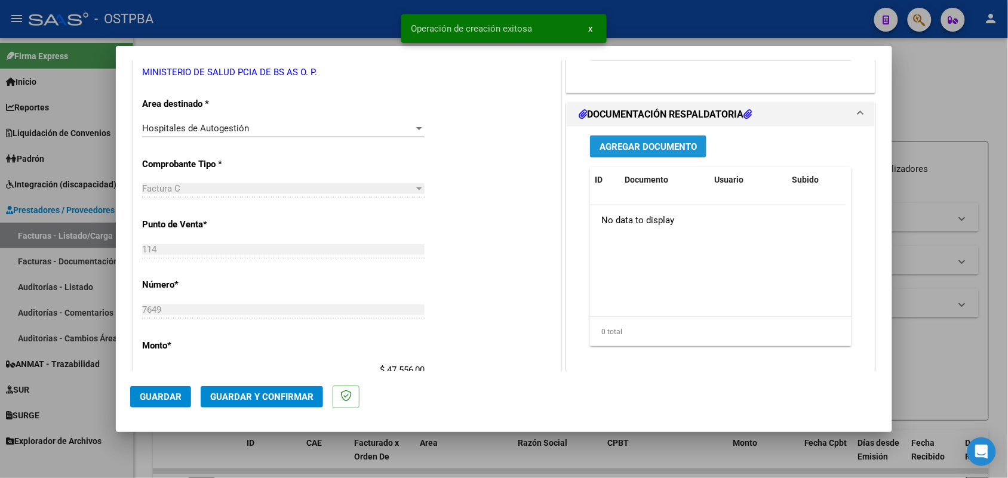
click at [646, 148] on span "Agregar Documento" at bounding box center [648, 147] width 97 height 11
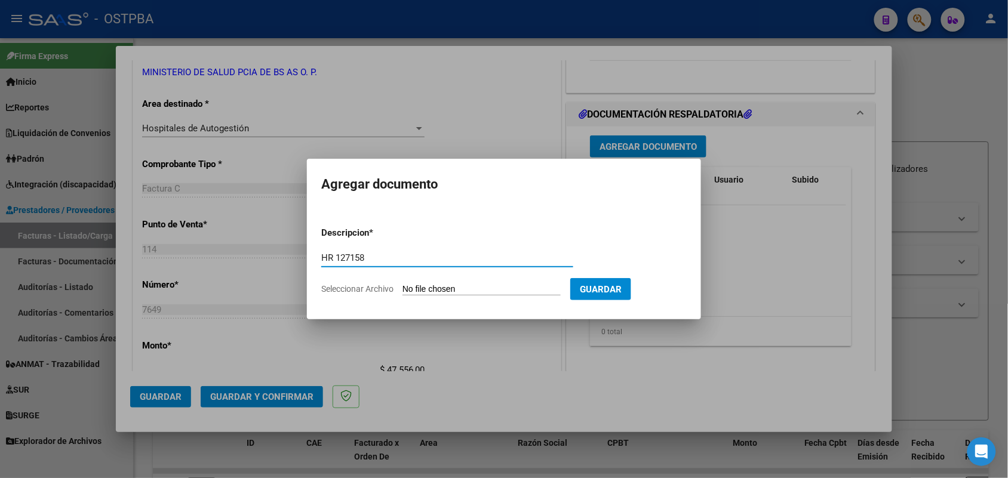
type input "HR 127158"
click at [419, 292] on input "Seleccionar Archivo" at bounding box center [482, 289] width 158 height 11
type input "C:\fakepath\HR 127158.pdf"
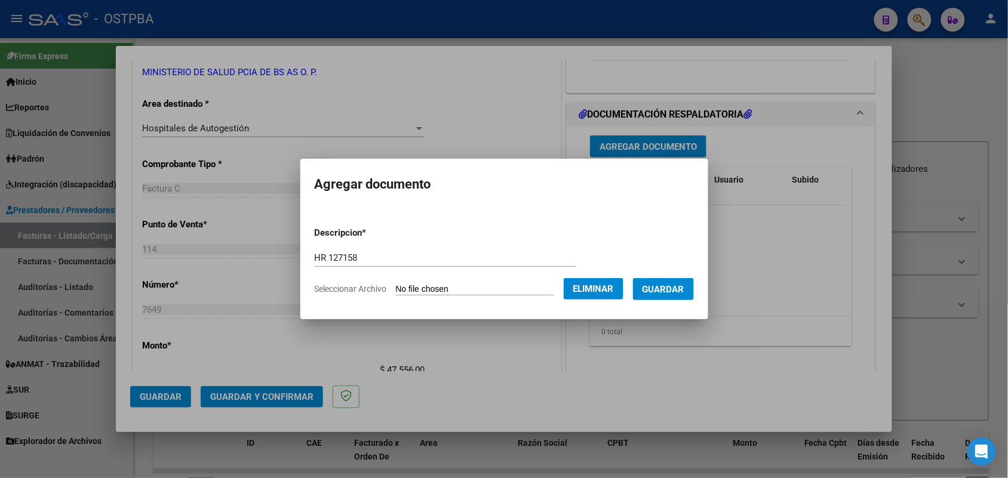
click at [677, 290] on span "Guardar" at bounding box center [664, 289] width 42 height 11
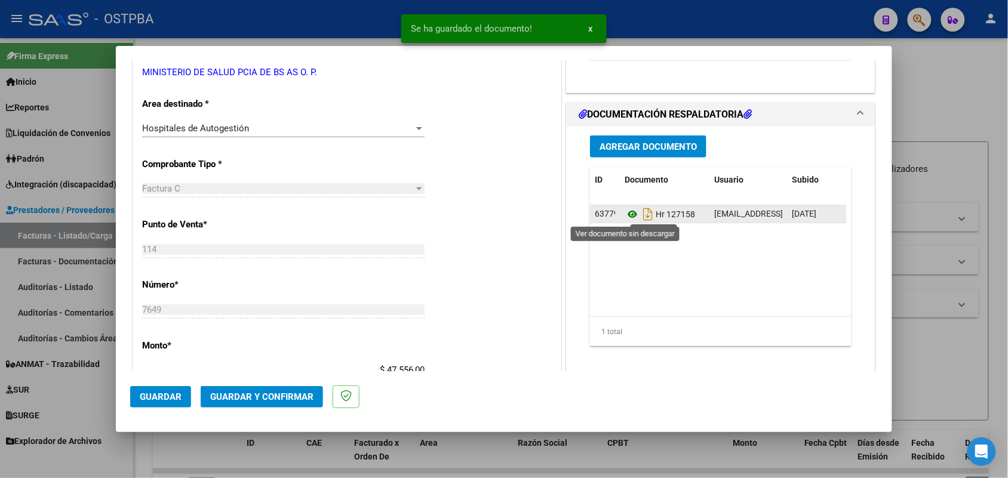
click at [625, 214] on icon at bounding box center [633, 214] width 16 height 14
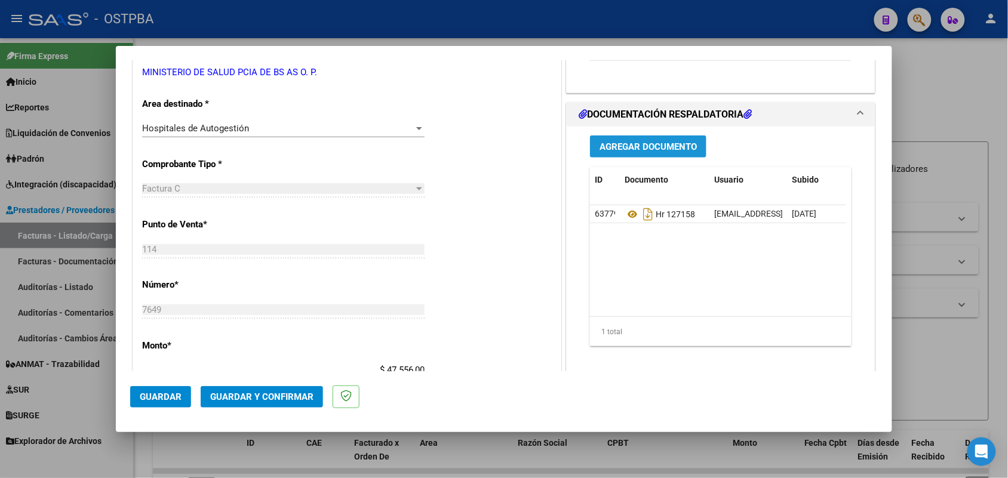
click at [618, 145] on span "Agregar Documento" at bounding box center [648, 147] width 97 height 11
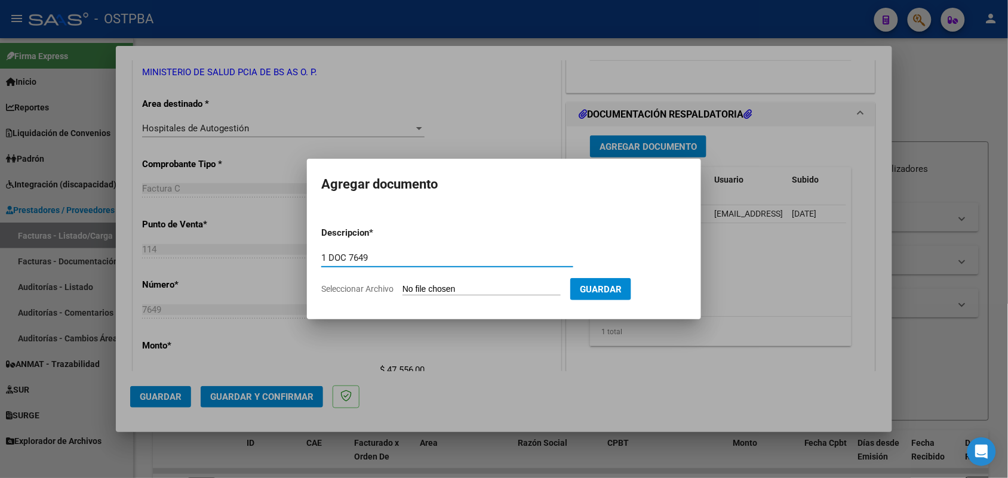
type input "1 DOC 7649"
click at [412, 292] on input "Seleccionar Archivo" at bounding box center [482, 289] width 158 height 11
type input "C:\fakepath\1 DOC 7649.pdf"
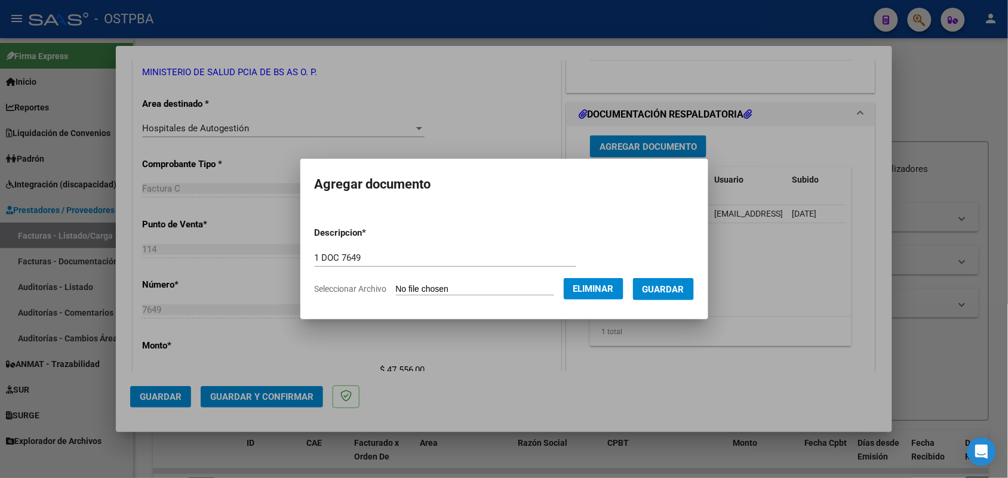
click at [670, 290] on span "Guardar" at bounding box center [664, 289] width 42 height 11
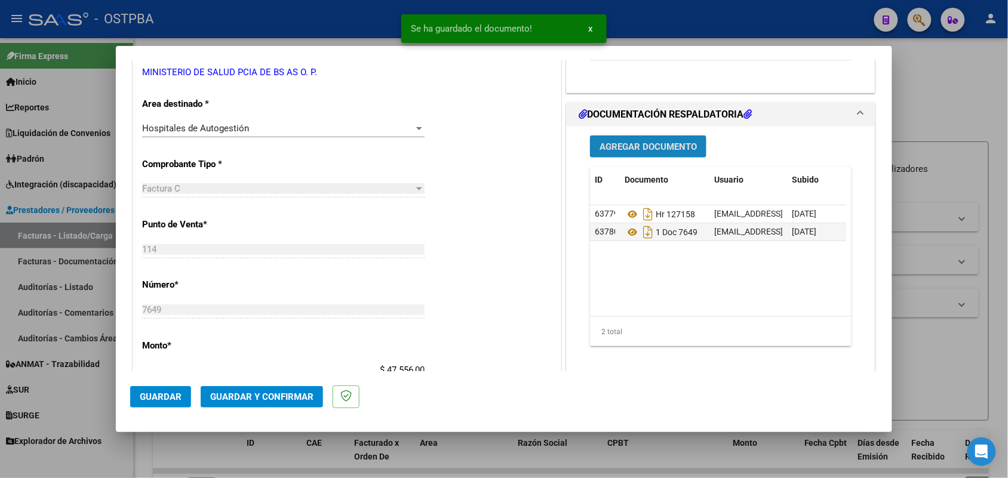
click at [670, 154] on button "Agregar Documento" at bounding box center [648, 147] width 116 height 22
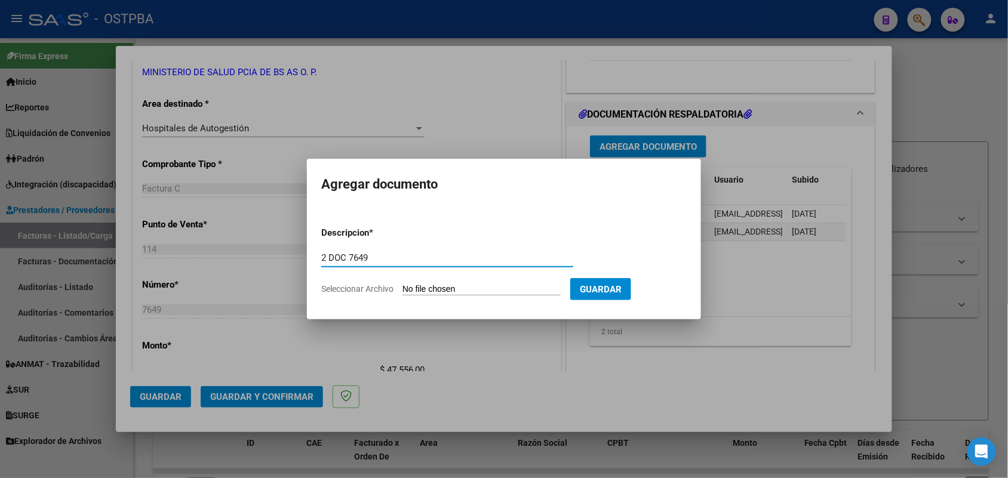
type input "2 DOC 7649"
click at [427, 290] on input "Seleccionar Archivo" at bounding box center [482, 289] width 158 height 11
type input "C:\fakepath\2 DOC 7649.pdf"
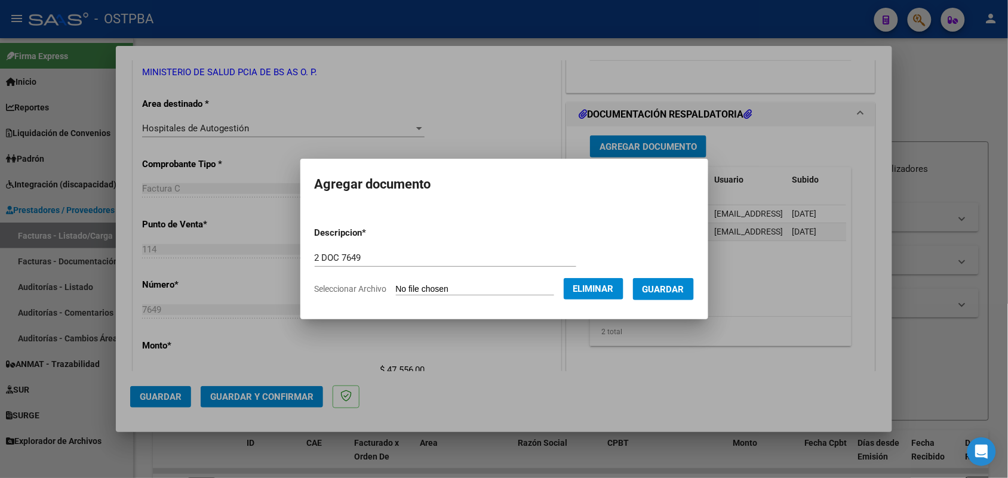
click at [669, 288] on span "Guardar" at bounding box center [664, 289] width 42 height 11
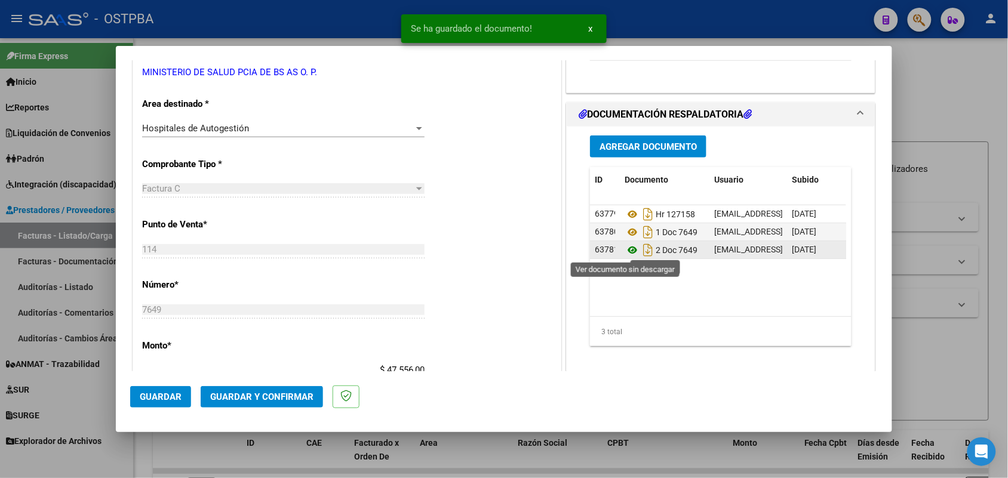
click at [625, 250] on icon at bounding box center [633, 250] width 16 height 14
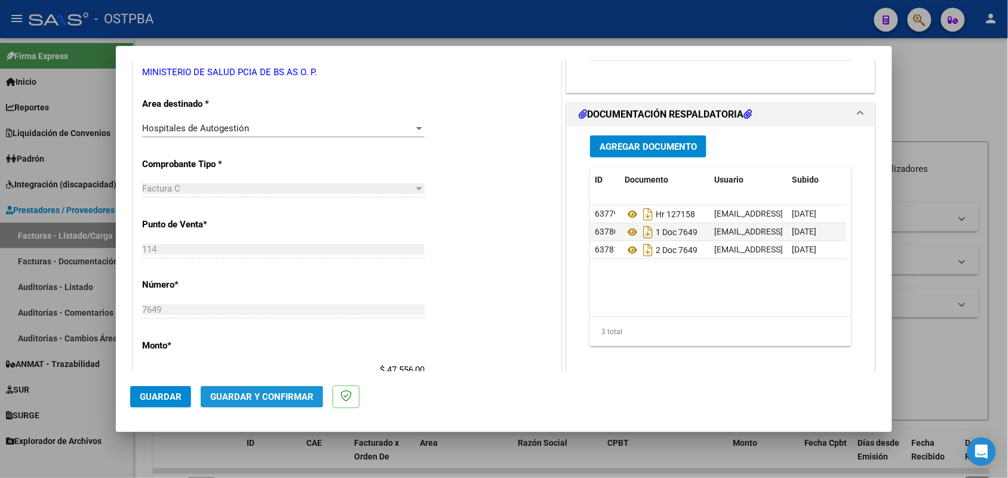
click at [248, 396] on span "Guardar y Confirmar" at bounding box center [261, 397] width 103 height 11
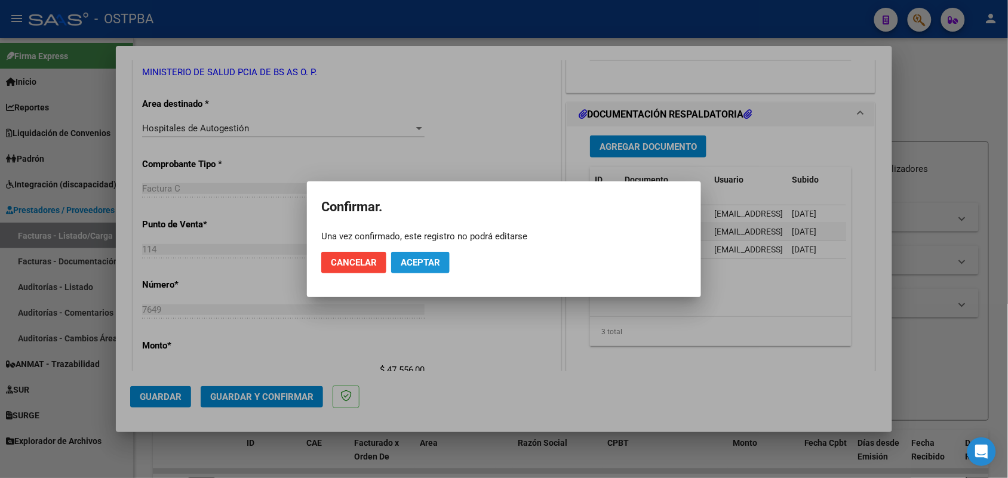
click at [419, 260] on span "Aceptar" at bounding box center [420, 262] width 39 height 11
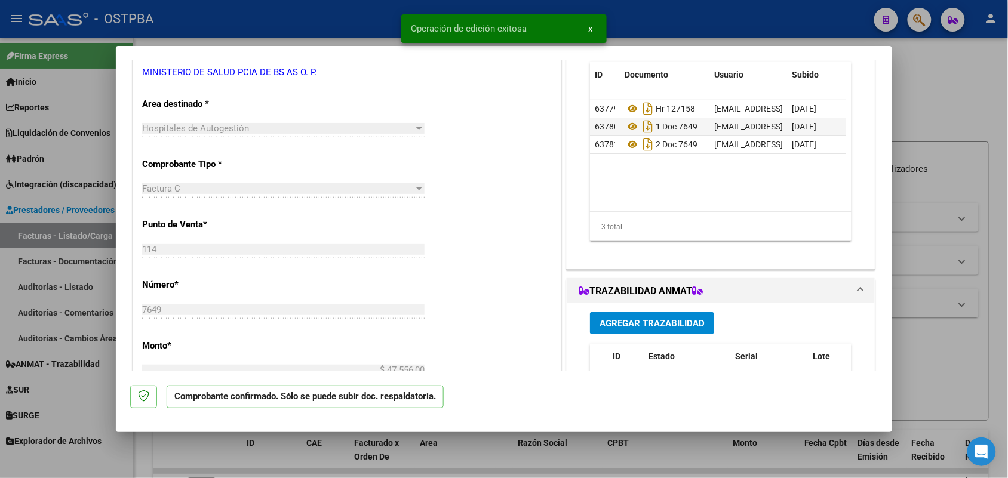
click at [56, 297] on div at bounding box center [504, 239] width 1008 height 478
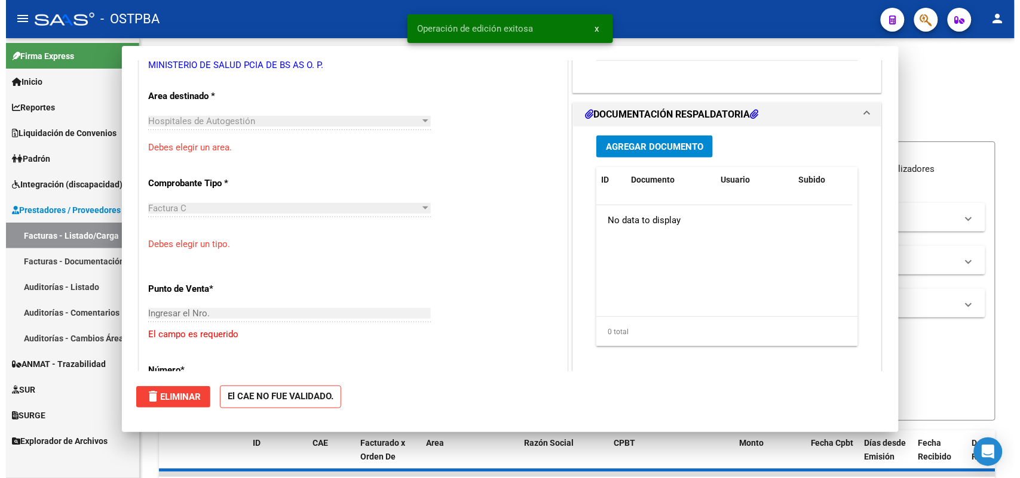
scroll to position [0, 0]
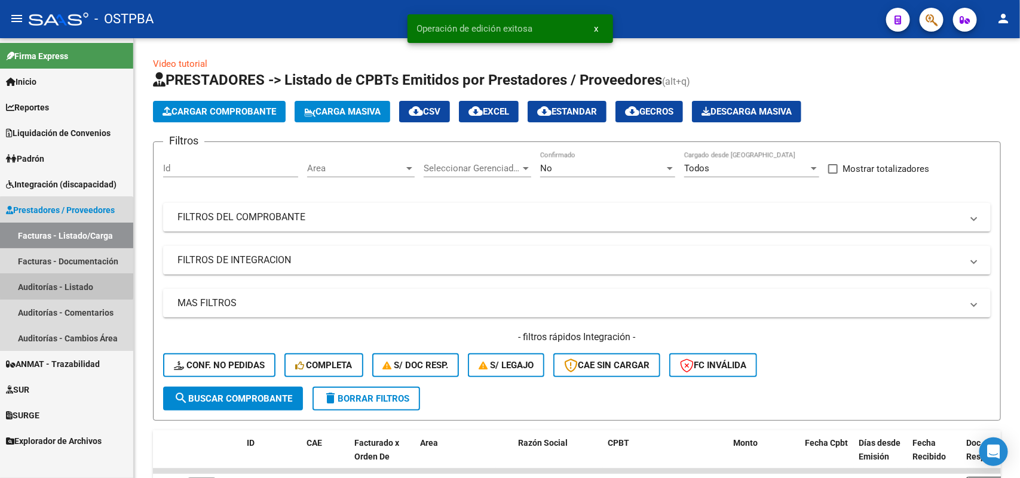
click at [66, 286] on link "Auditorías - Listado" at bounding box center [66, 287] width 133 height 26
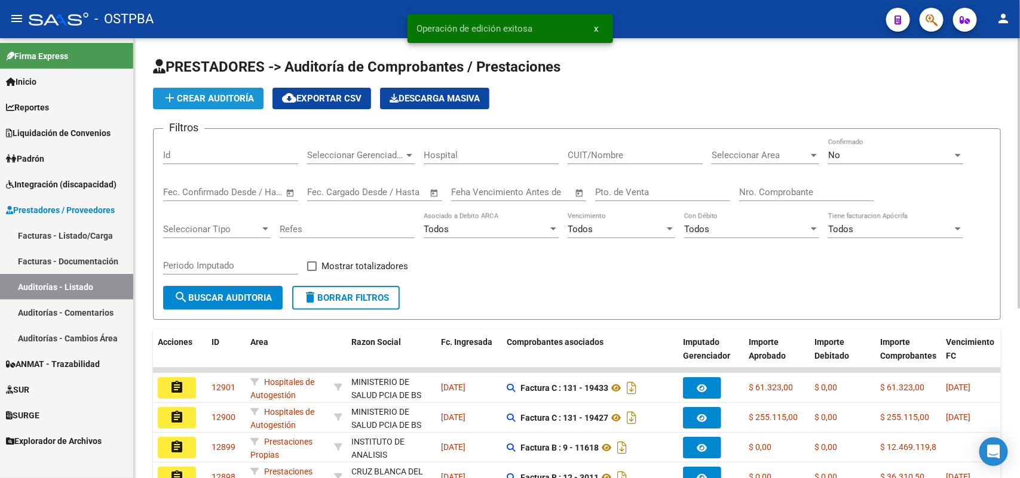
click at [229, 94] on span "add Crear Auditoría" at bounding box center [207, 98] width 91 height 11
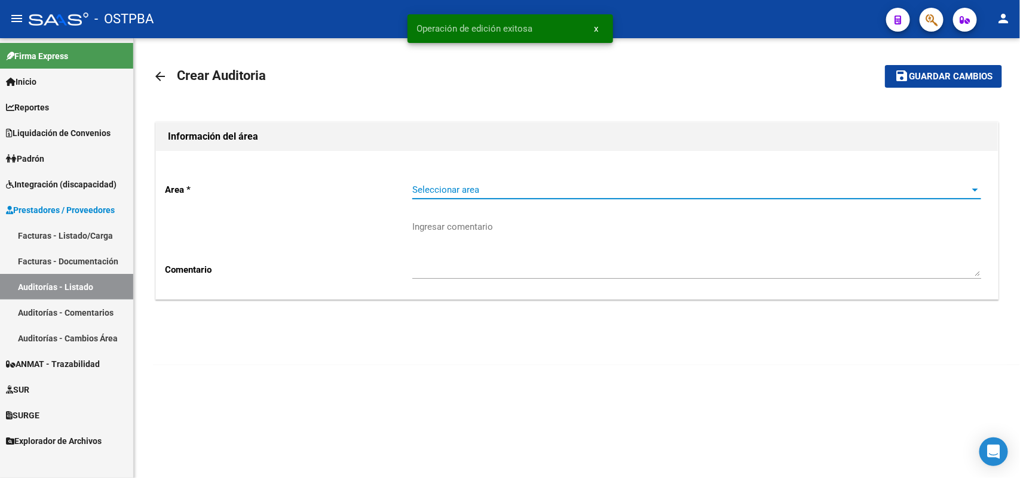
click at [433, 185] on span "Seleccionar area" at bounding box center [691, 190] width 558 height 11
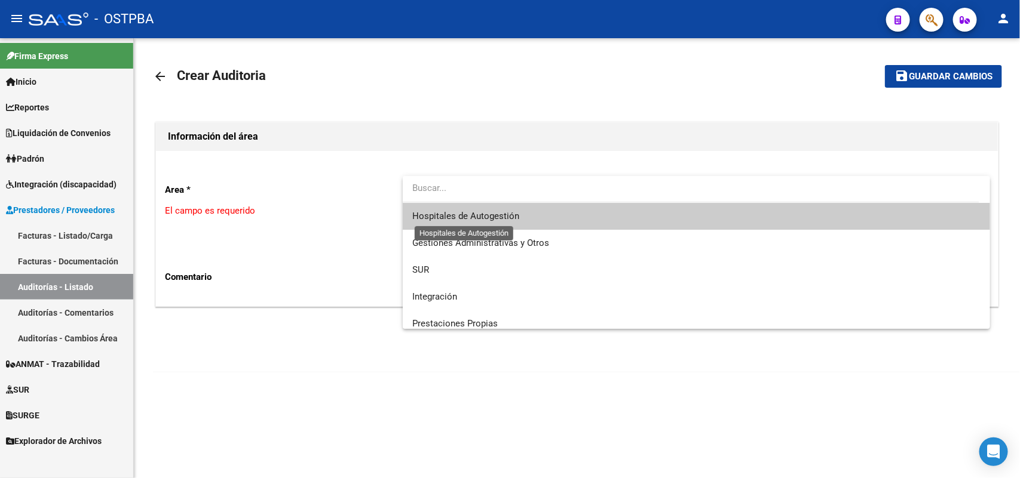
click at [432, 217] on span "Hospitales de Autogestión" at bounding box center [465, 216] width 107 height 11
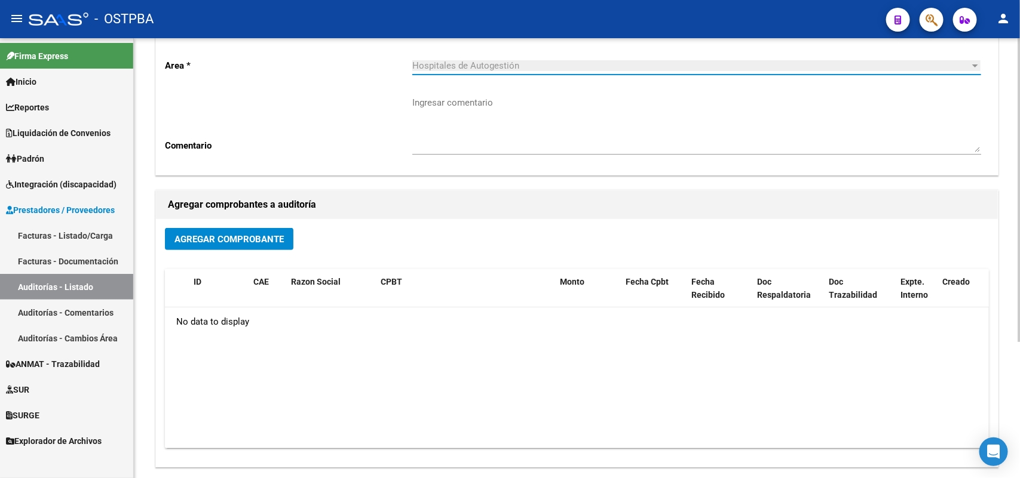
scroll to position [122, 0]
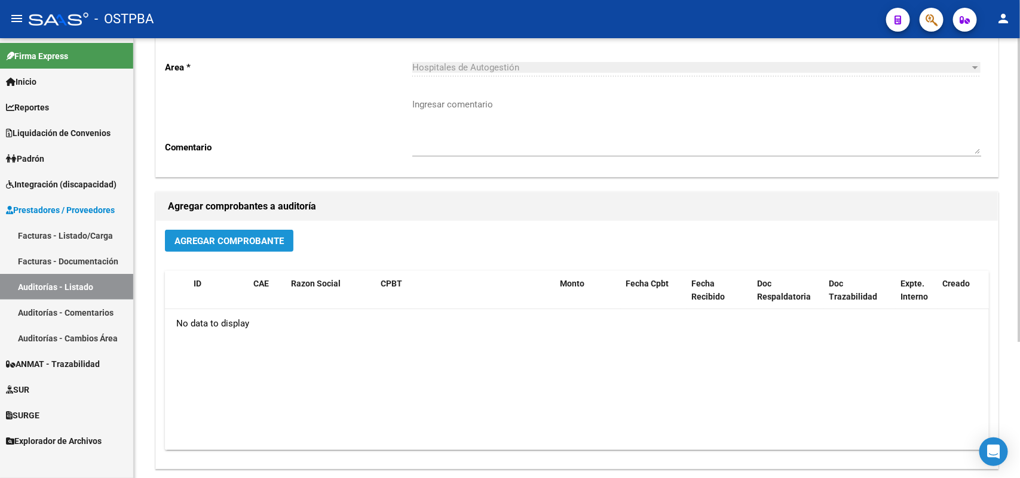
click at [247, 236] on span "Agregar Comprobante" at bounding box center [228, 241] width 109 height 11
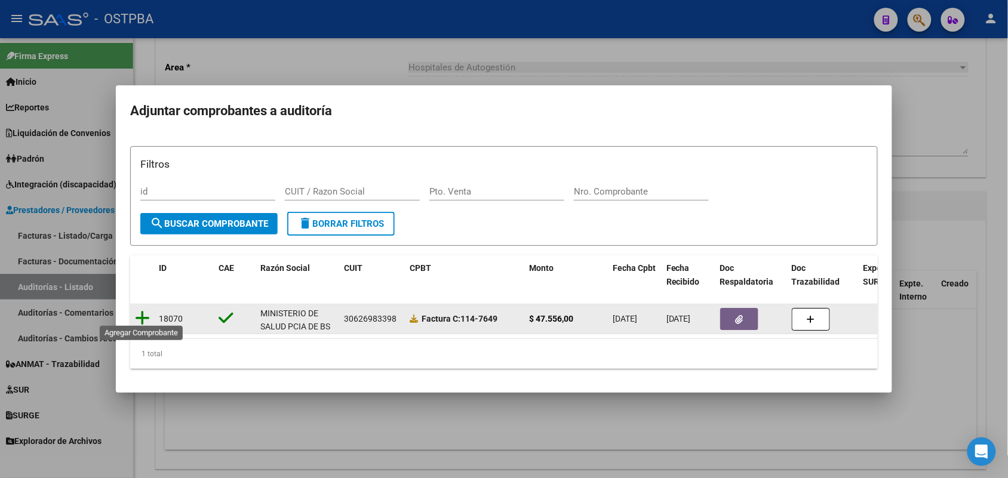
click at [140, 311] on icon at bounding box center [142, 318] width 15 height 17
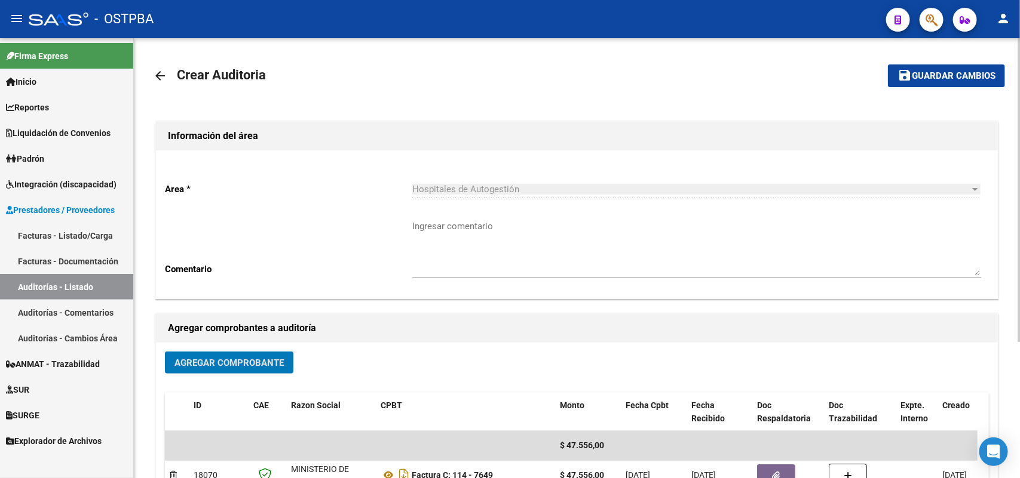
scroll to position [0, 0]
click at [962, 76] on span "Guardar cambios" at bounding box center [954, 77] width 84 height 11
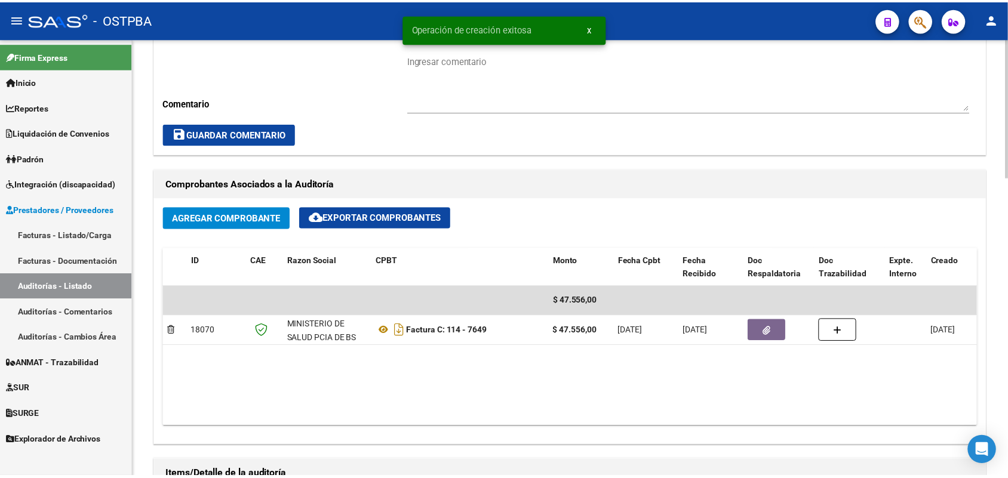
scroll to position [747, 0]
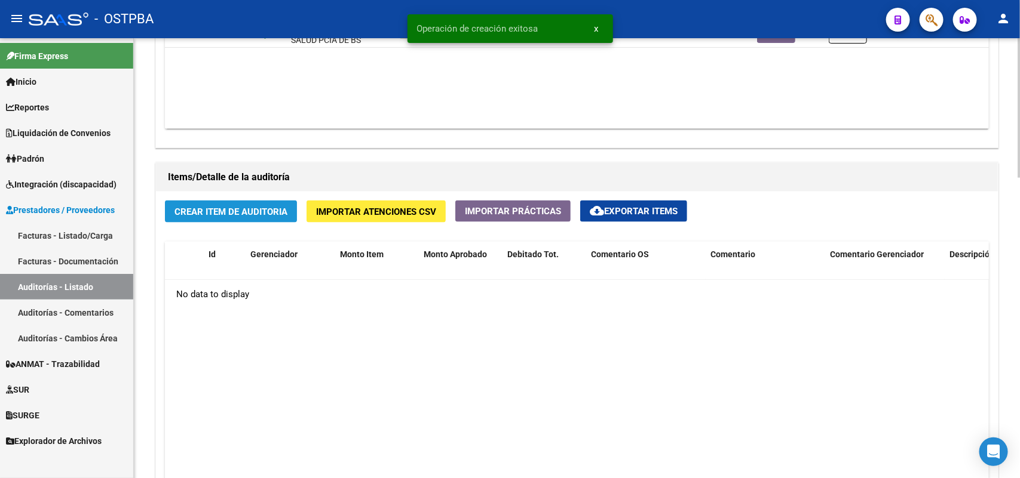
click at [225, 207] on span "Crear Item de Auditoria" at bounding box center [230, 212] width 113 height 11
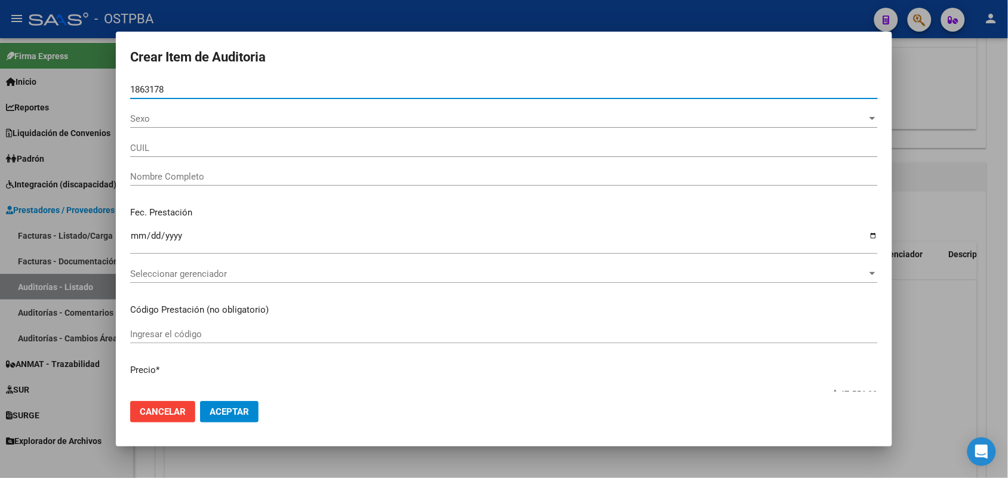
type input "18631789"
type input "27186317896"
type input "[PERSON_NAME]"
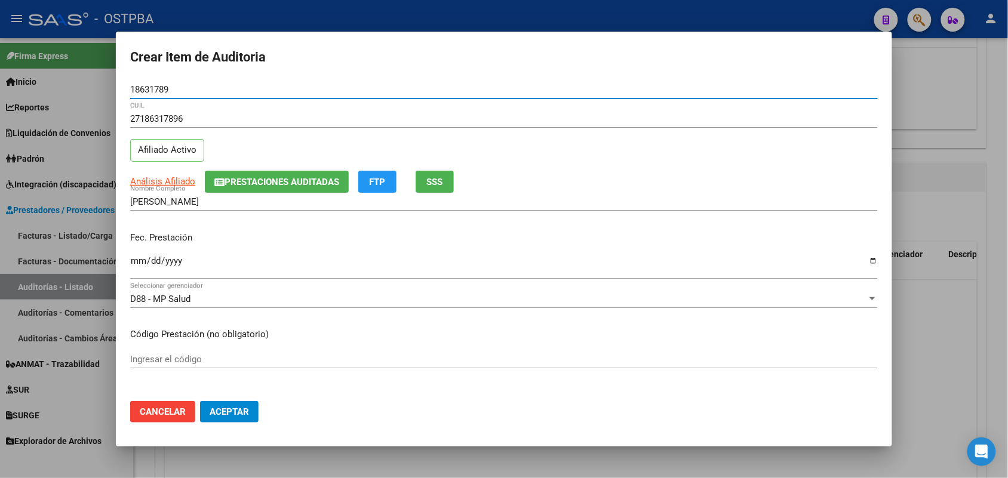
type input "18631789"
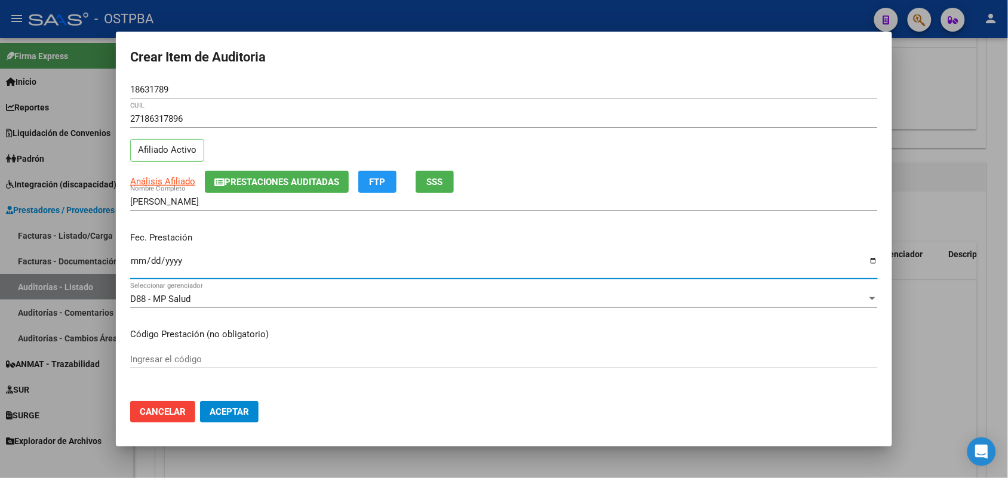
click at [136, 265] on input "Ingresar la fecha" at bounding box center [504, 265] width 748 height 19
type input "[DATE]"
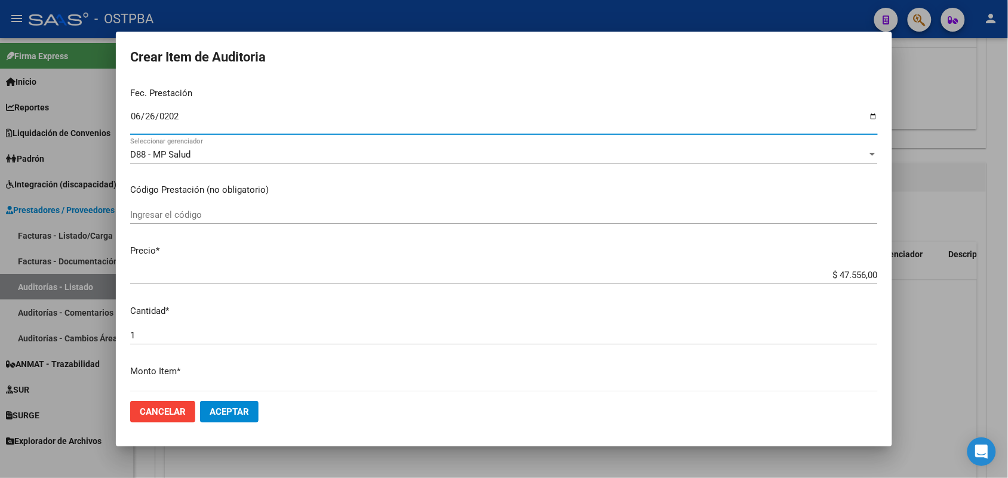
scroll to position [224, 0]
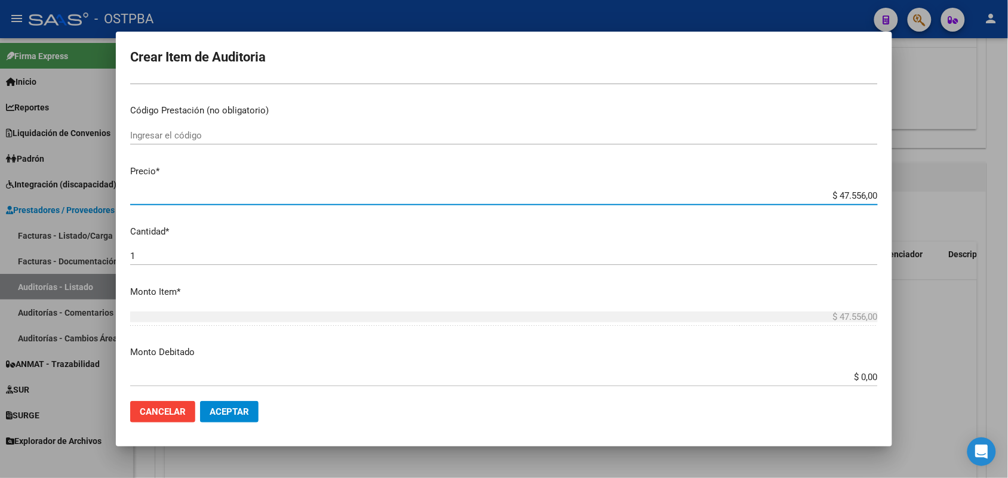
drag, startPoint x: 808, startPoint y: 195, endPoint x: 888, endPoint y: 188, distance: 80.3
click at [888, 188] on mat-dialog-content "18631789 Nro Documento 27186317896 CUIL Afiliado Activo Análisis Afiliado Prest…" at bounding box center [504, 236] width 777 height 311
type input "$ 0,01"
type input "$ 0,11"
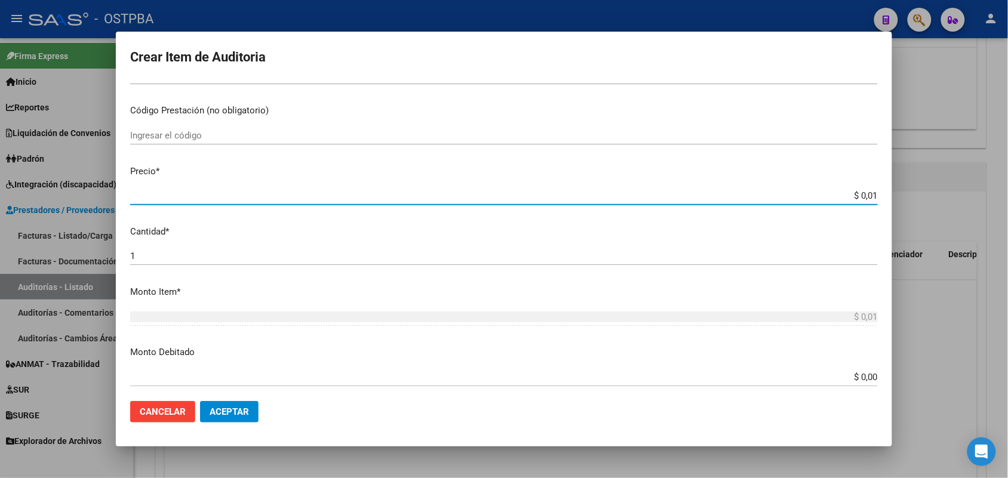
type input "$ 0,11"
type input "$ 1,18"
type input "$ 11,88"
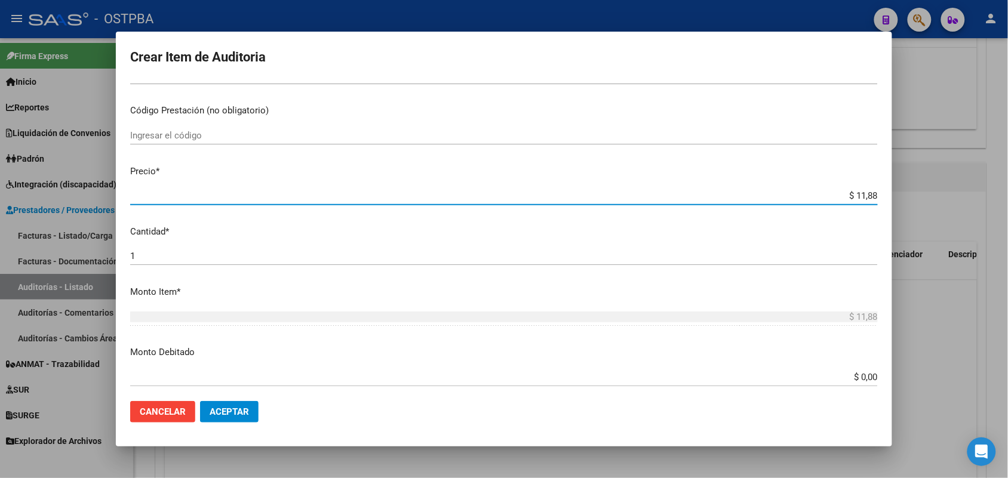
type input "$ 118,89"
type input "$ 1.188,90"
type input "$ 11.889,00"
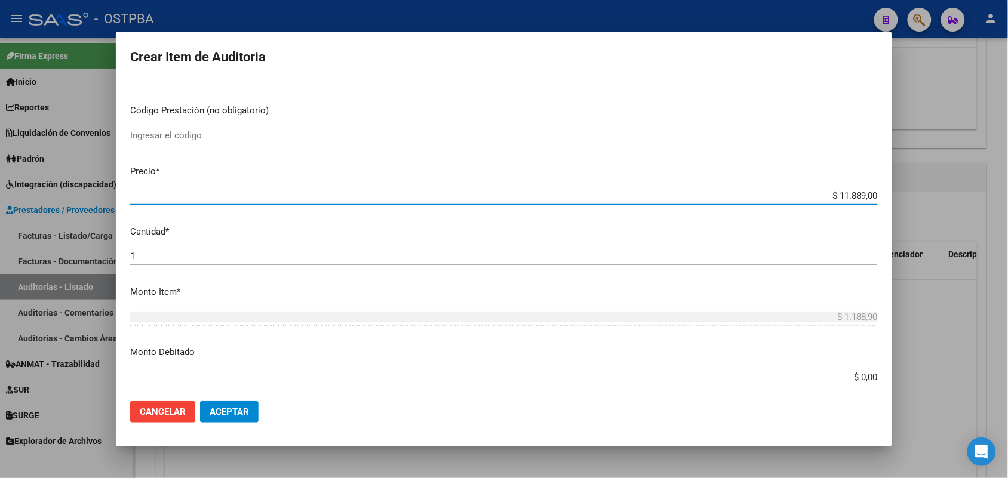
type input "$ 11.889,00"
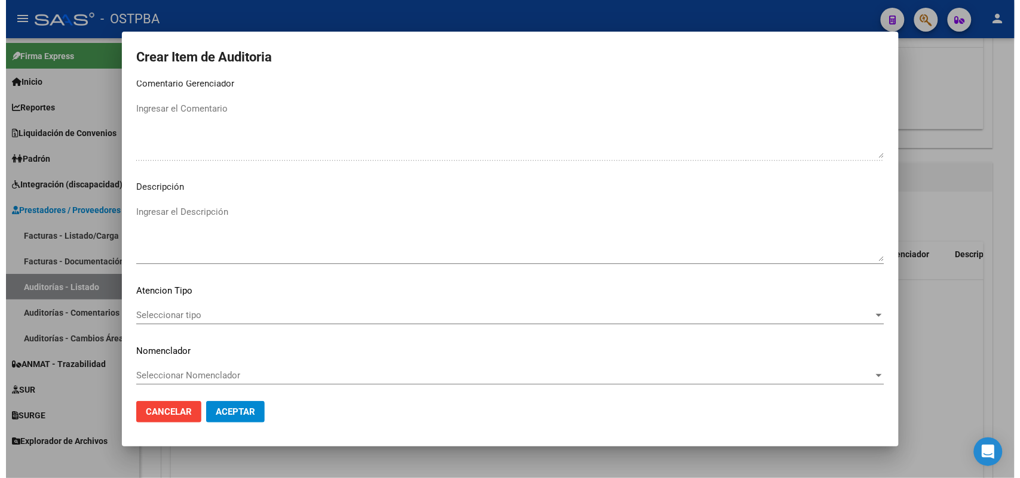
scroll to position [763, 0]
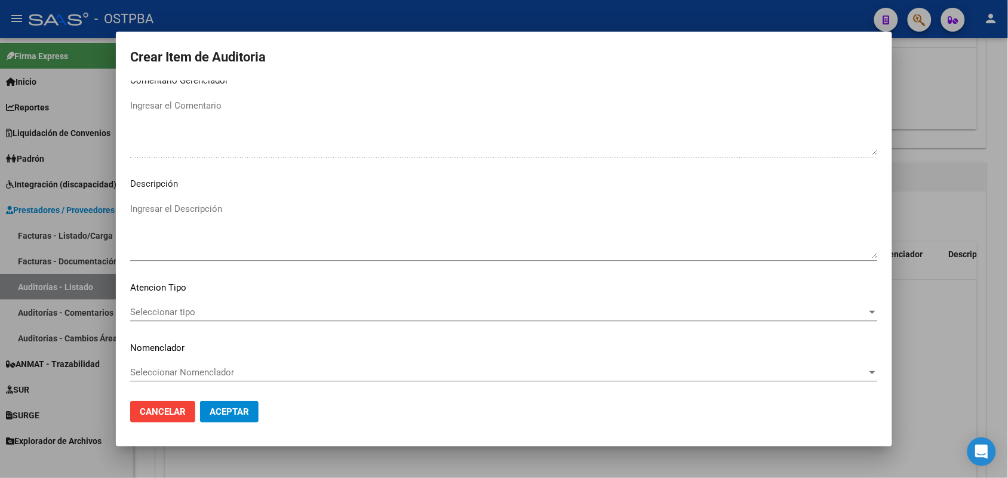
click at [174, 312] on span "Seleccionar tipo" at bounding box center [498, 312] width 737 height 11
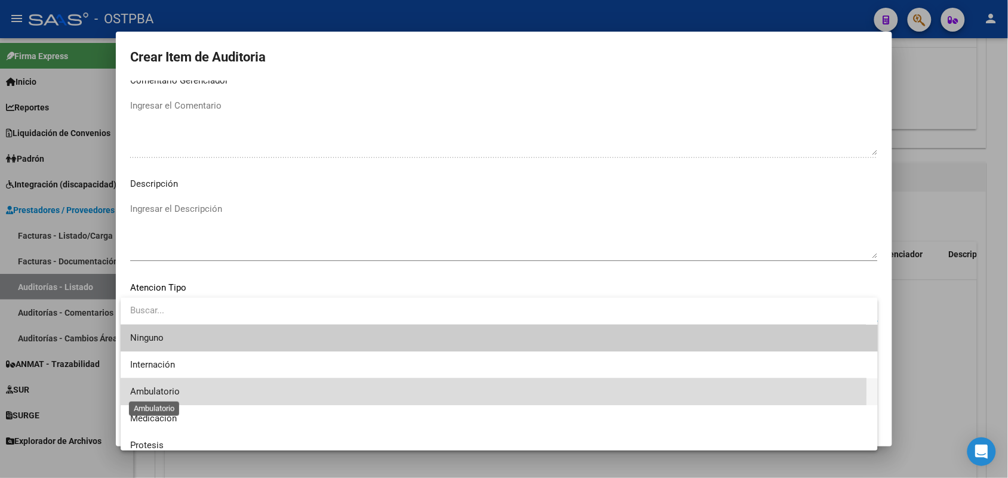
click at [166, 388] on span "Ambulatorio" at bounding box center [155, 391] width 50 height 11
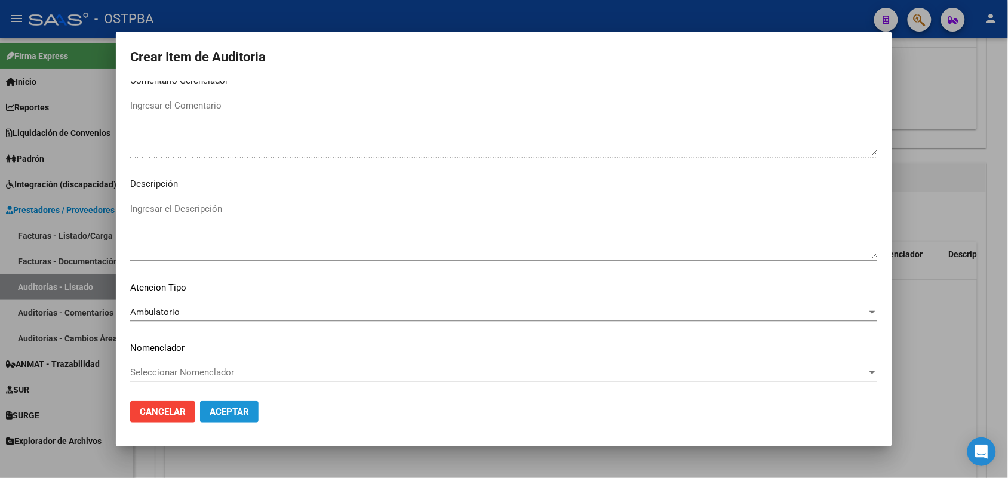
click at [240, 408] on span "Aceptar" at bounding box center [229, 412] width 39 height 11
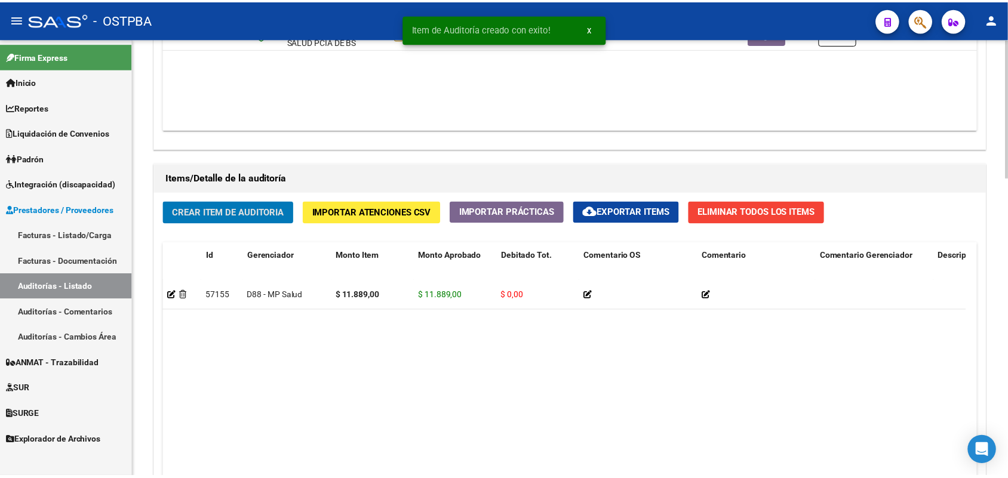
scroll to position [747, 0]
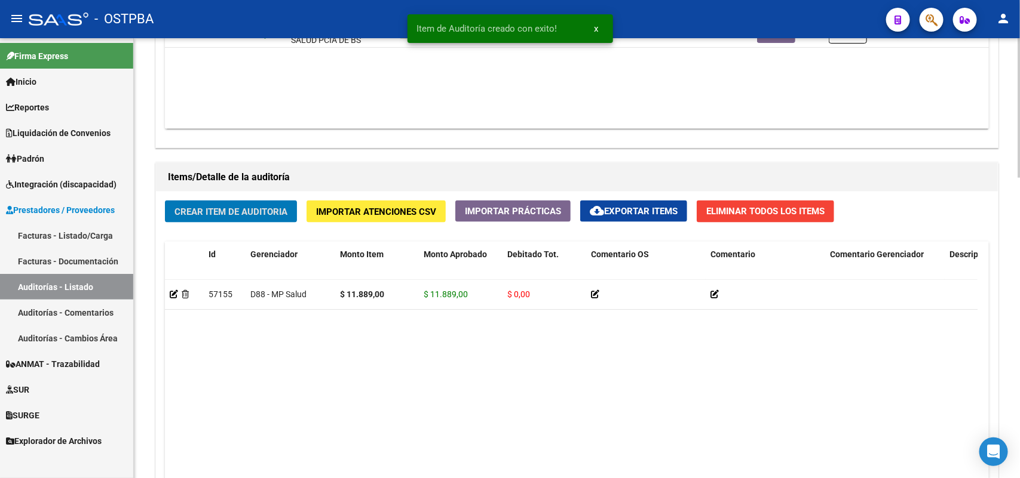
click at [227, 210] on span "Crear Item de Auditoria" at bounding box center [230, 212] width 113 height 11
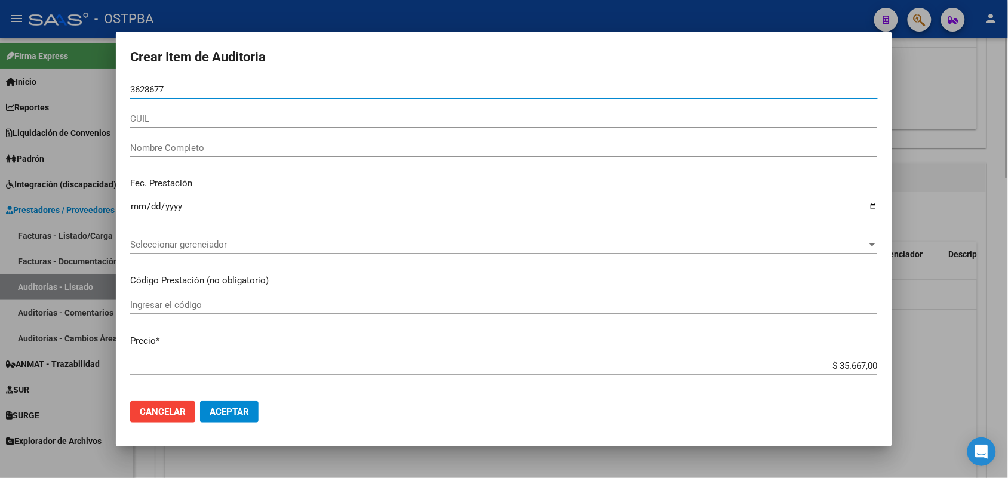
type input "36286773"
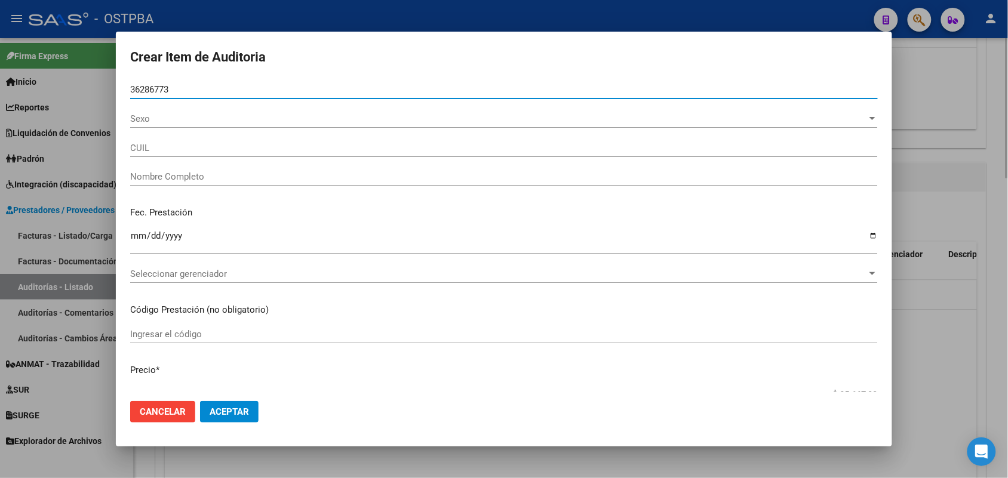
type input "27362867733"
type input "[PERSON_NAME] [PERSON_NAME] -"
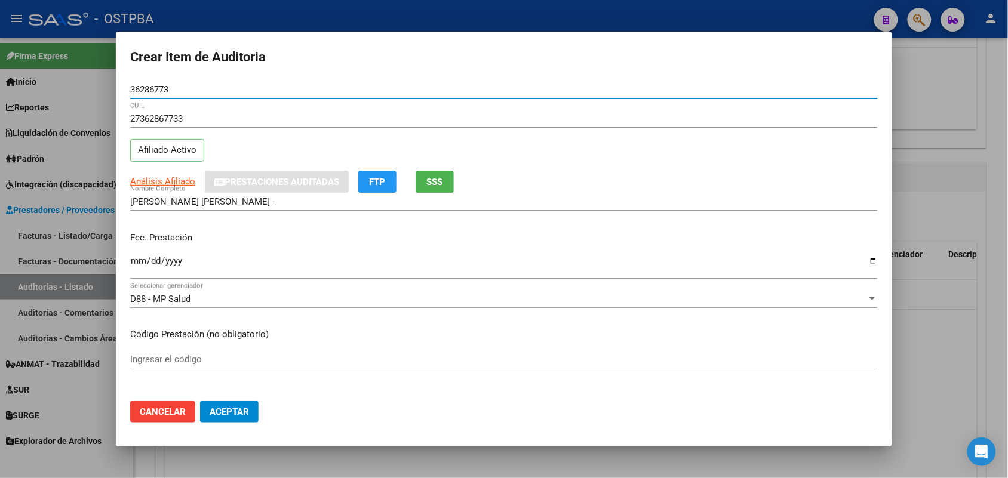
type input "36286773"
click at [140, 265] on input "Ingresar la fecha" at bounding box center [504, 265] width 748 height 19
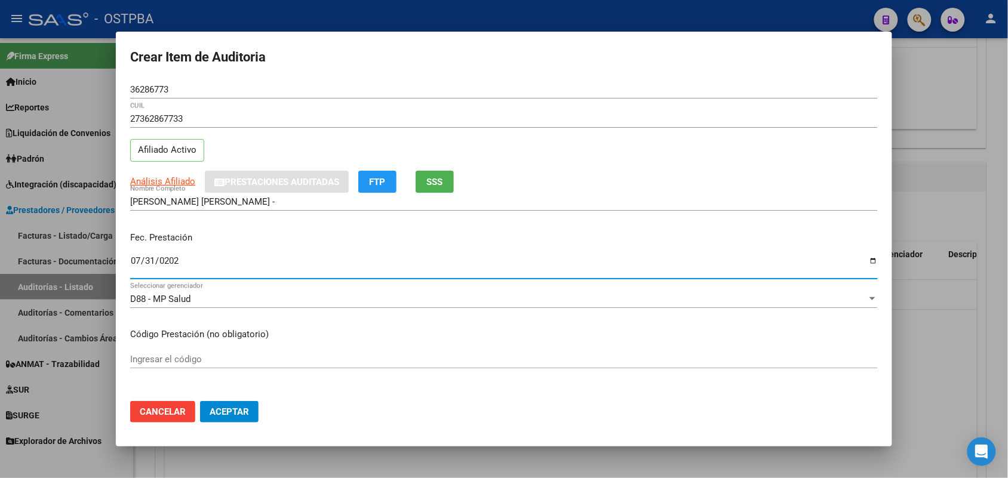
type input "[DATE]"
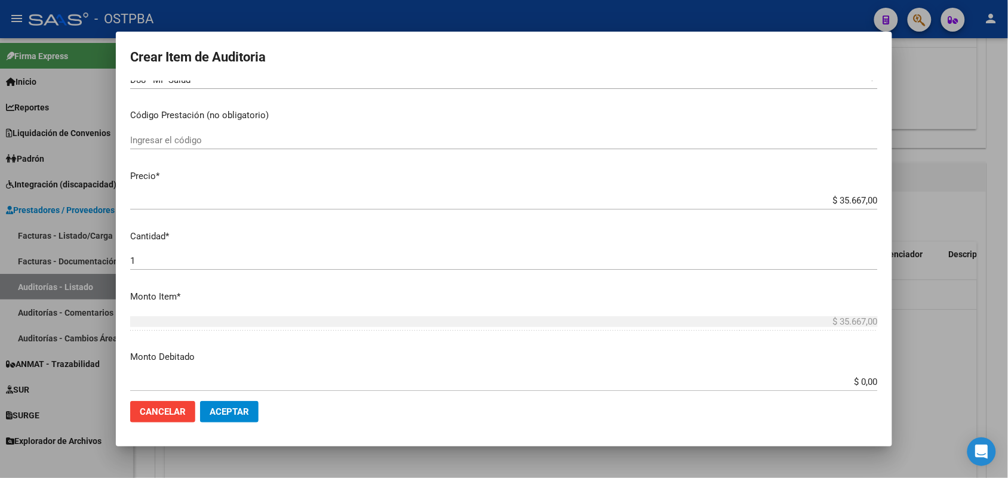
scroll to position [224, 0]
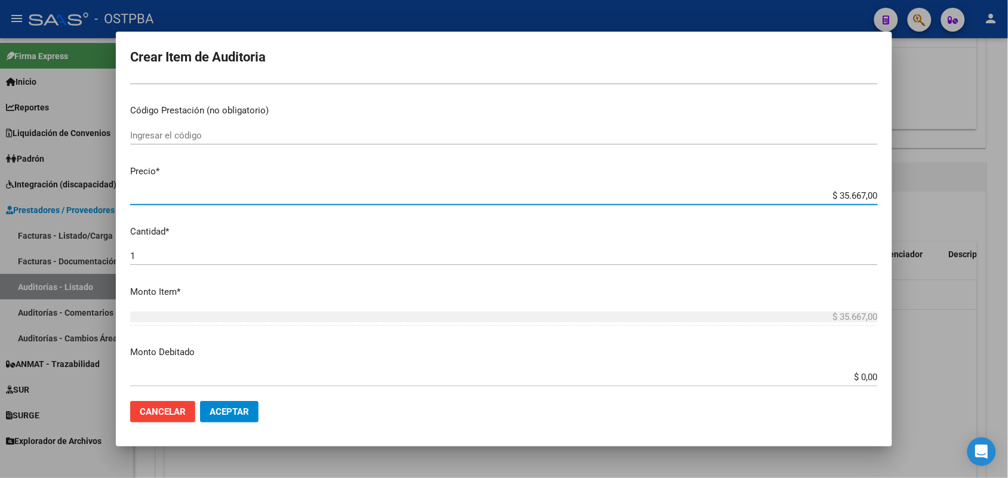
drag, startPoint x: 808, startPoint y: 191, endPoint x: 937, endPoint y: 204, distance: 129.6
click at [937, 204] on div "Crear Item de Auditoria 36286773 Nro Documento 27362867733 CUIL Afiliado Activo…" at bounding box center [504, 239] width 1008 height 478
type input "$ 0,01"
type input "$ 0,11"
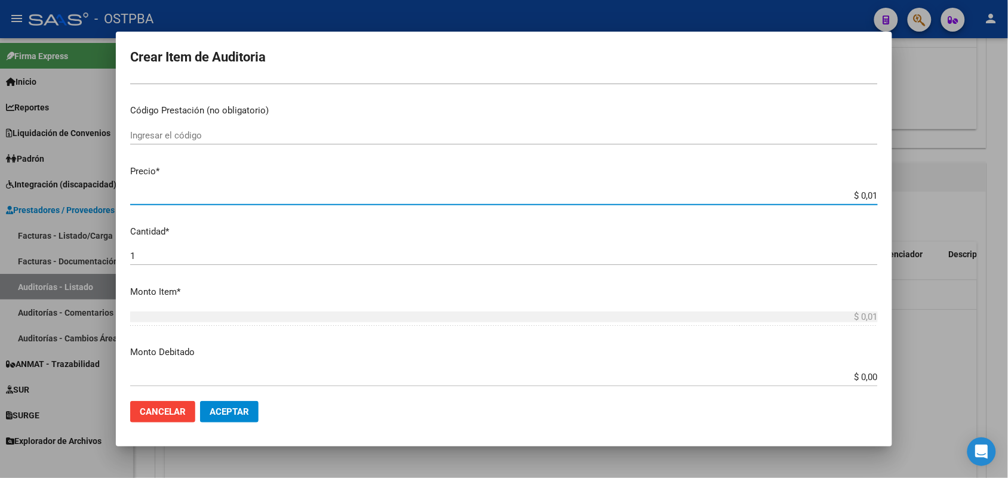
type input "$ 0,11"
type input "$ 1,18"
type input "$ 11,88"
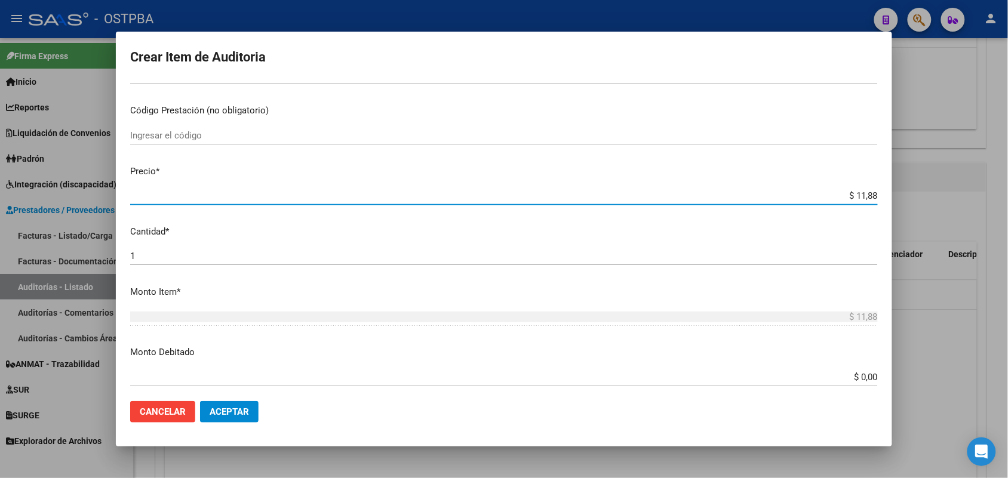
type input "$ 118,89"
type input "$ 1.188,90"
type input "$ 11.889,00"
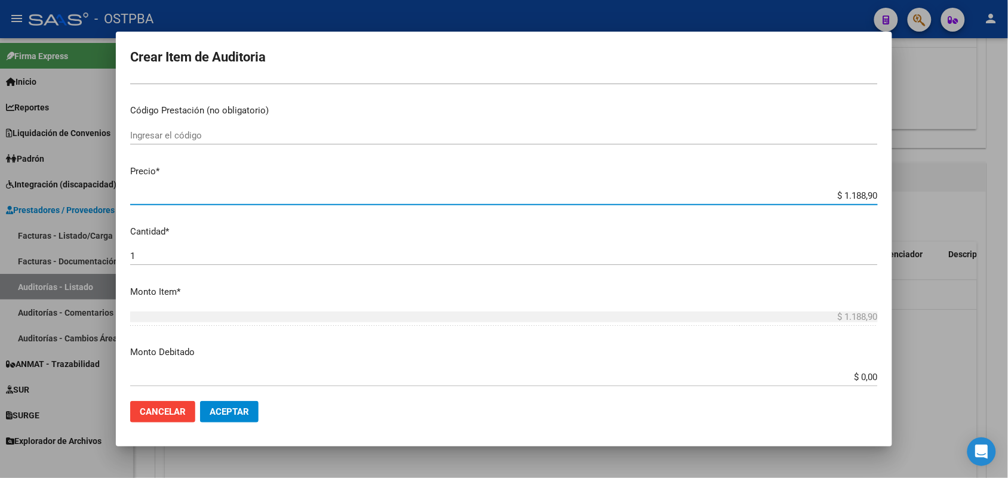
type input "$ 11.889,00"
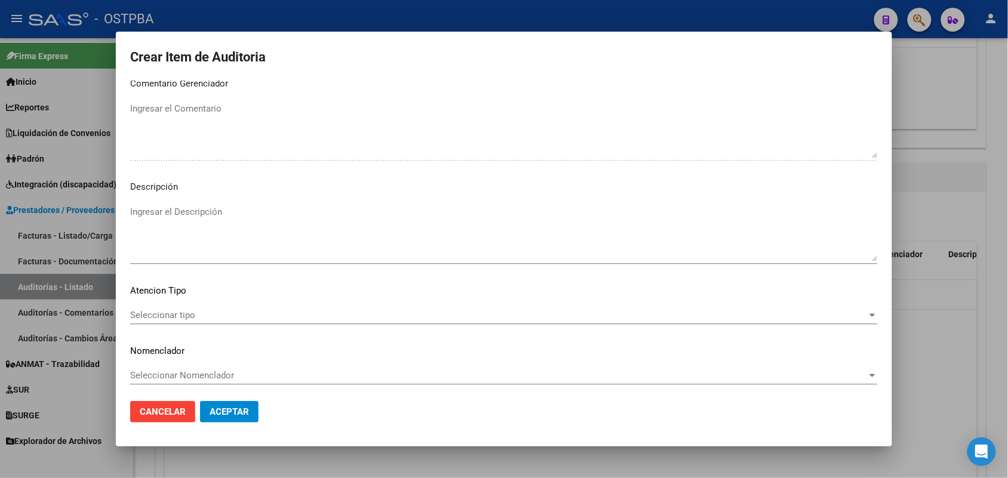
scroll to position [763, 0]
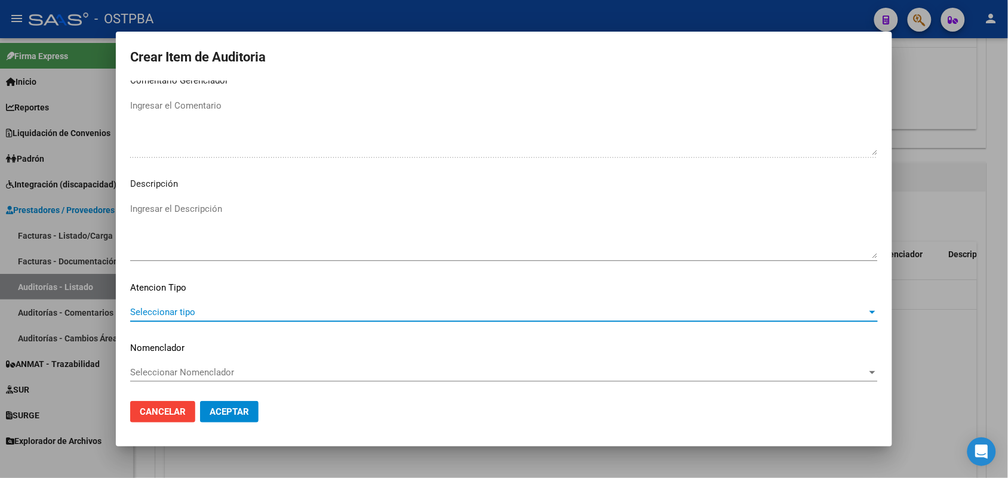
click at [186, 307] on span "Seleccionar tipo" at bounding box center [498, 312] width 737 height 11
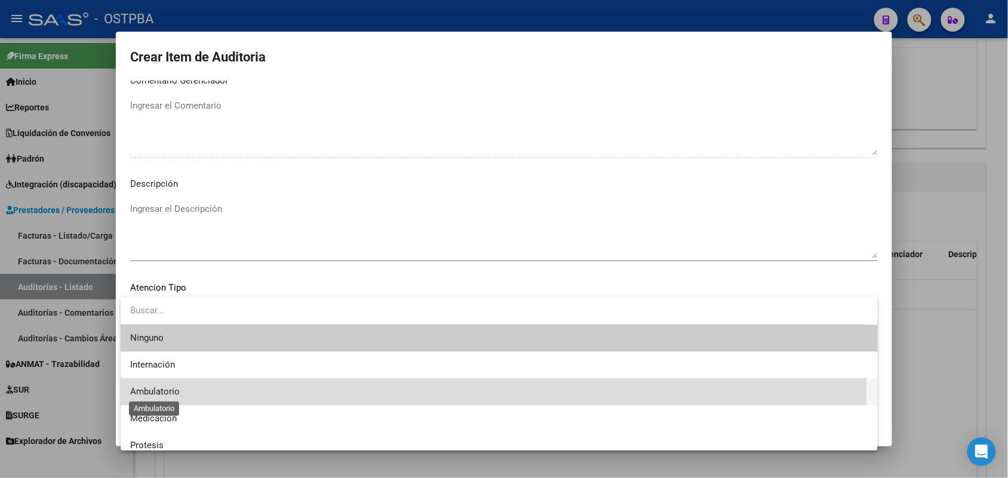
drag, startPoint x: 174, startPoint y: 394, endPoint x: 198, endPoint y: 393, distance: 23.9
click at [177, 394] on span "Ambulatorio" at bounding box center [155, 391] width 50 height 11
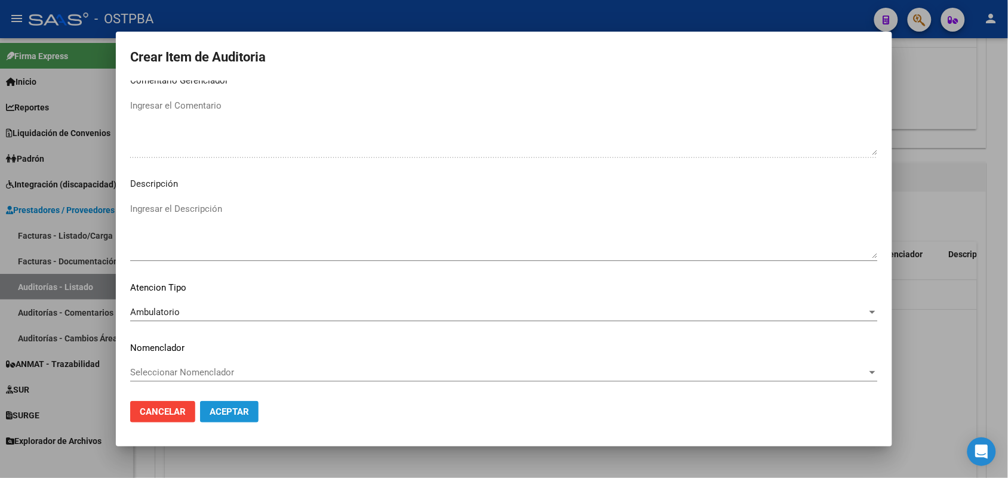
click at [219, 409] on span "Aceptar" at bounding box center [229, 412] width 39 height 11
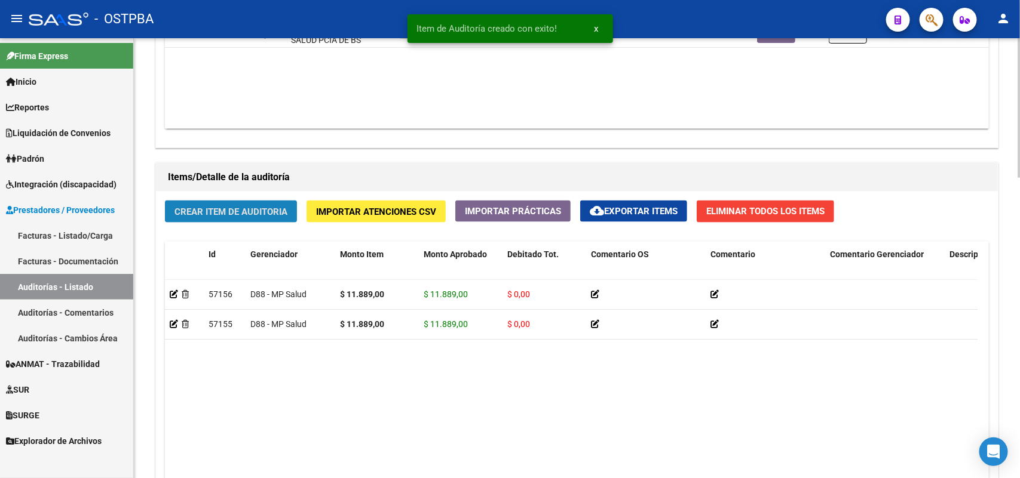
click at [232, 203] on button "Crear Item de Auditoria" at bounding box center [231, 212] width 132 height 22
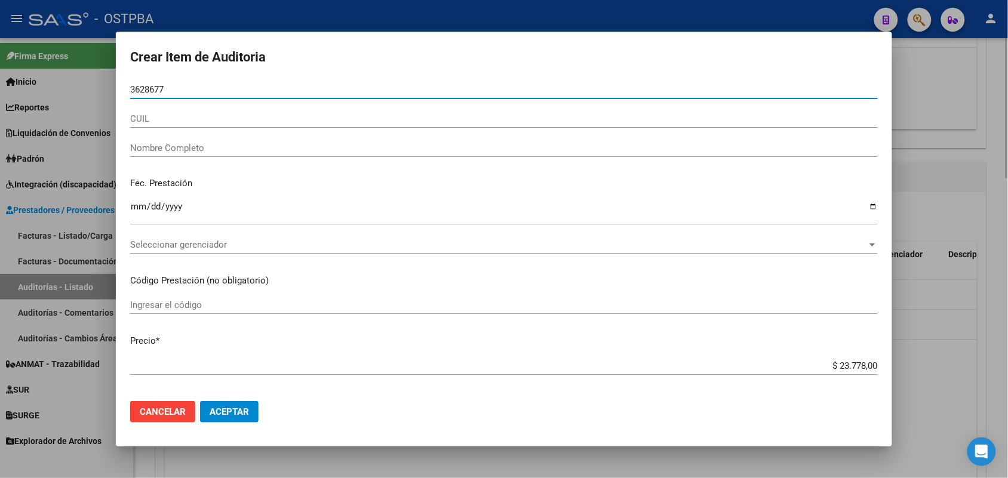
type input "36286773"
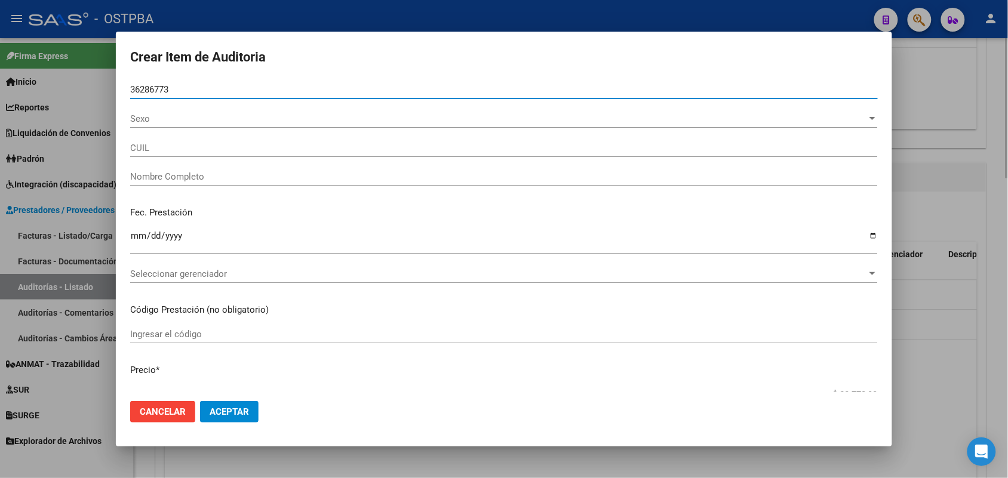
type input "27362867733"
type input "[PERSON_NAME] [PERSON_NAME] -"
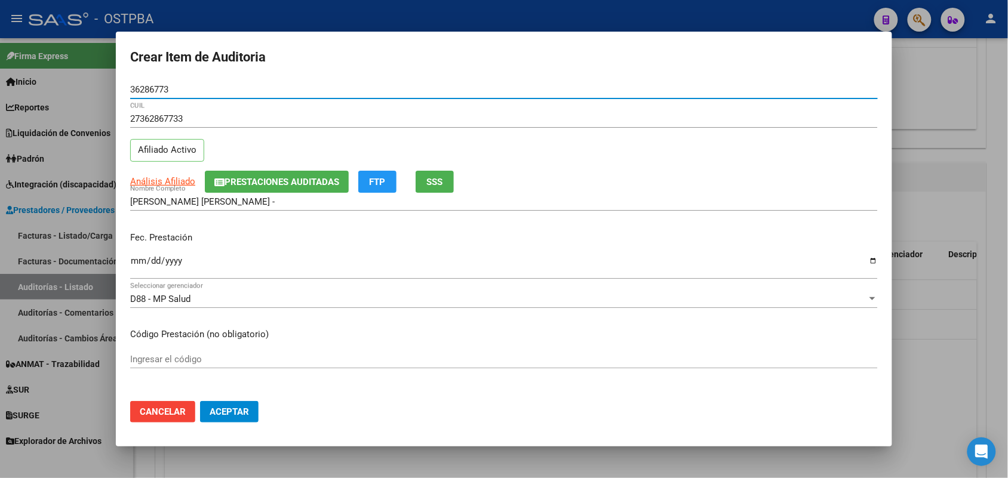
type input "36286773"
click at [141, 264] on input "Ingresar la fecha" at bounding box center [504, 265] width 748 height 19
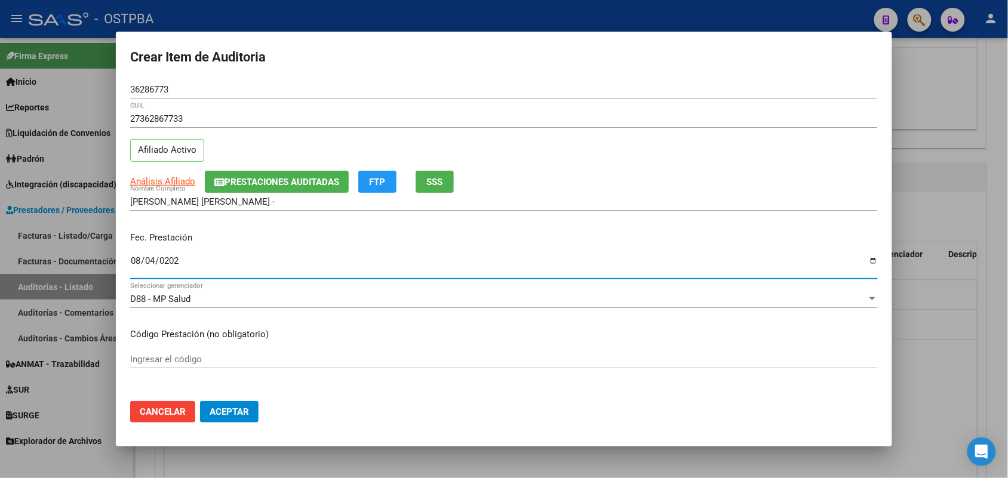
type input "[DATE]"
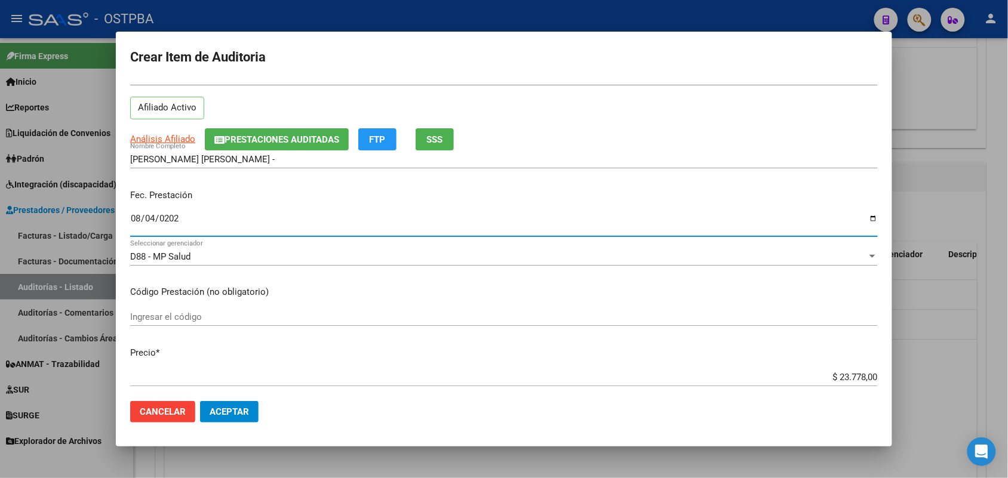
scroll to position [224, 0]
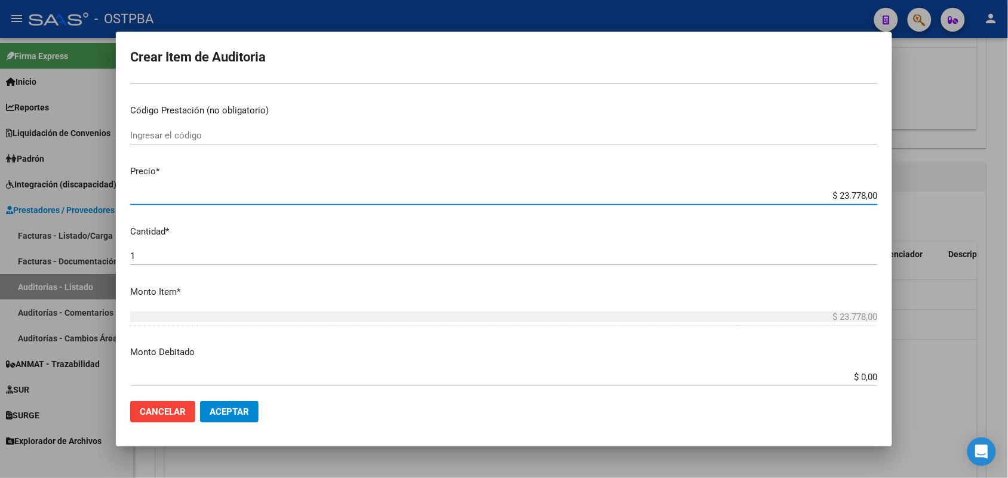
drag, startPoint x: 809, startPoint y: 196, endPoint x: 892, endPoint y: 195, distance: 82.4
click at [892, 195] on mat-dialog-content "36286773 Nro Documento 27362867733 CUIL Afiliado Activo Análisis Afiliado Prest…" at bounding box center [504, 236] width 777 height 311
type input "$ 0,01"
type input "$ 0,11"
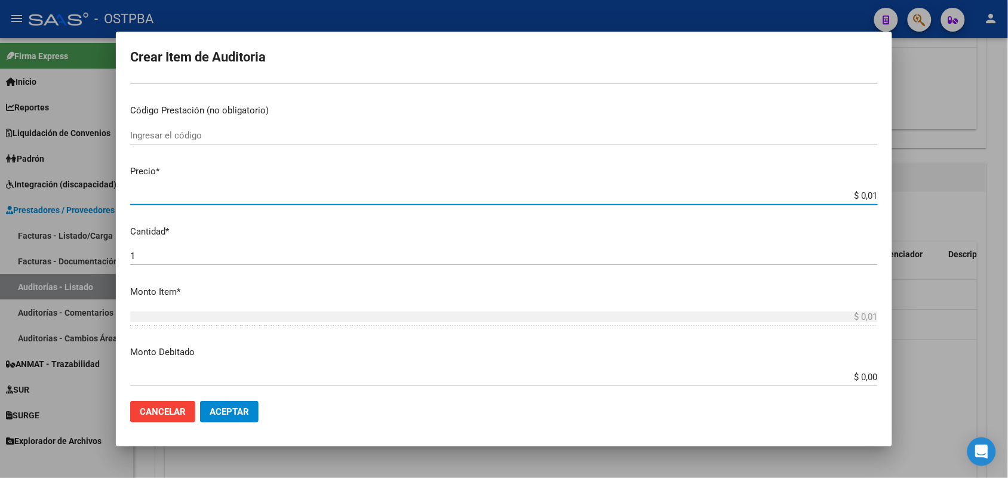
type input "$ 0,11"
type input "$ 1,18"
type input "$ 11,88"
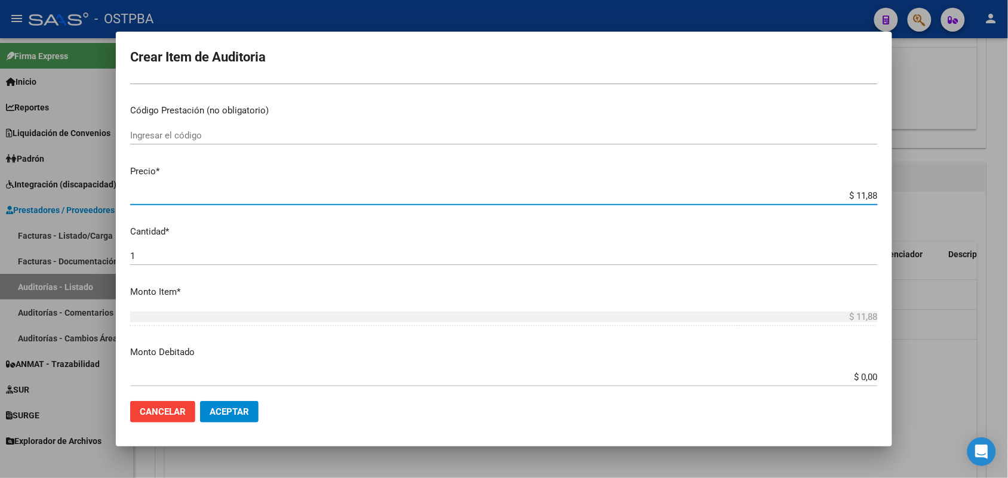
type input "$ 118,89"
type input "$ 1.188,90"
type input "$ 11.889,00"
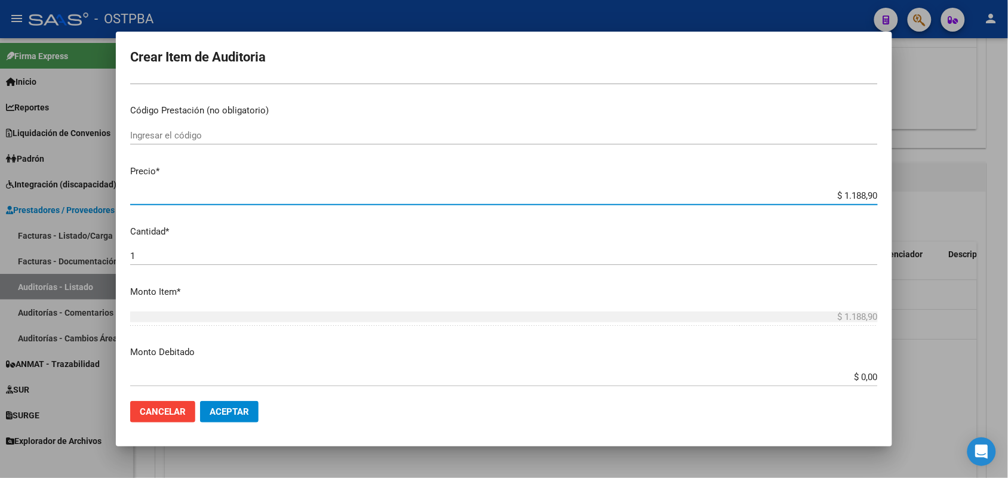
type input "$ 11.889,00"
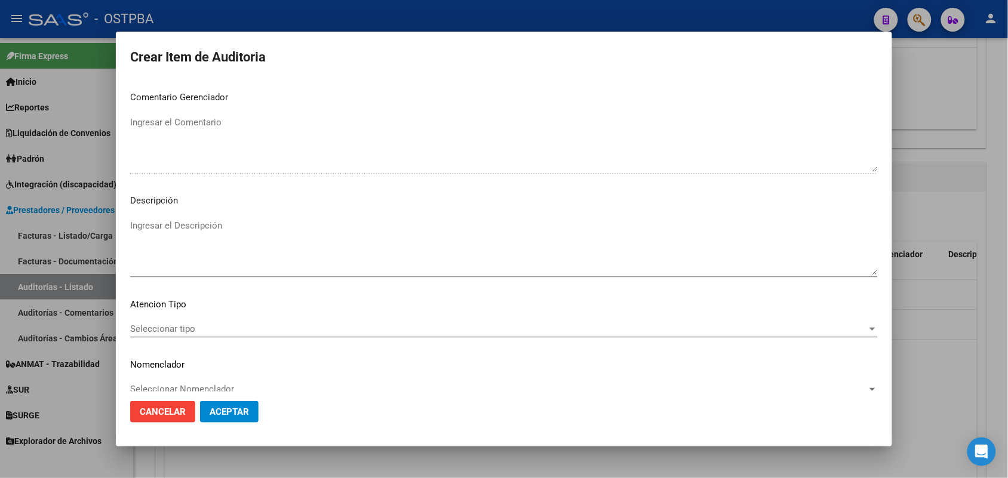
scroll to position [763, 0]
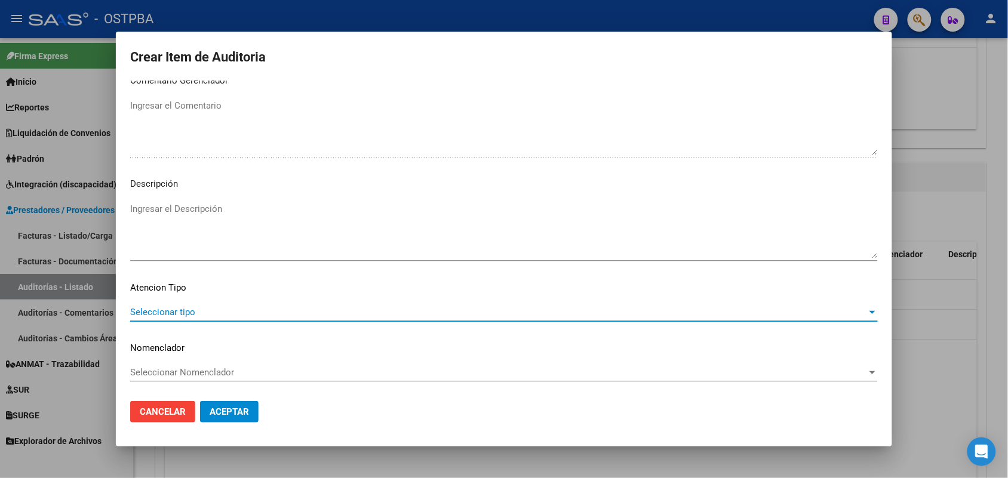
click at [169, 311] on span "Seleccionar tipo" at bounding box center [498, 312] width 737 height 11
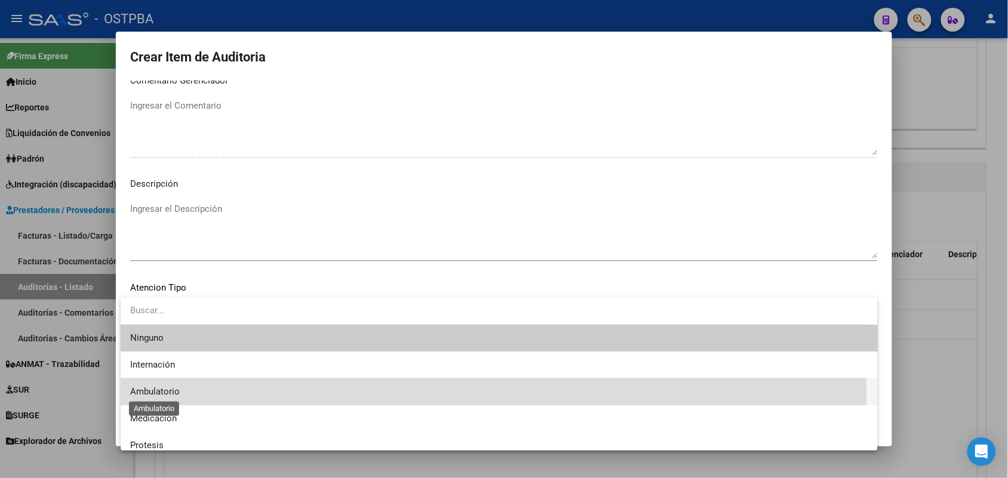
drag, startPoint x: 159, startPoint y: 392, endPoint x: 179, endPoint y: 392, distance: 19.7
click at [162, 392] on span "Ambulatorio" at bounding box center [155, 391] width 50 height 11
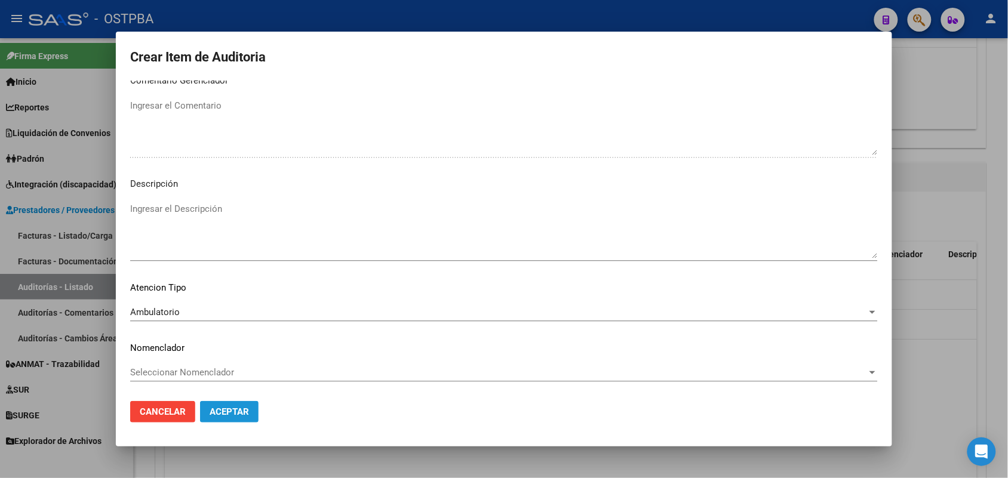
click at [224, 408] on span "Aceptar" at bounding box center [229, 412] width 39 height 11
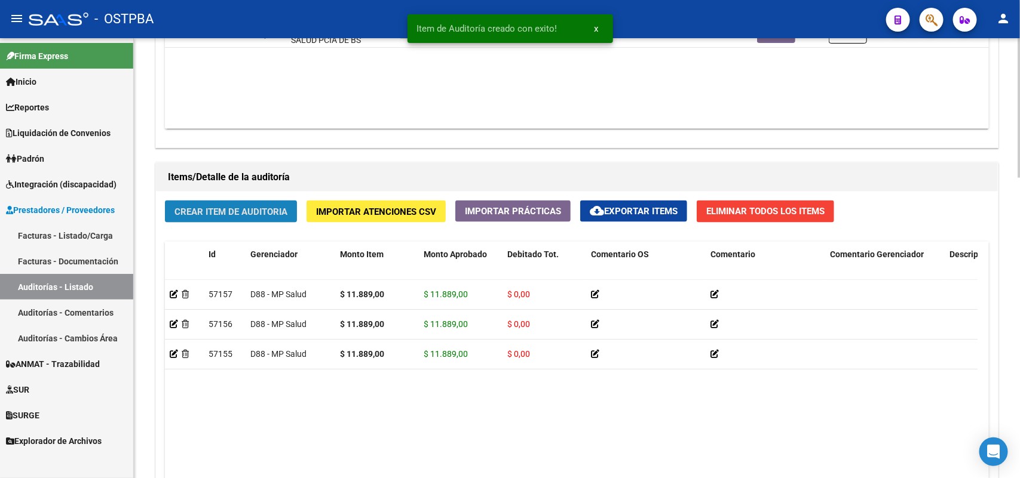
click at [258, 207] on span "Crear Item de Auditoria" at bounding box center [230, 212] width 113 height 11
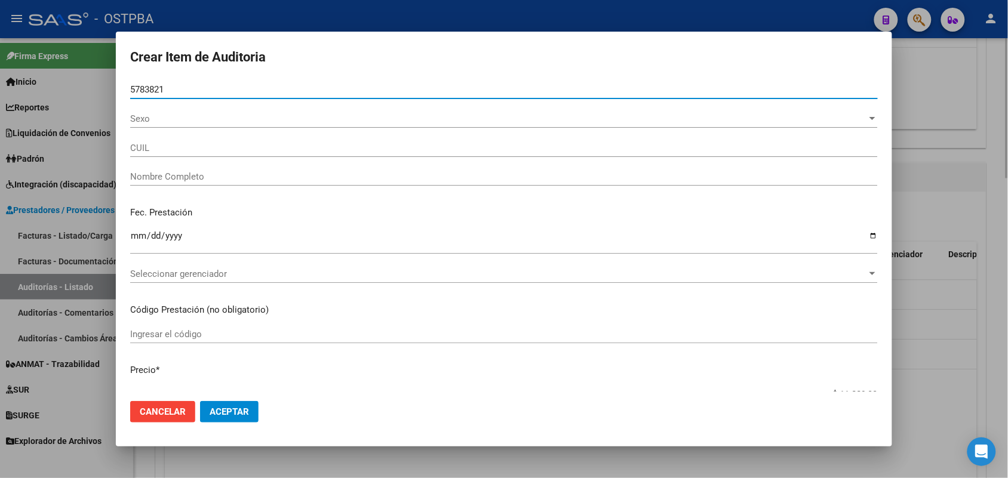
type input "57838217"
type input "27578382173"
type input "[PERSON_NAME]"
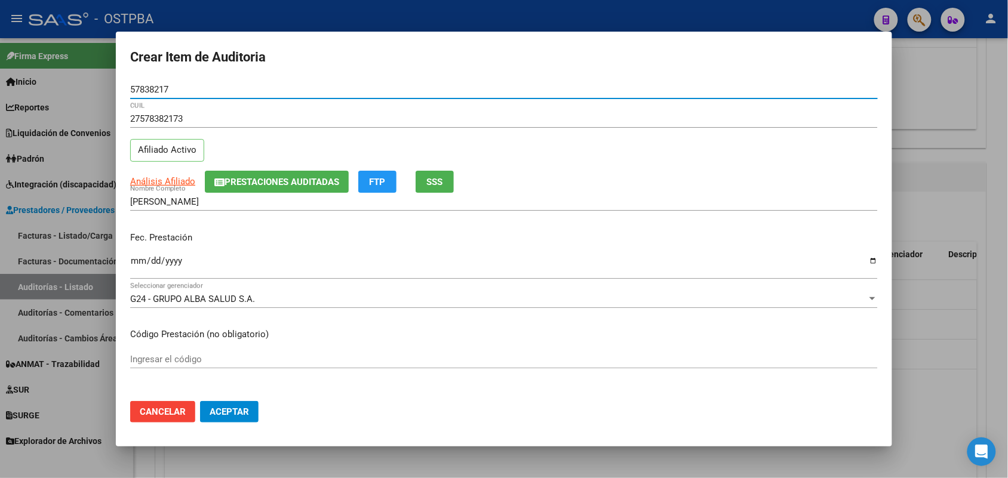
type input "57838217"
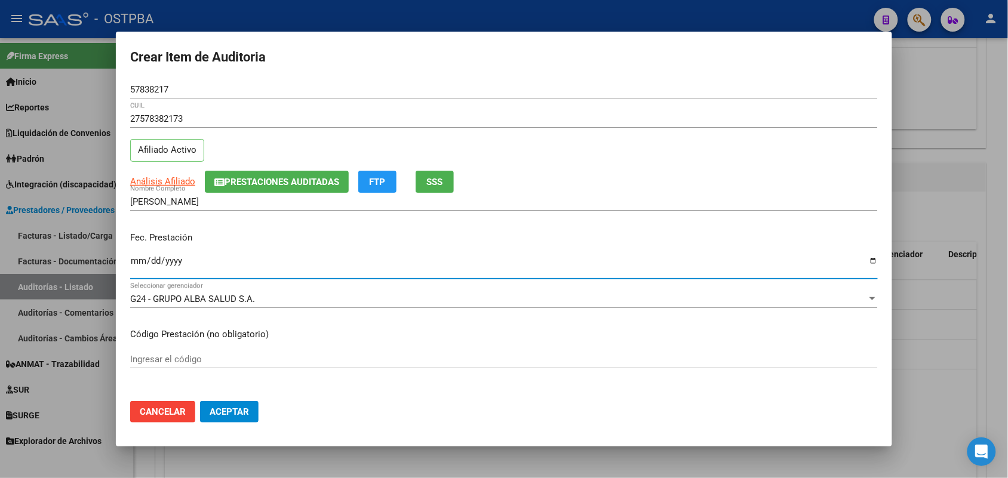
click at [136, 263] on input "Ingresar la fecha" at bounding box center [504, 265] width 748 height 19
type input "[DATE]"
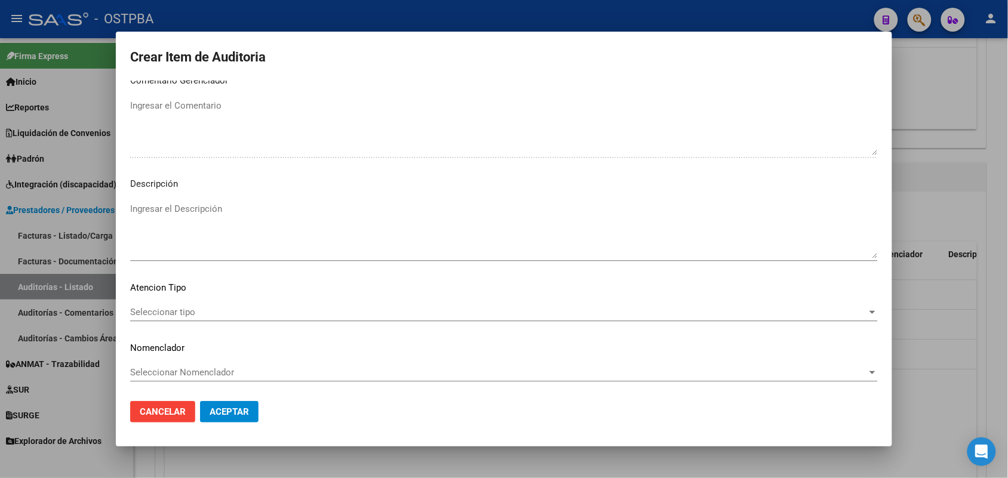
click at [171, 307] on span "Seleccionar tipo" at bounding box center [498, 312] width 737 height 11
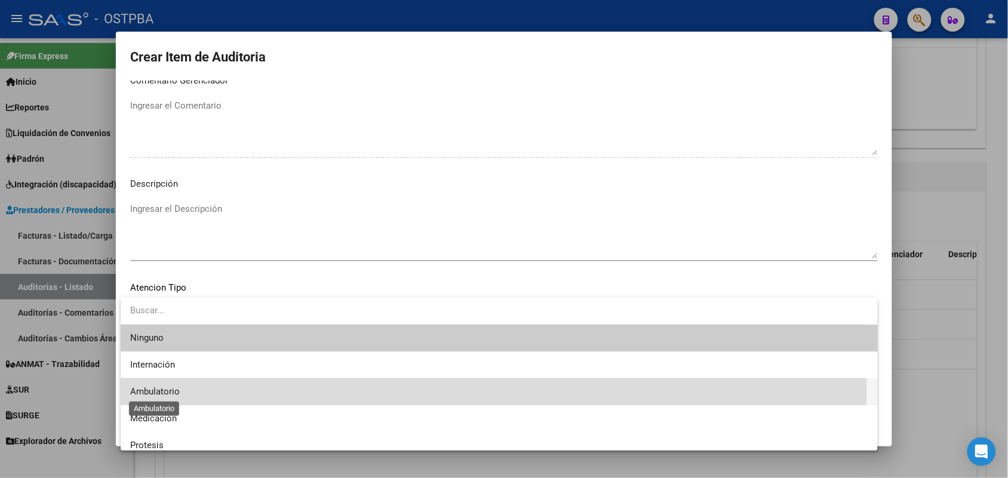
click at [173, 389] on span "Ambulatorio" at bounding box center [155, 391] width 50 height 11
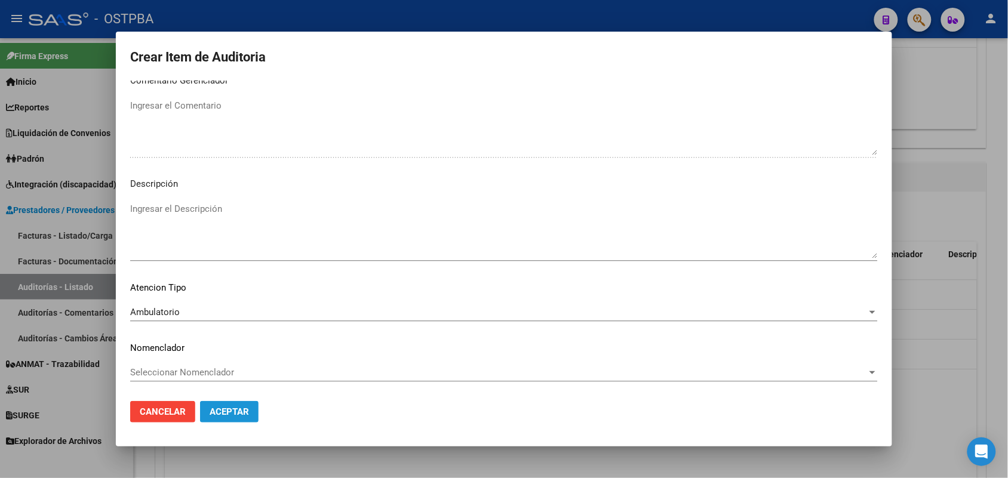
click at [226, 404] on button "Aceptar" at bounding box center [229, 412] width 59 height 22
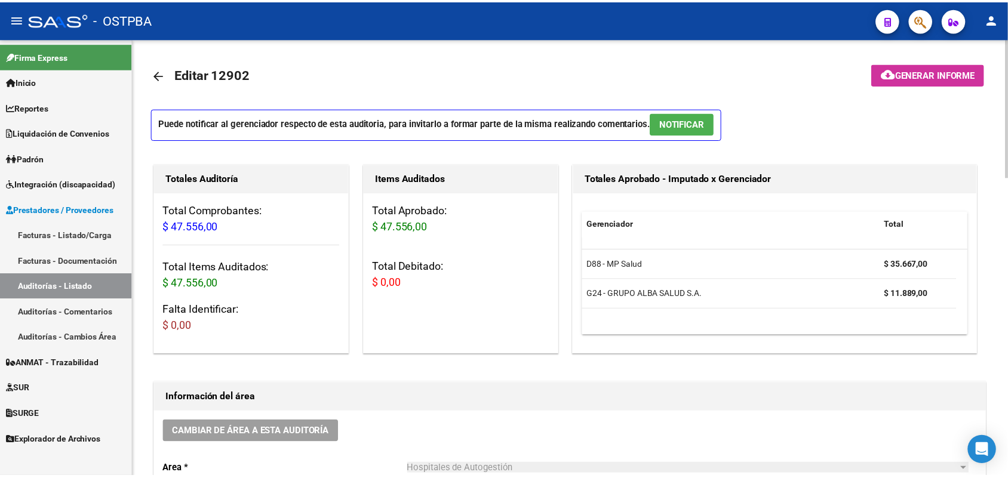
scroll to position [0, 0]
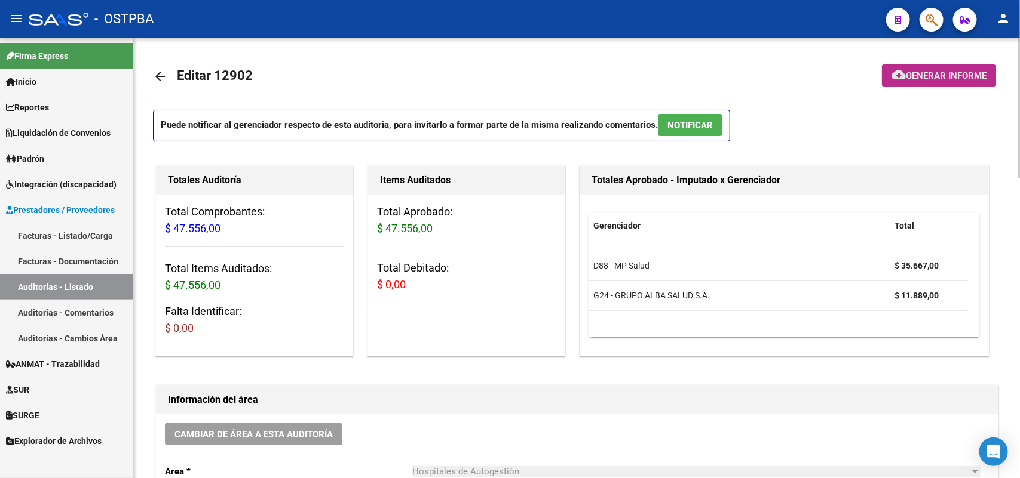
click at [953, 78] on span "Generar informe" at bounding box center [946, 75] width 81 height 11
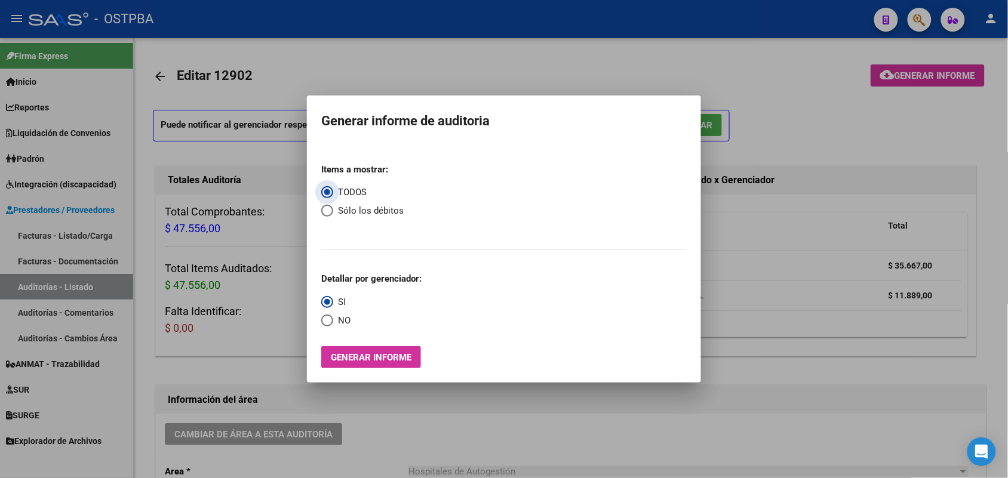
click at [389, 360] on span "Generar informe" at bounding box center [371, 357] width 81 height 11
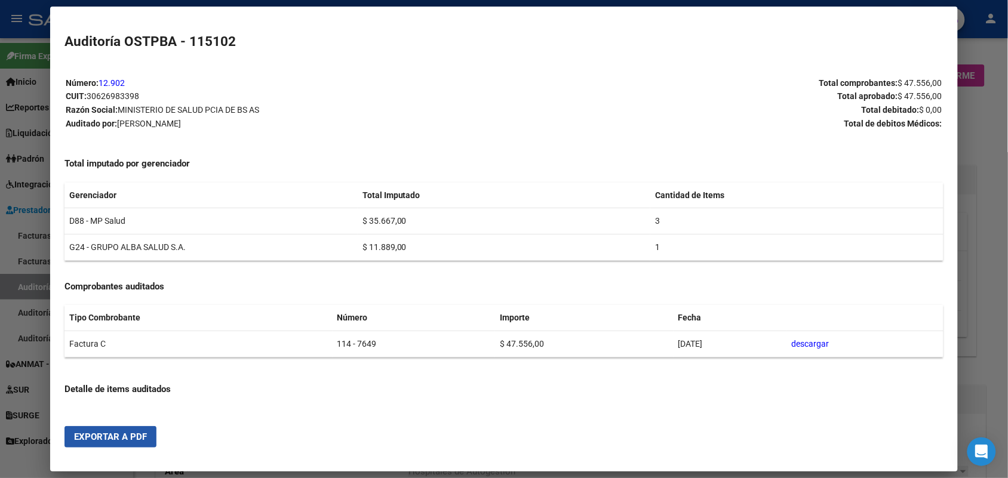
click at [100, 438] on span "Exportar a PDF" at bounding box center [110, 437] width 73 height 11
